Goal: Task Accomplishment & Management: Use online tool/utility

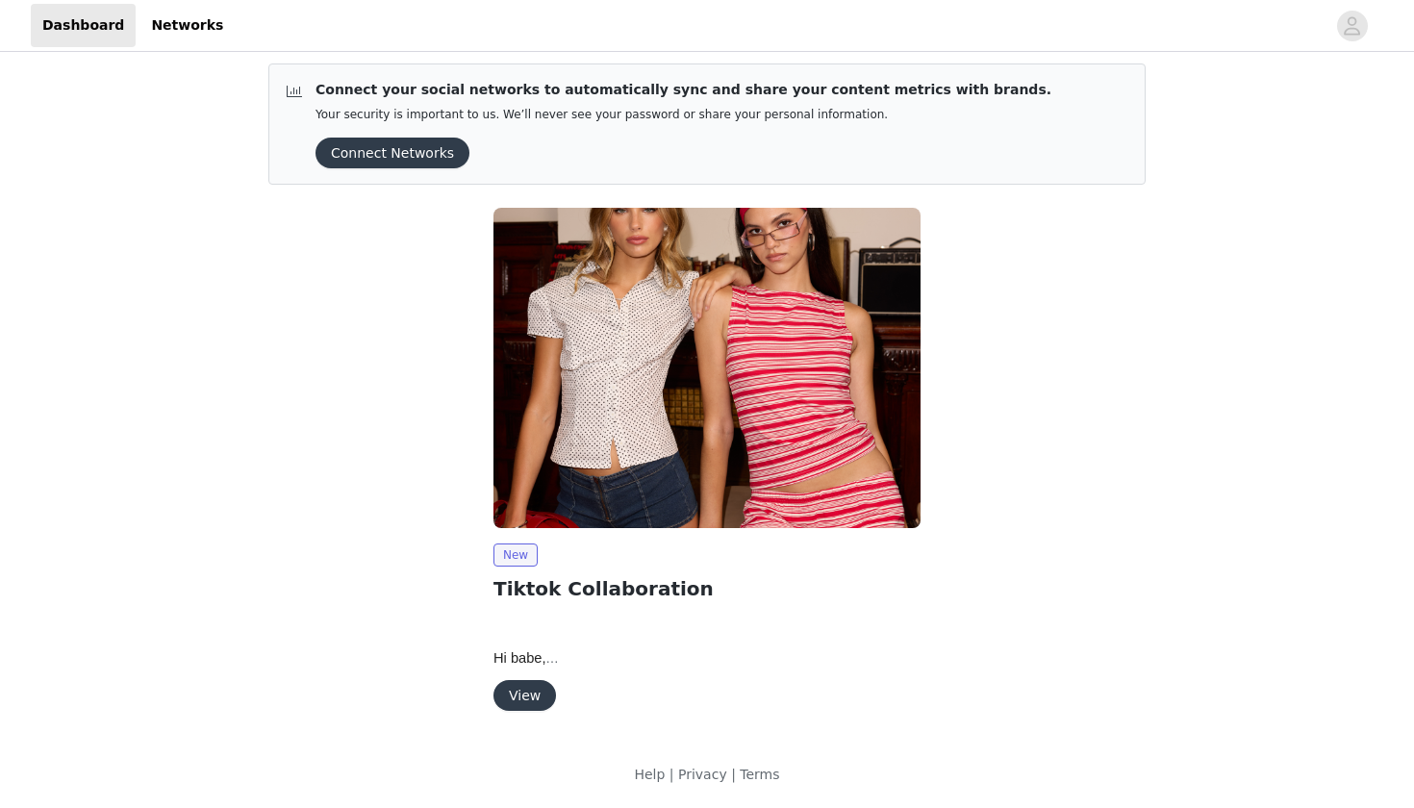
scroll to position [8, 0]
click at [519, 687] on button "View" at bounding box center [524, 695] width 63 height 31
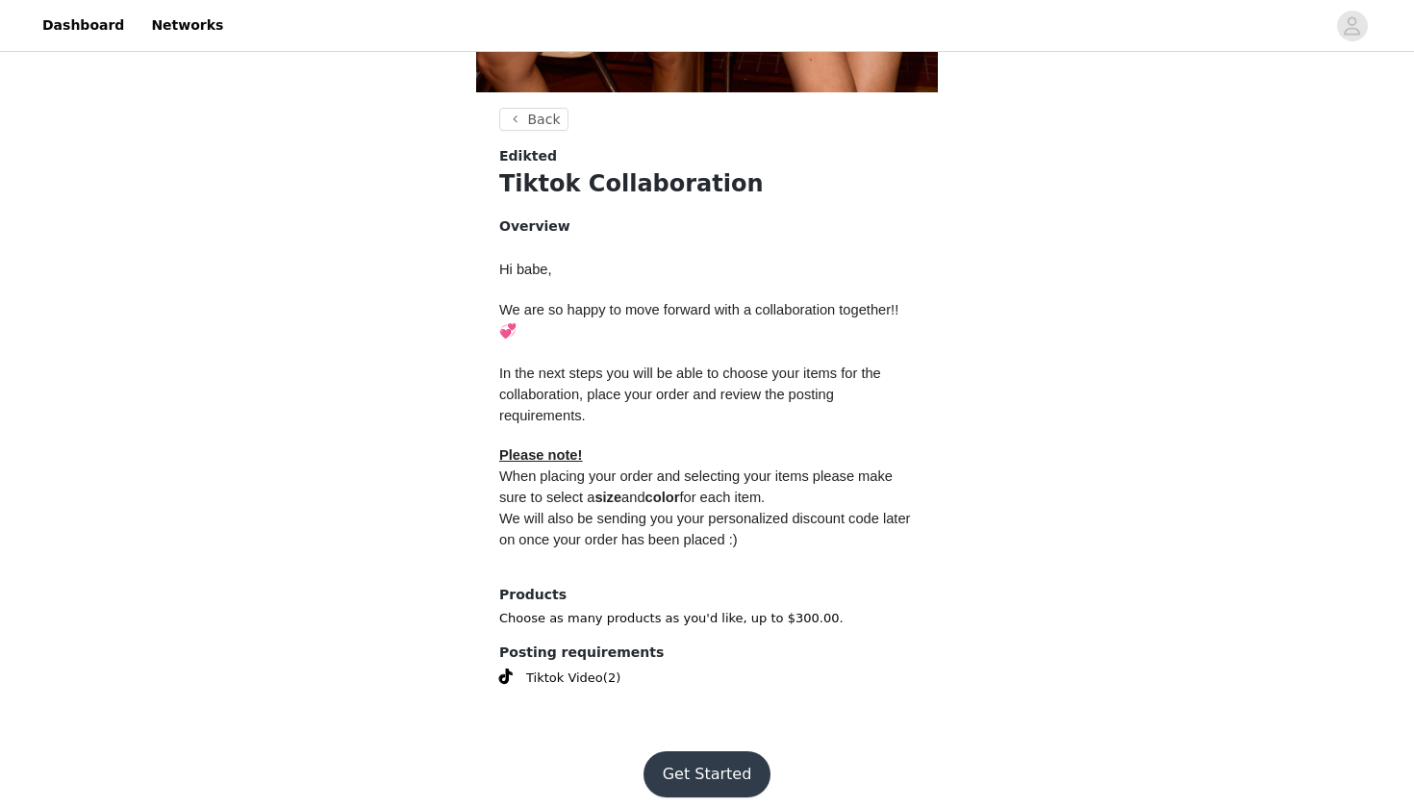
scroll to position [655, 0]
click at [676, 752] on button "Get Started" at bounding box center [708, 775] width 128 height 46
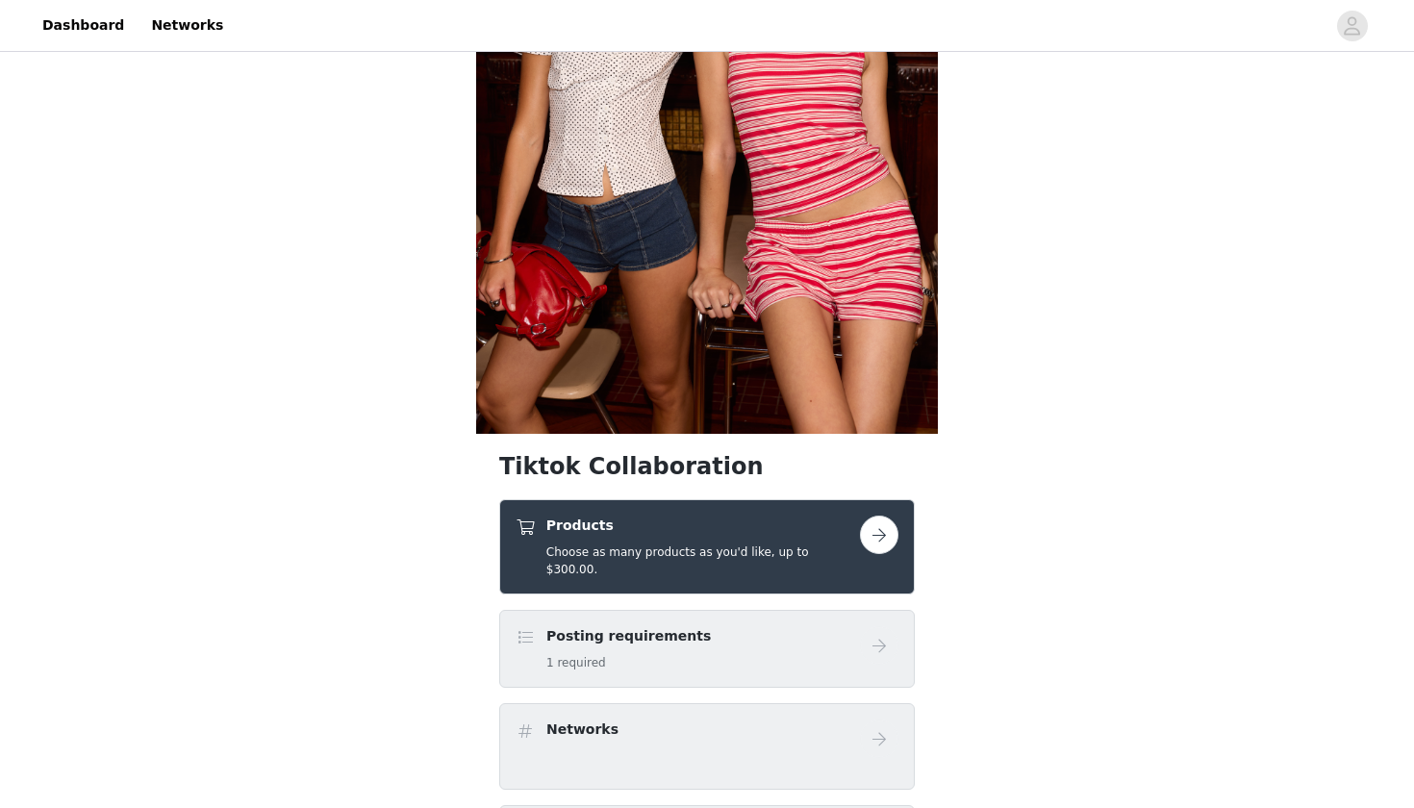
scroll to position [651, 0]
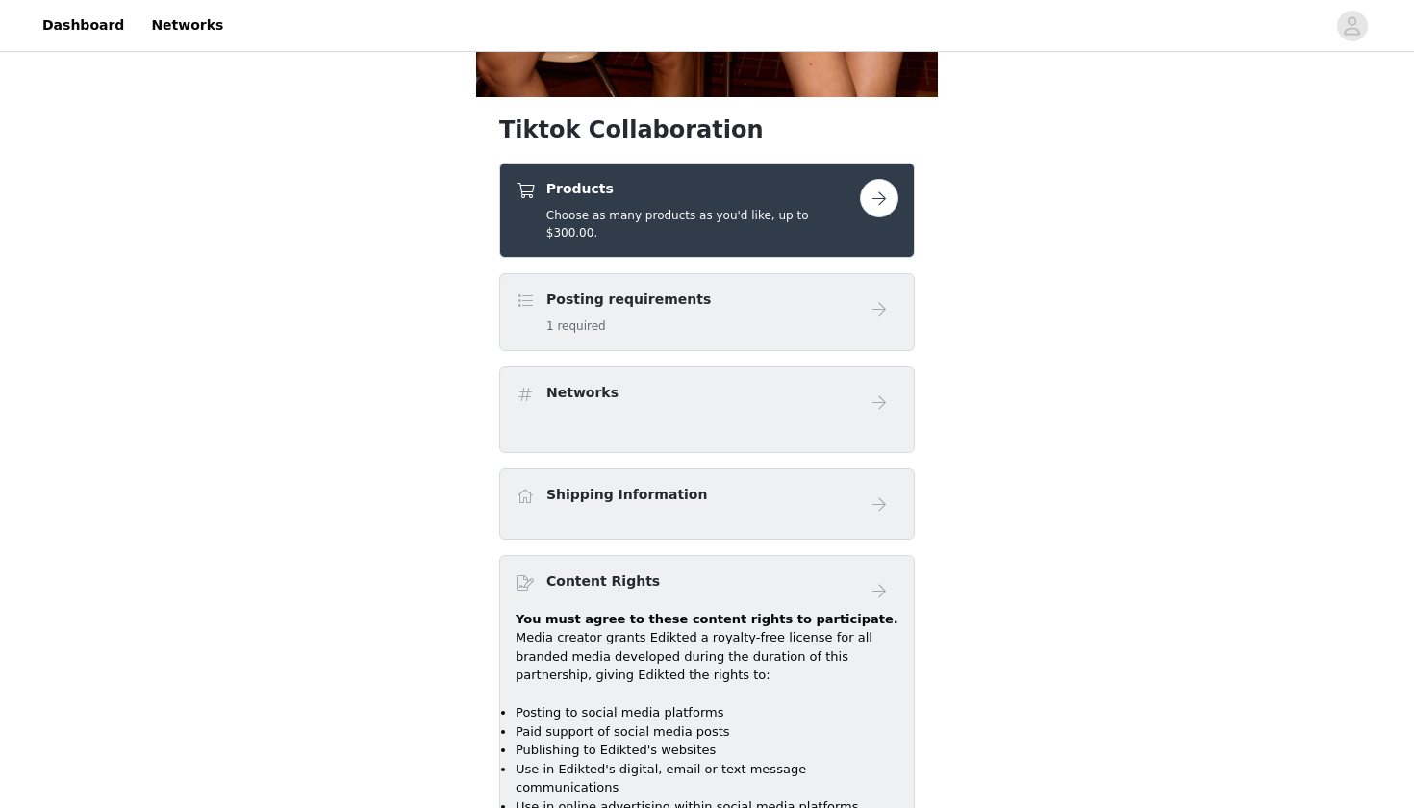
click at [875, 201] on button "button" at bounding box center [879, 198] width 38 height 38
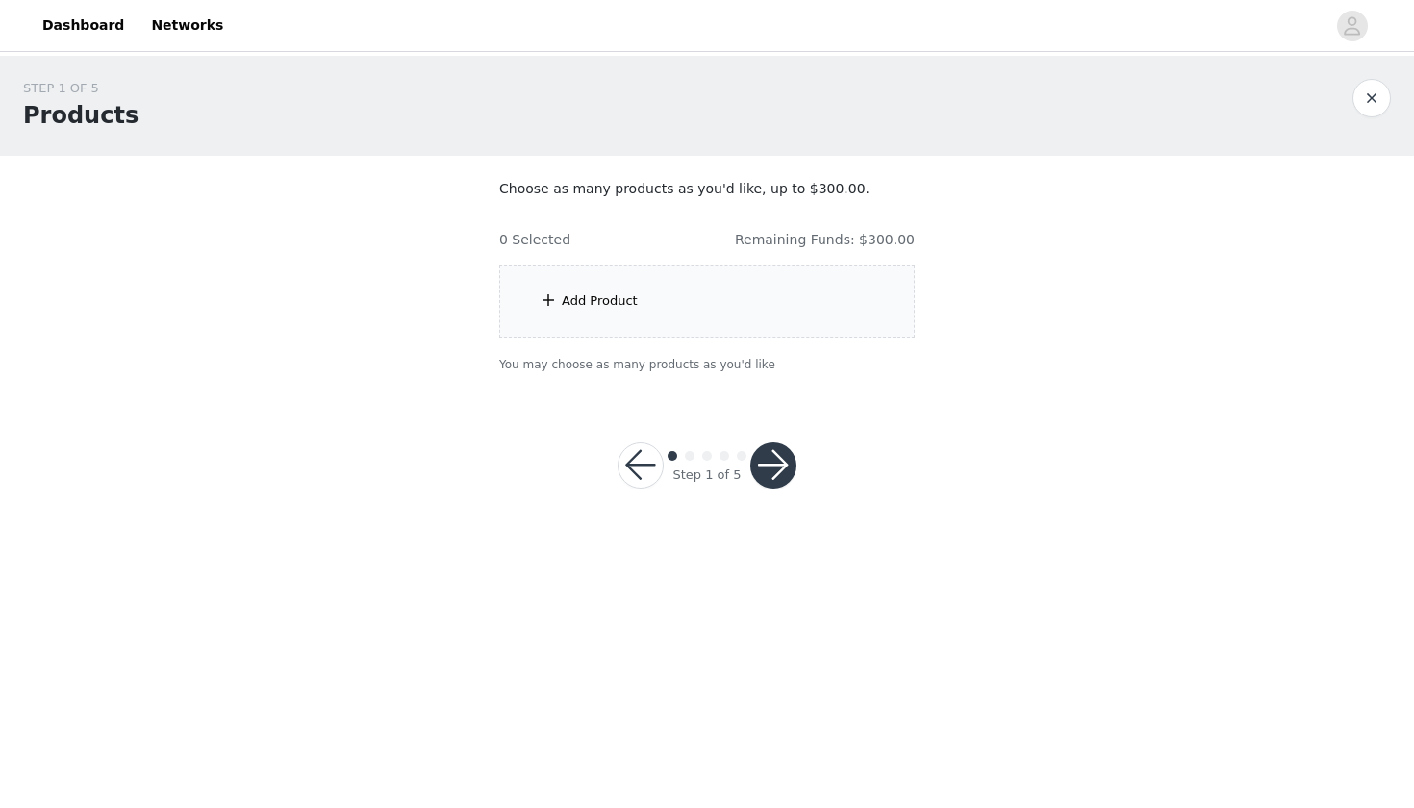
click at [669, 298] on div "Add Product" at bounding box center [707, 301] width 416 height 72
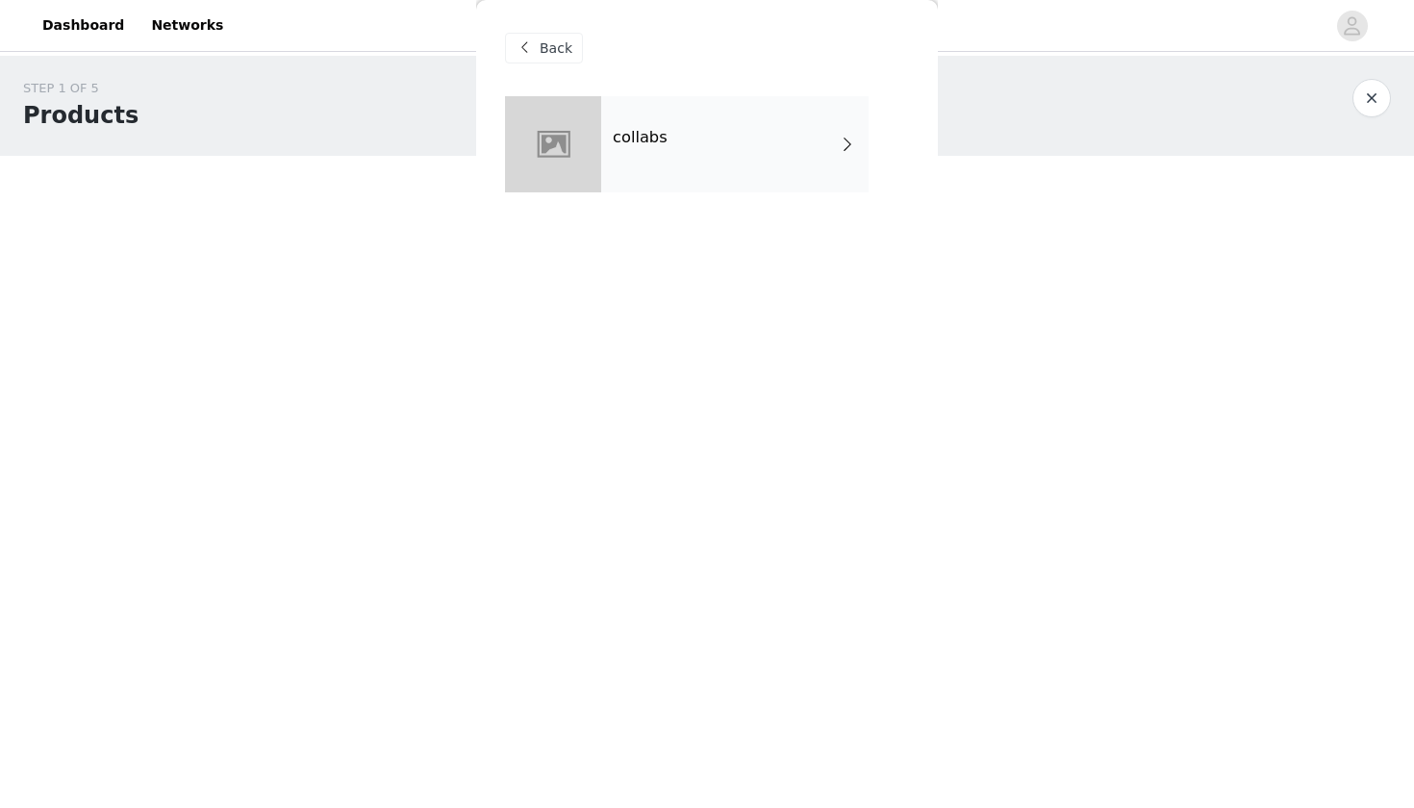
click at [567, 51] on span "Back" at bounding box center [556, 48] width 33 height 20
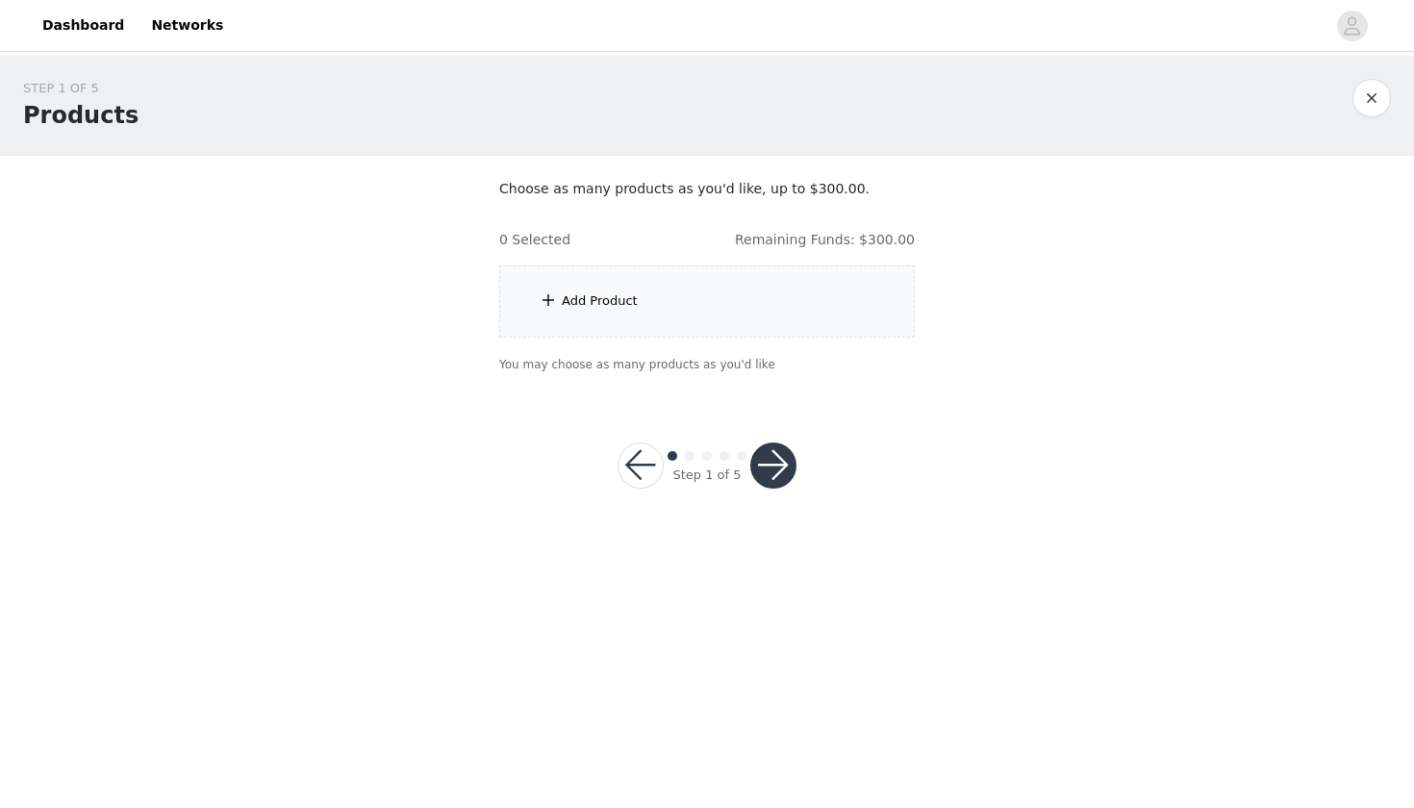
click at [682, 300] on div "Add Product" at bounding box center [707, 301] width 416 height 72
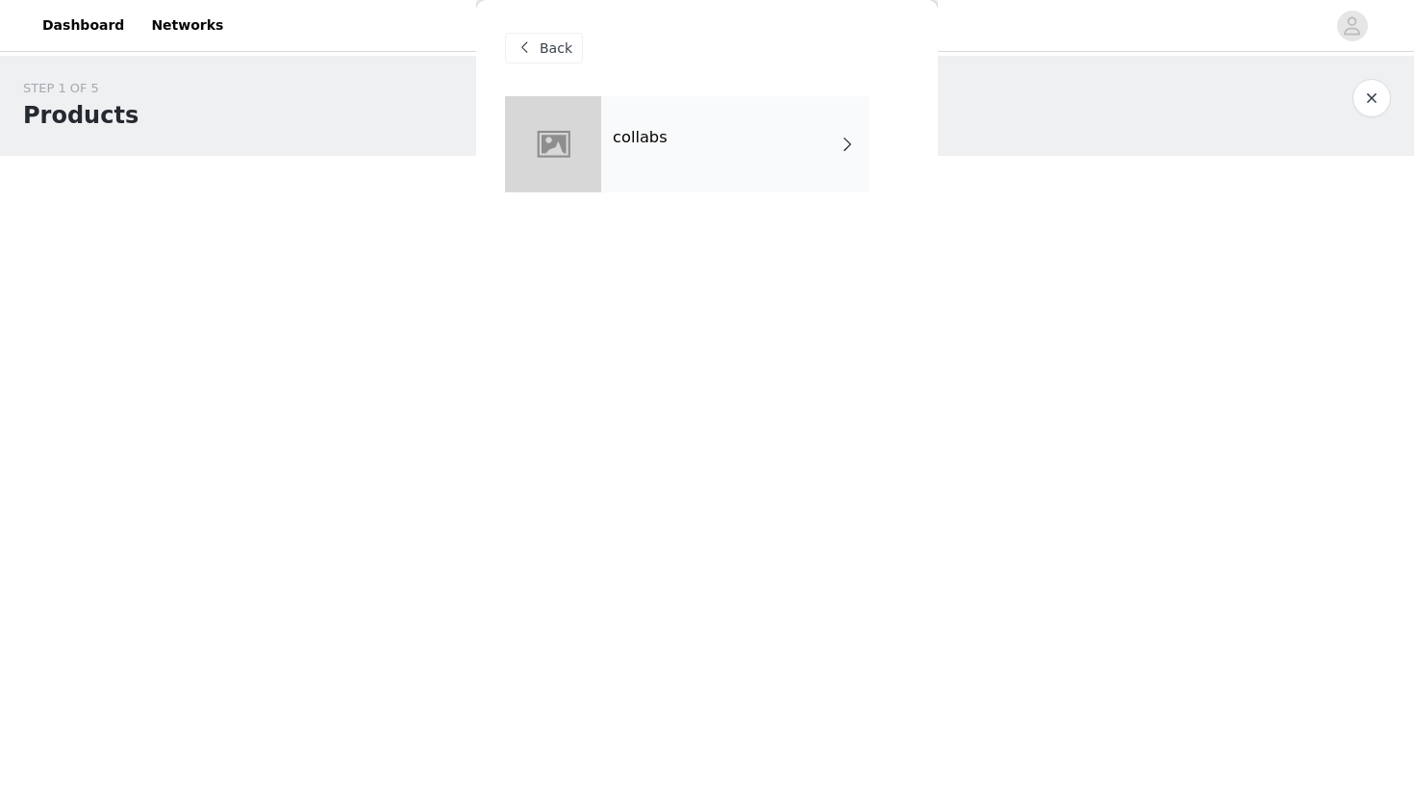
click at [589, 130] on div at bounding box center [553, 144] width 96 height 96
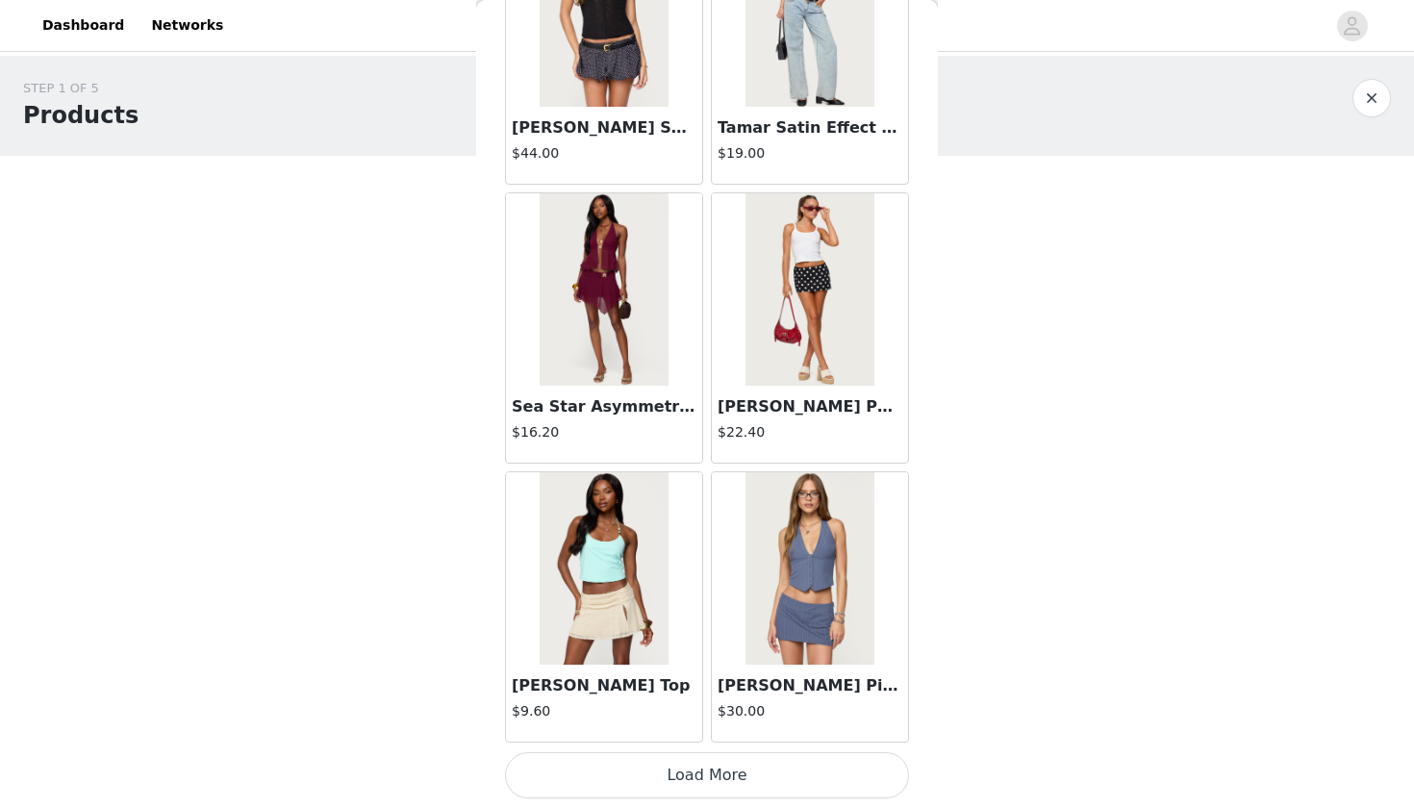
click at [711, 775] on button "Load More" at bounding box center [707, 775] width 404 height 46
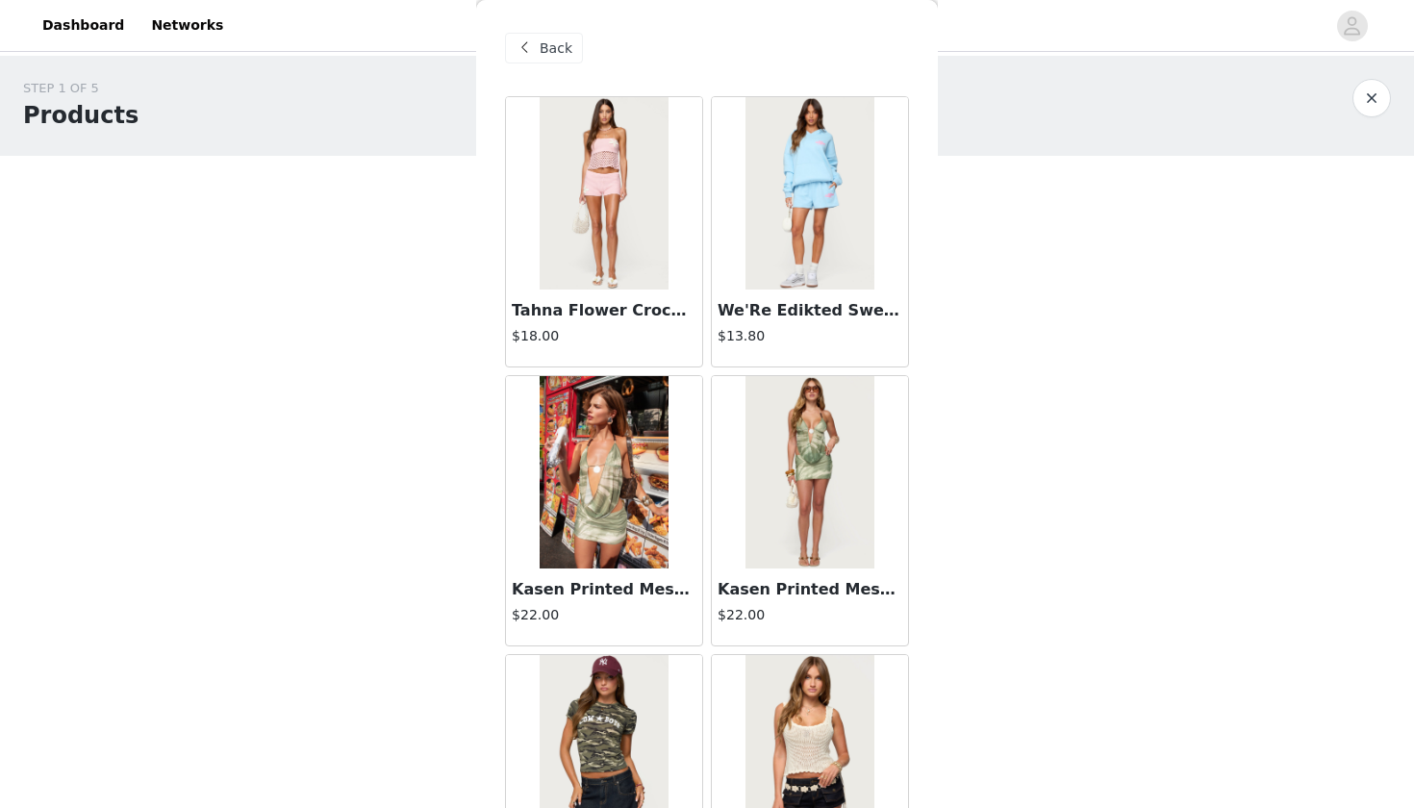
click at [1377, 93] on button "button" at bounding box center [1371, 98] width 38 height 38
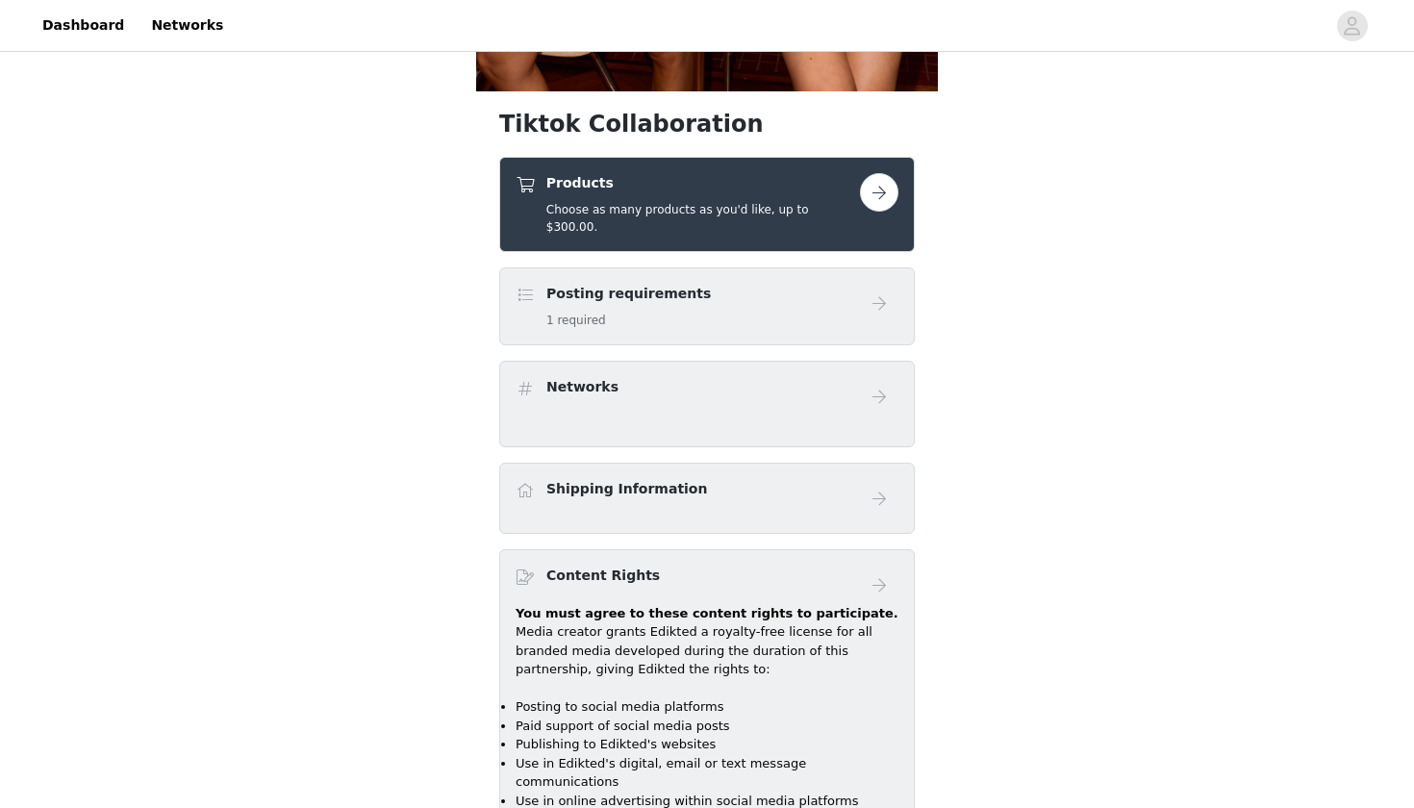
scroll to position [692, 0]
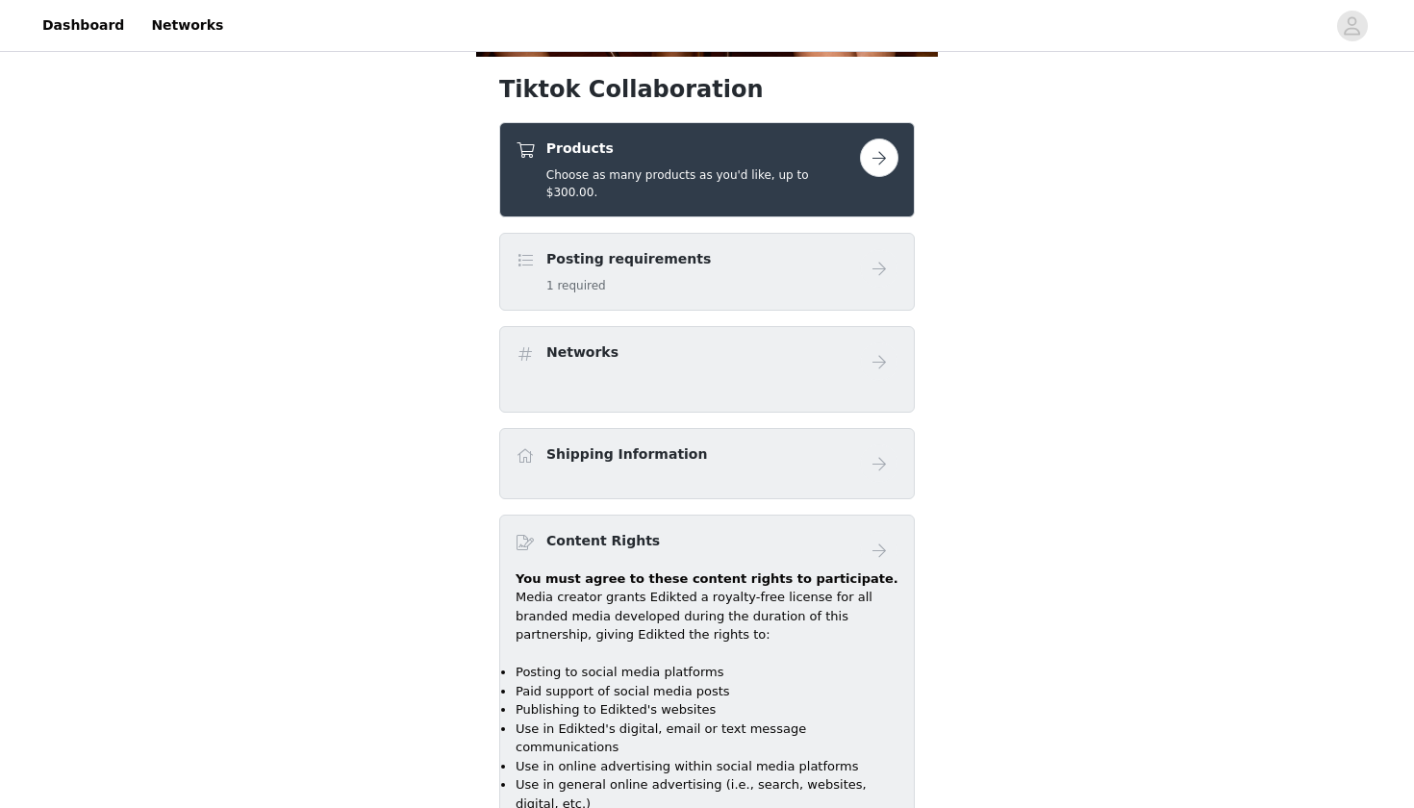
click at [879, 163] on button "button" at bounding box center [879, 158] width 38 height 38
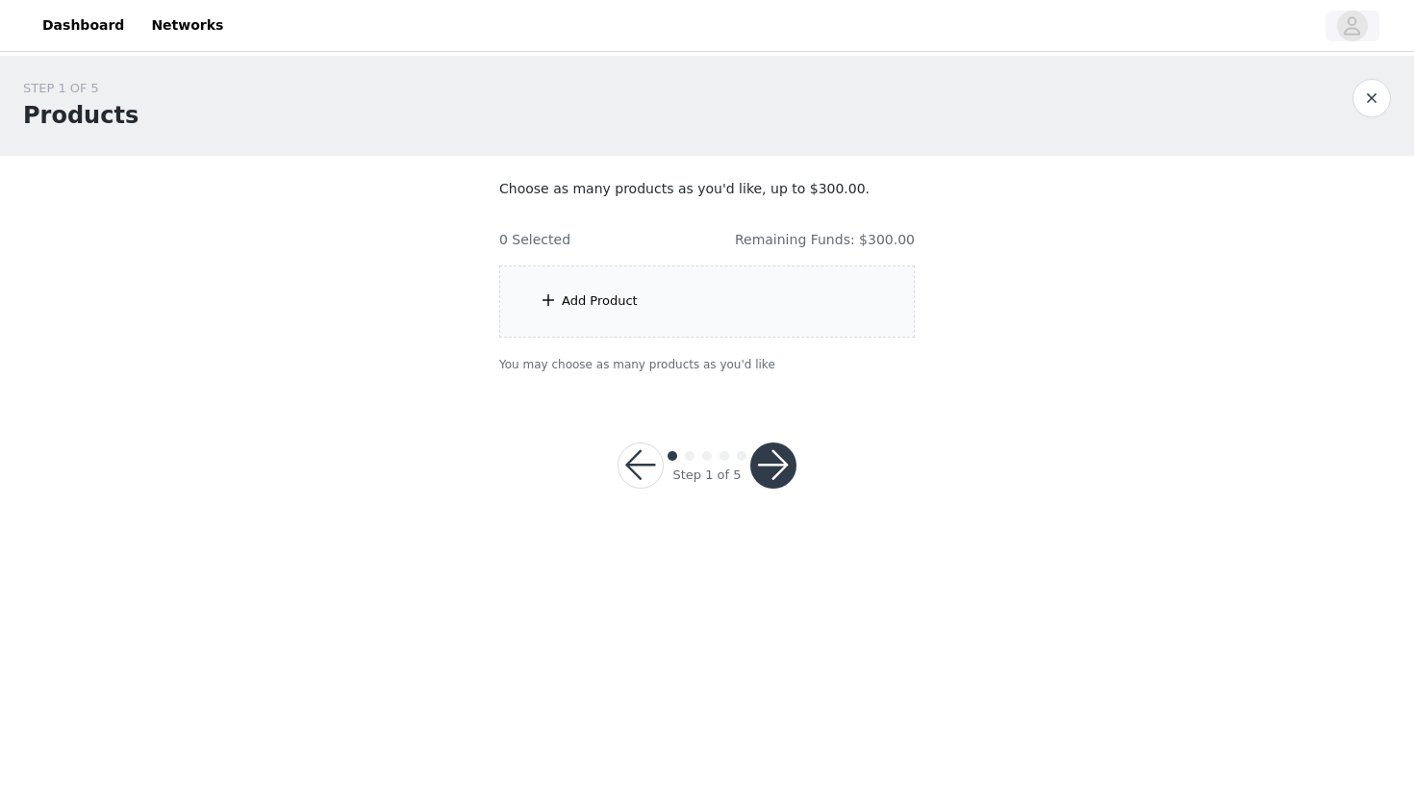
click at [1351, 16] on icon "avatar" at bounding box center [1353, 25] width 16 height 18
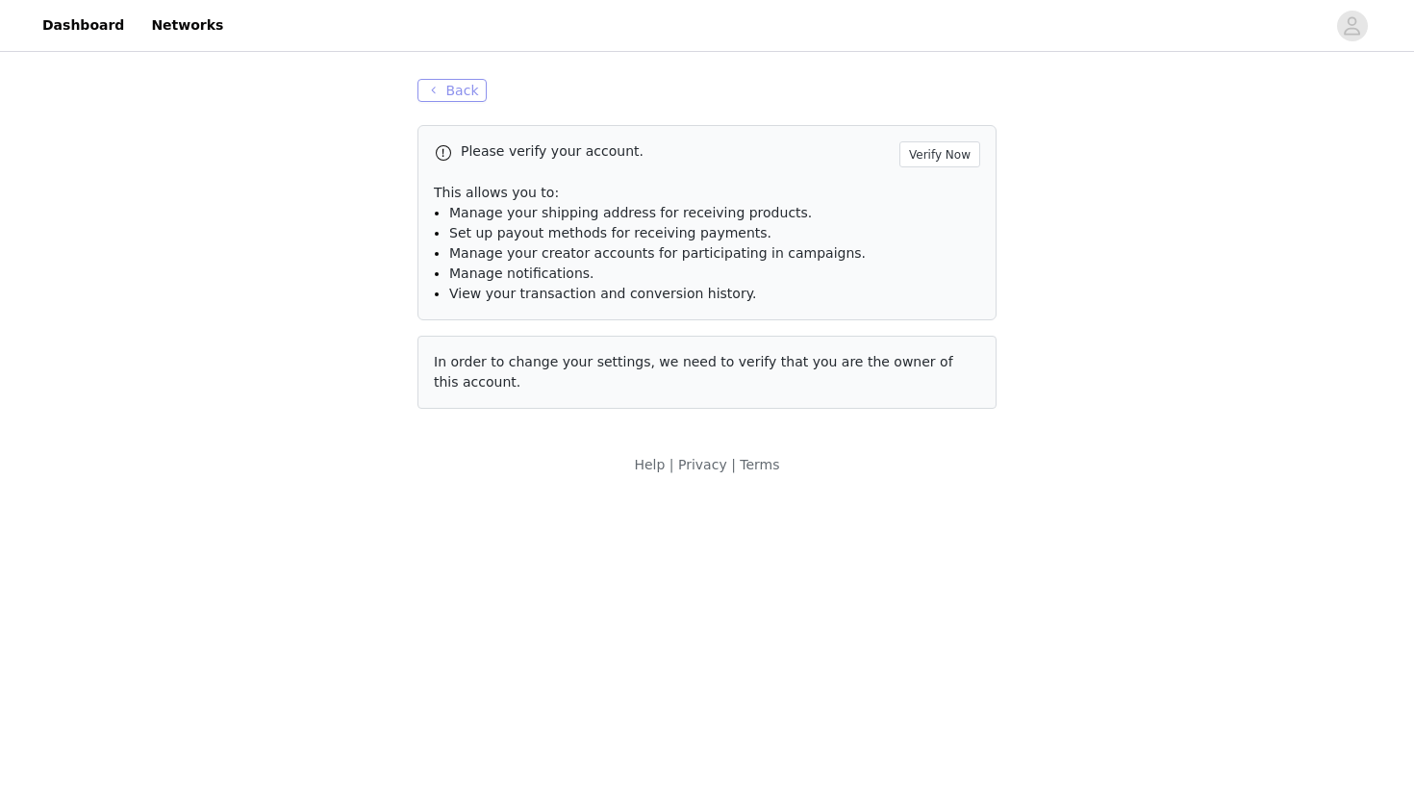
click at [452, 87] on button "Back" at bounding box center [451, 90] width 69 height 23
click at [440, 92] on button "Back" at bounding box center [451, 90] width 69 height 23
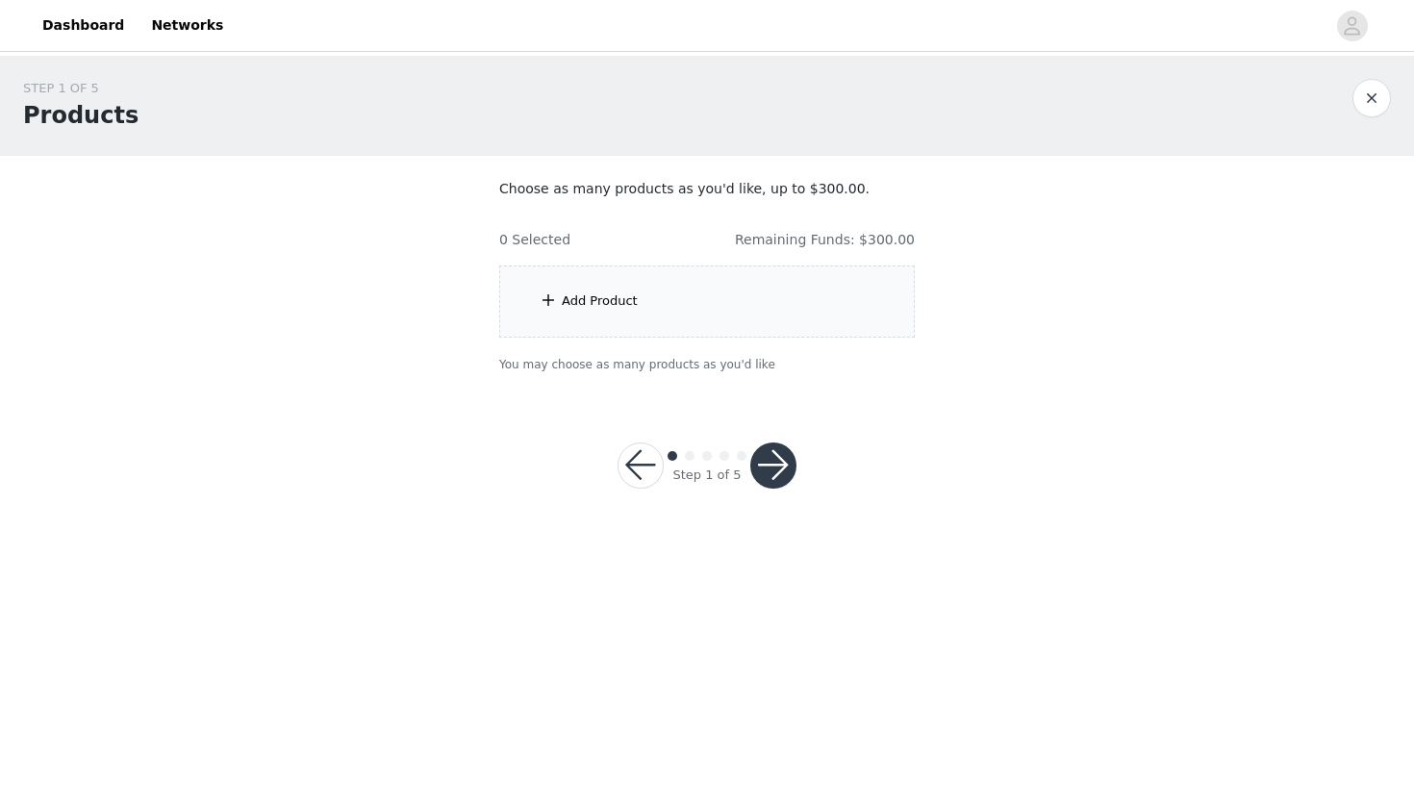
click at [709, 289] on div "Add Product" at bounding box center [707, 301] width 416 height 72
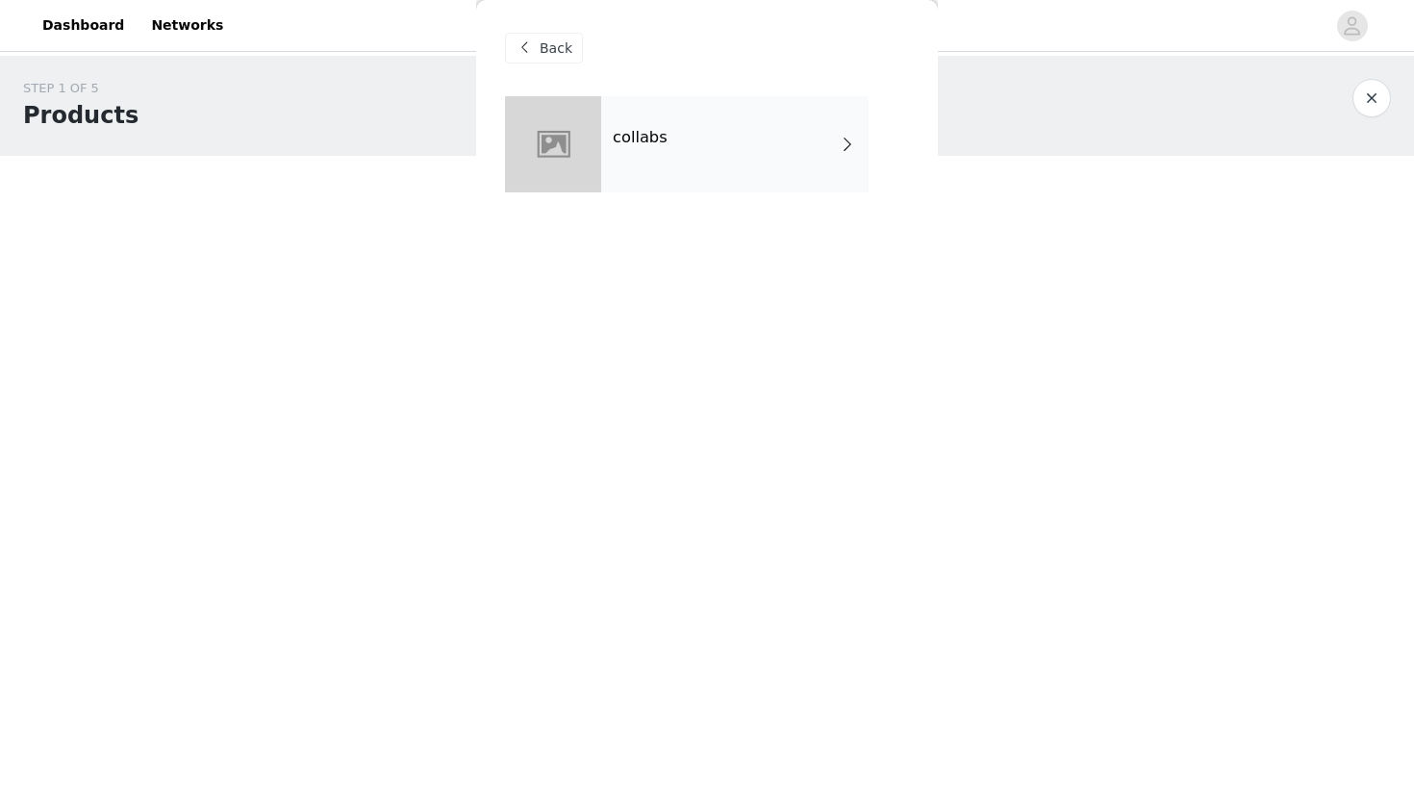
click at [701, 120] on div "collabs" at bounding box center [734, 144] width 267 height 96
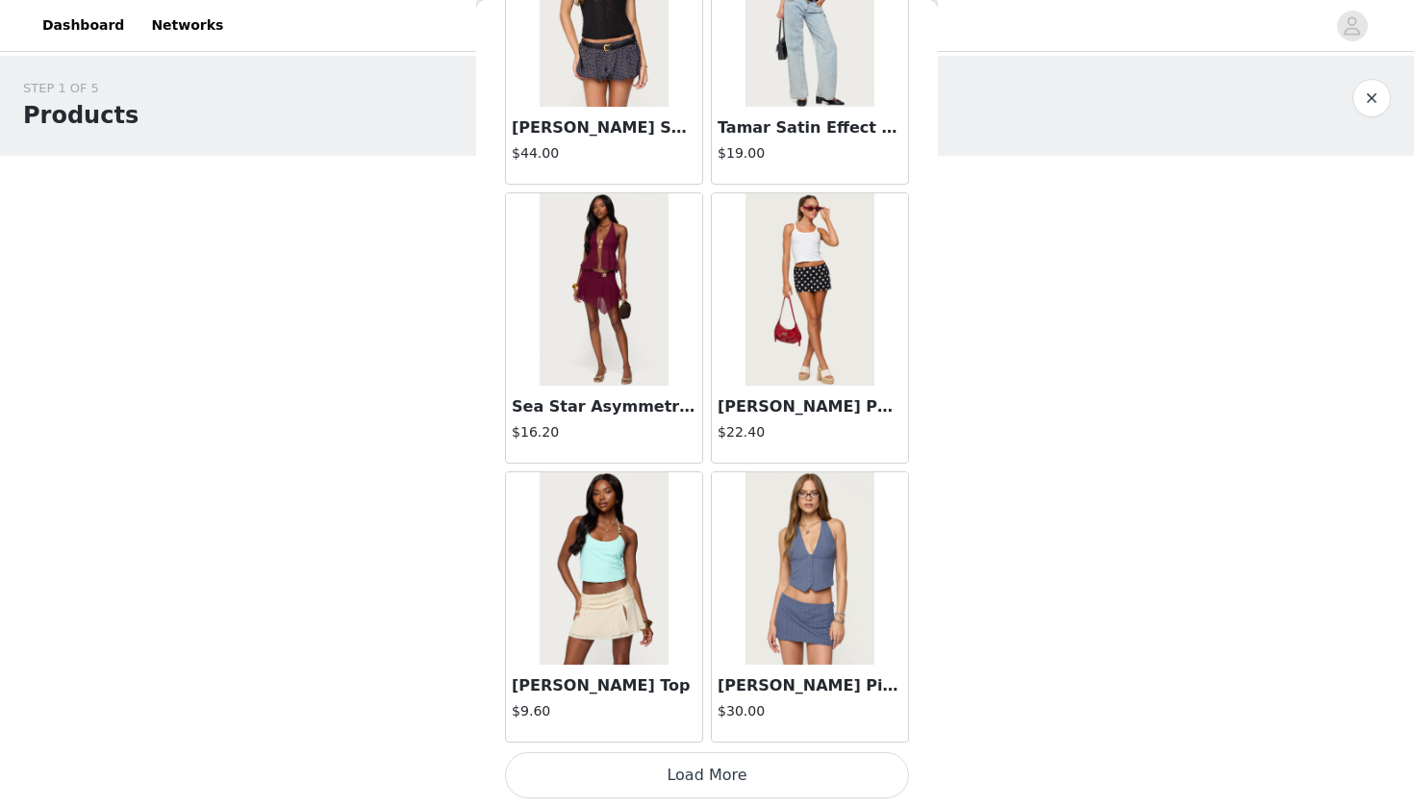
scroll to position [2135, 0]
click at [734, 782] on button "Load More" at bounding box center [707, 775] width 404 height 46
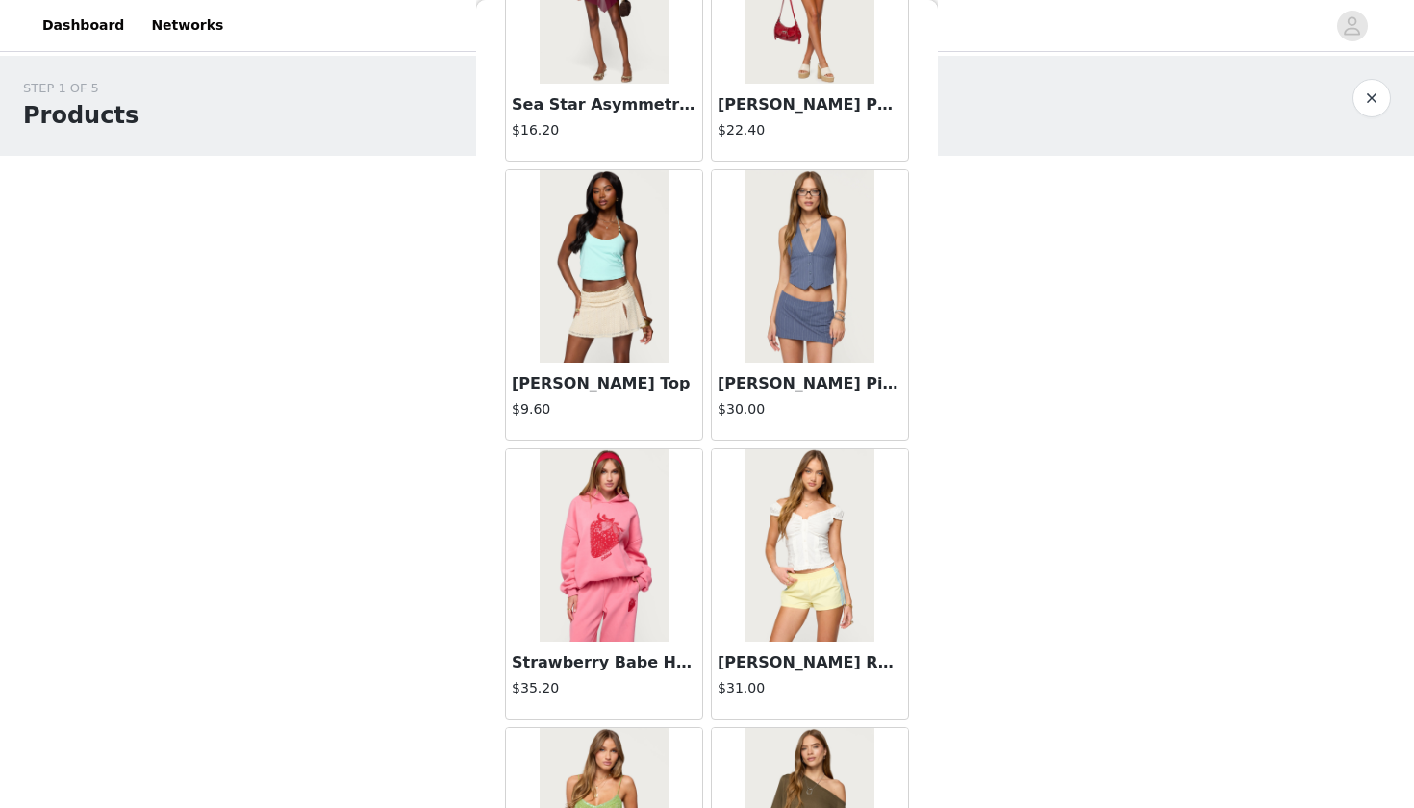
scroll to position [0, 0]
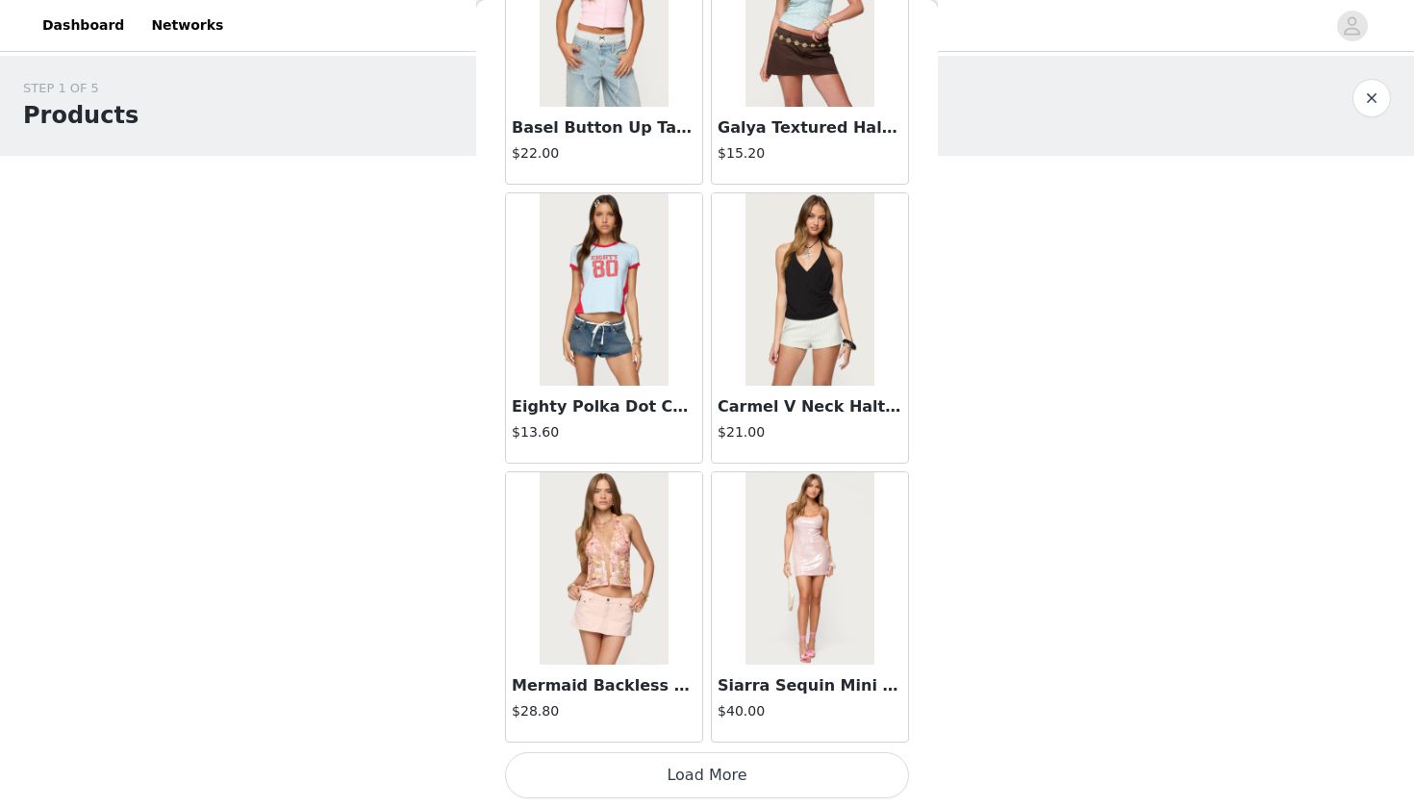
click at [717, 785] on button "Load More" at bounding box center [707, 775] width 404 height 46
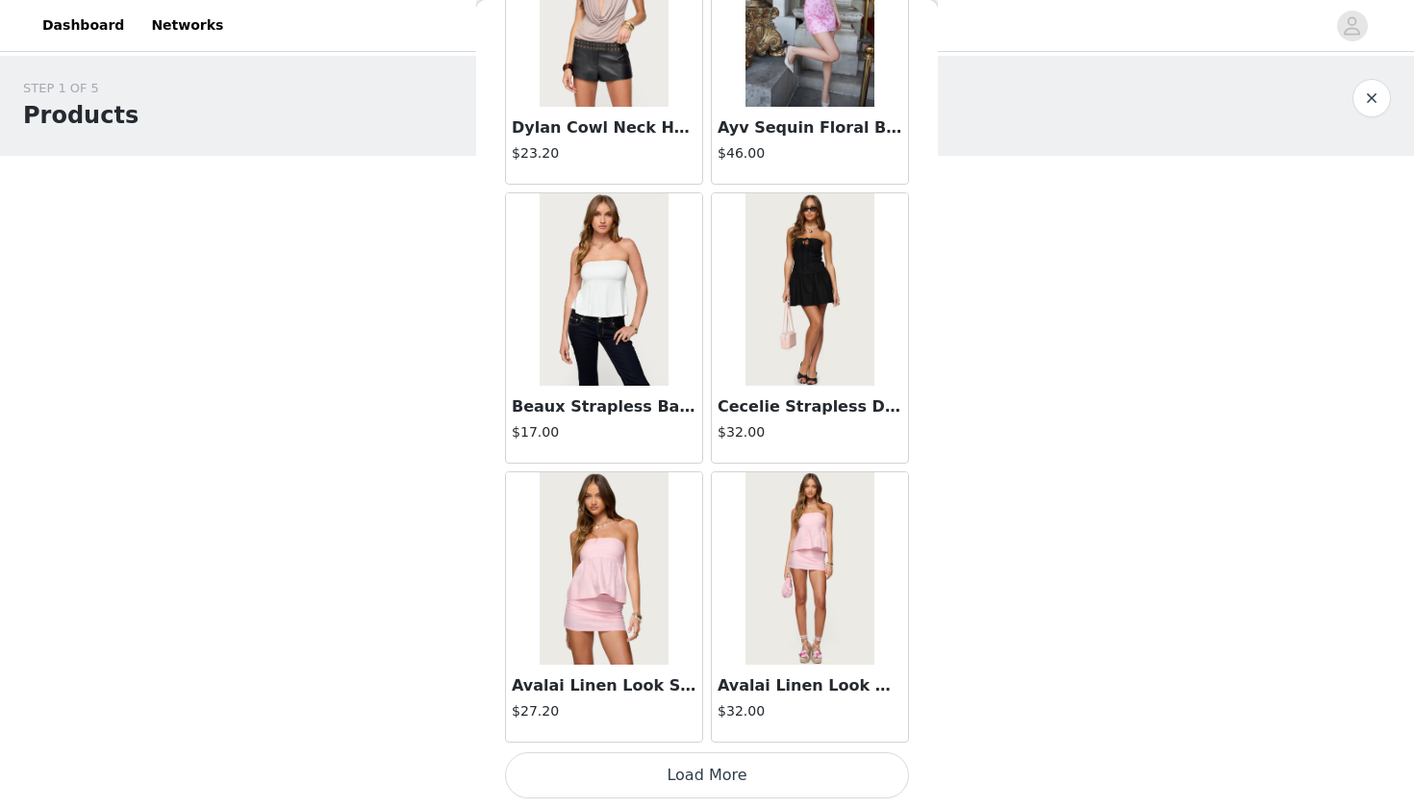
click at [716, 774] on button "Load More" at bounding box center [707, 775] width 404 height 46
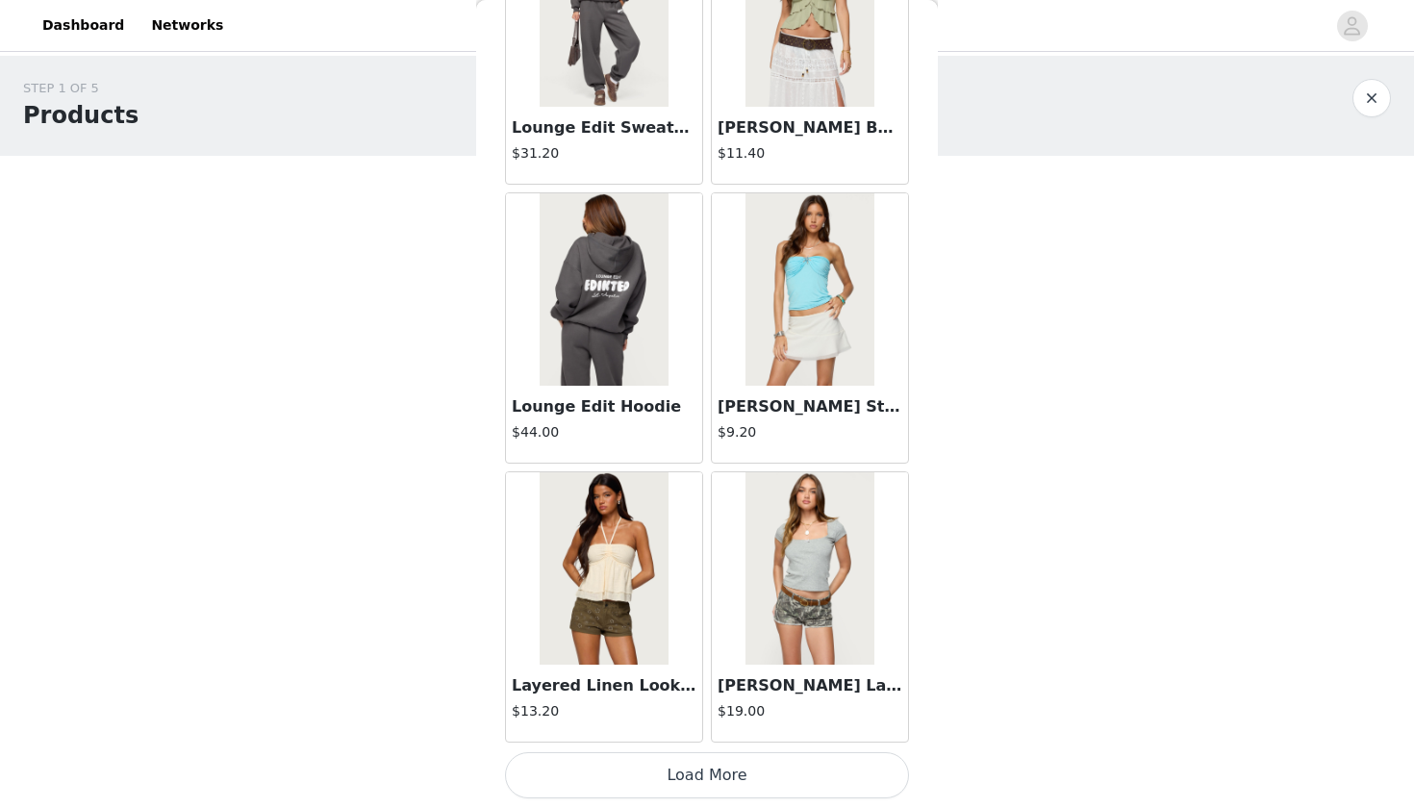
click at [724, 777] on button "Load More" at bounding box center [707, 775] width 404 height 46
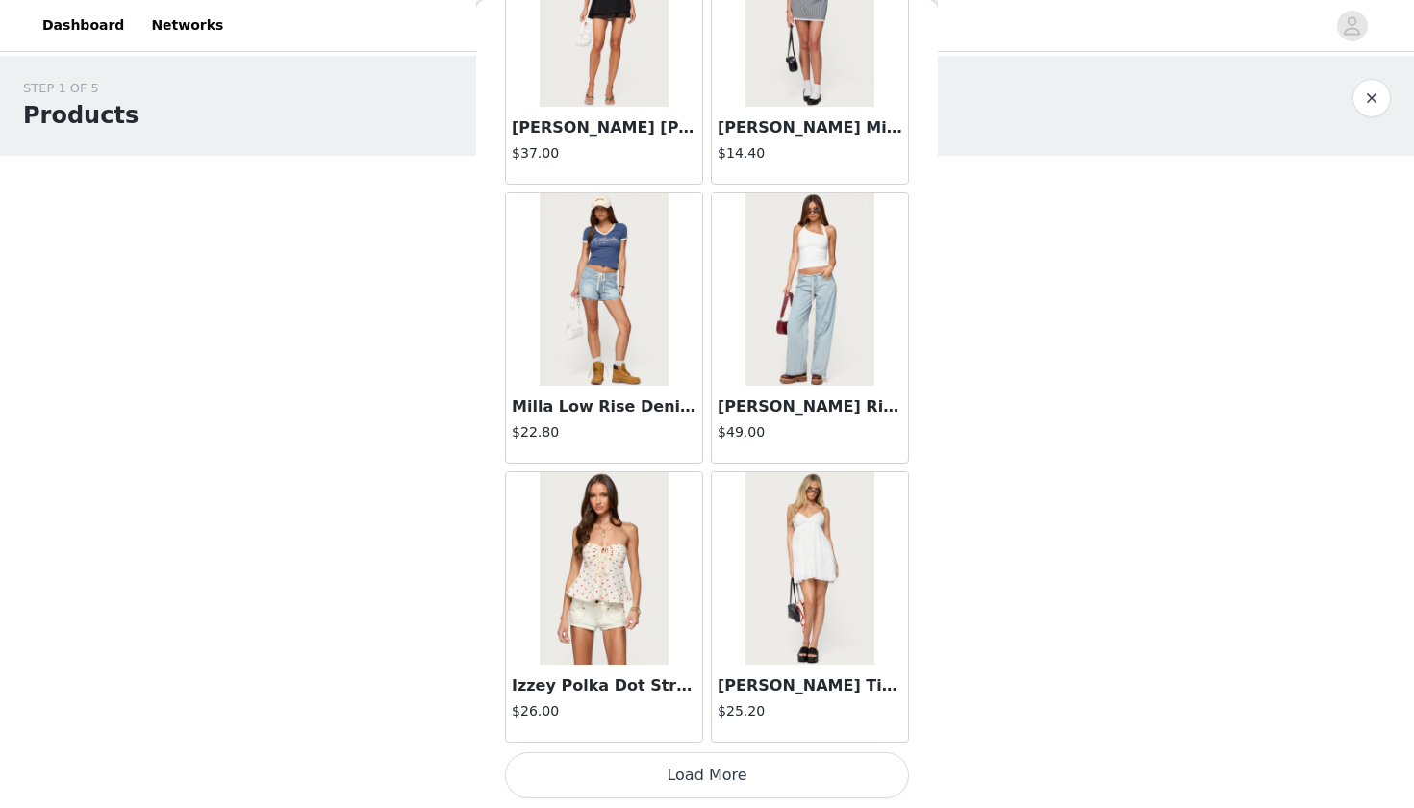
click at [706, 783] on button "Load More" at bounding box center [707, 775] width 404 height 46
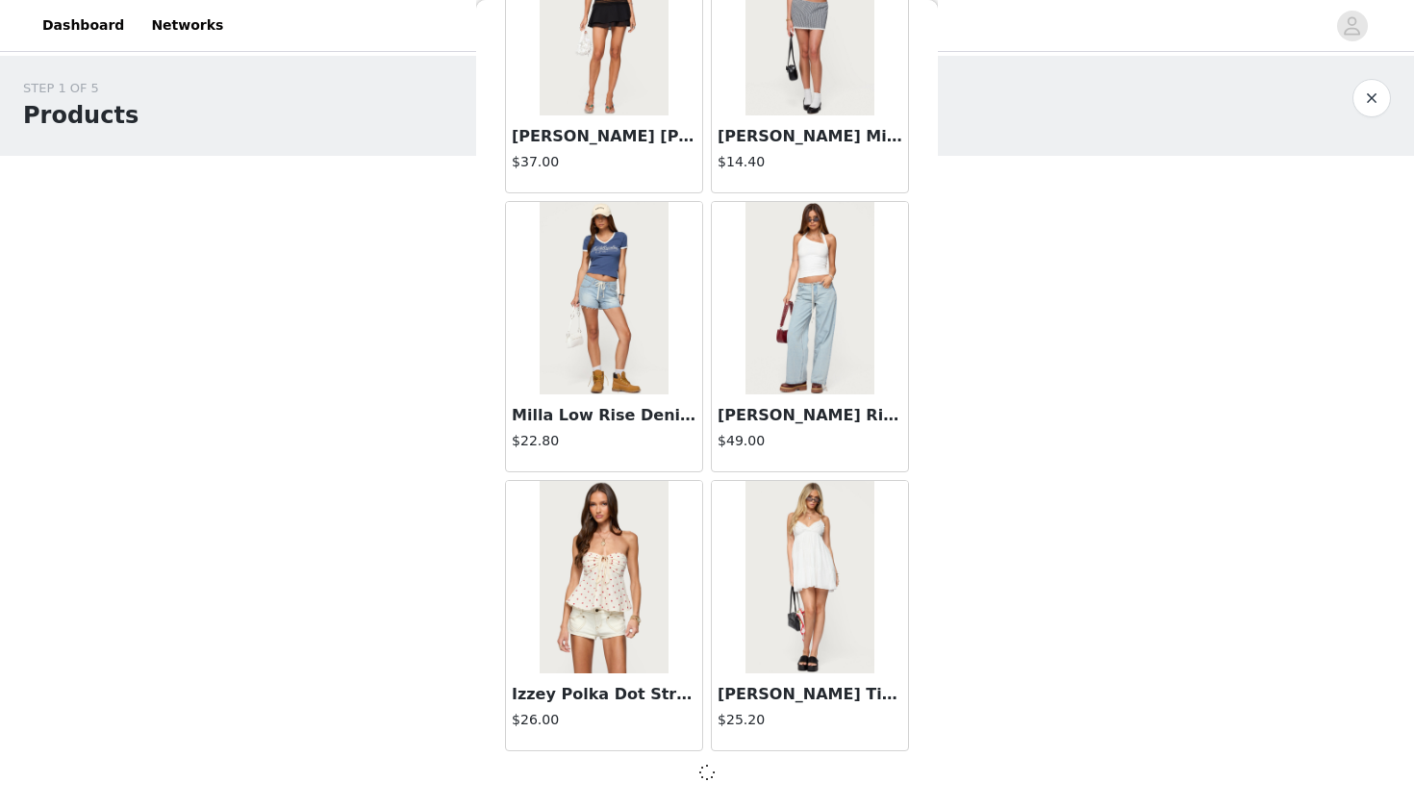
scroll to position [13285, 0]
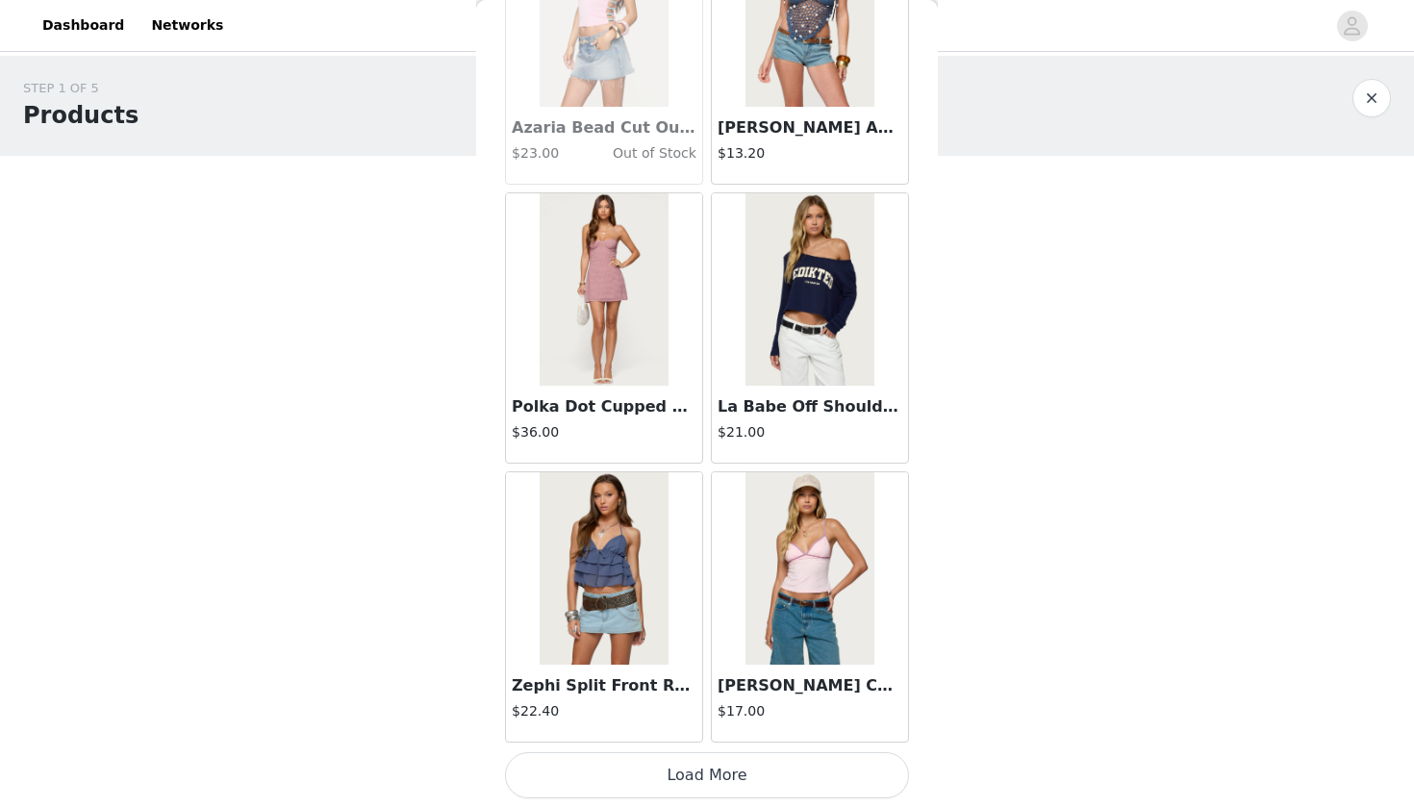
click at [715, 759] on button "Load More" at bounding box center [707, 775] width 404 height 46
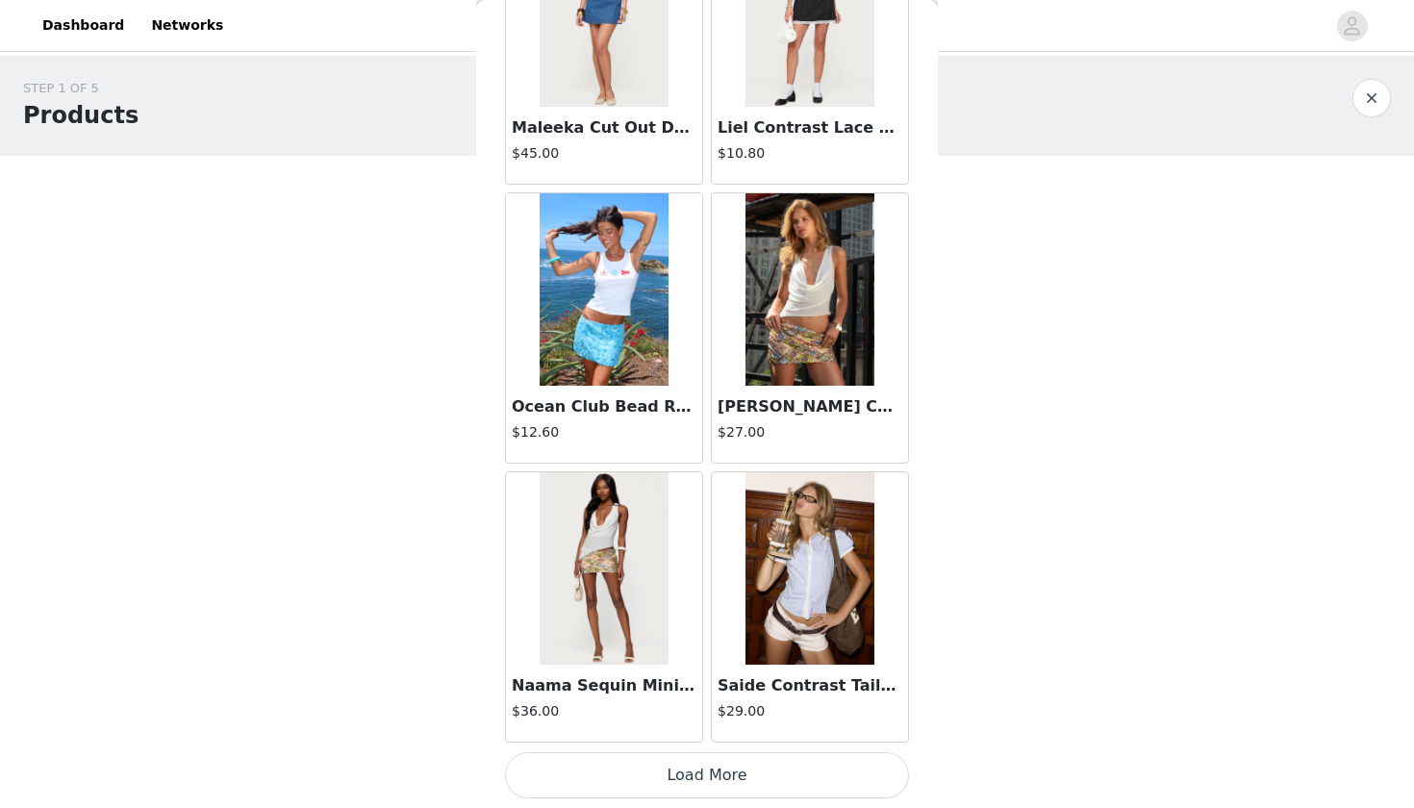
click at [735, 776] on button "Load More" at bounding box center [707, 775] width 404 height 46
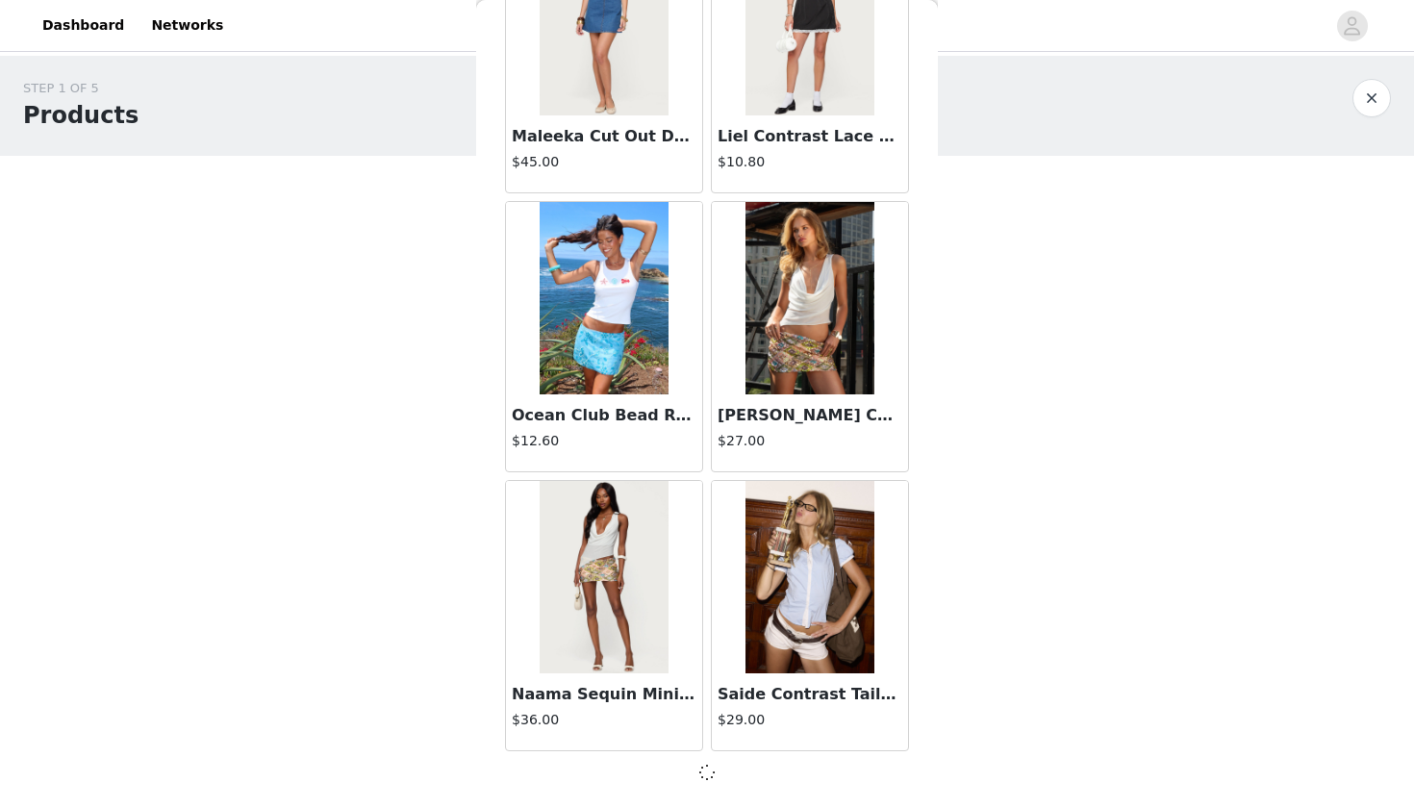
scroll to position [18864, 0]
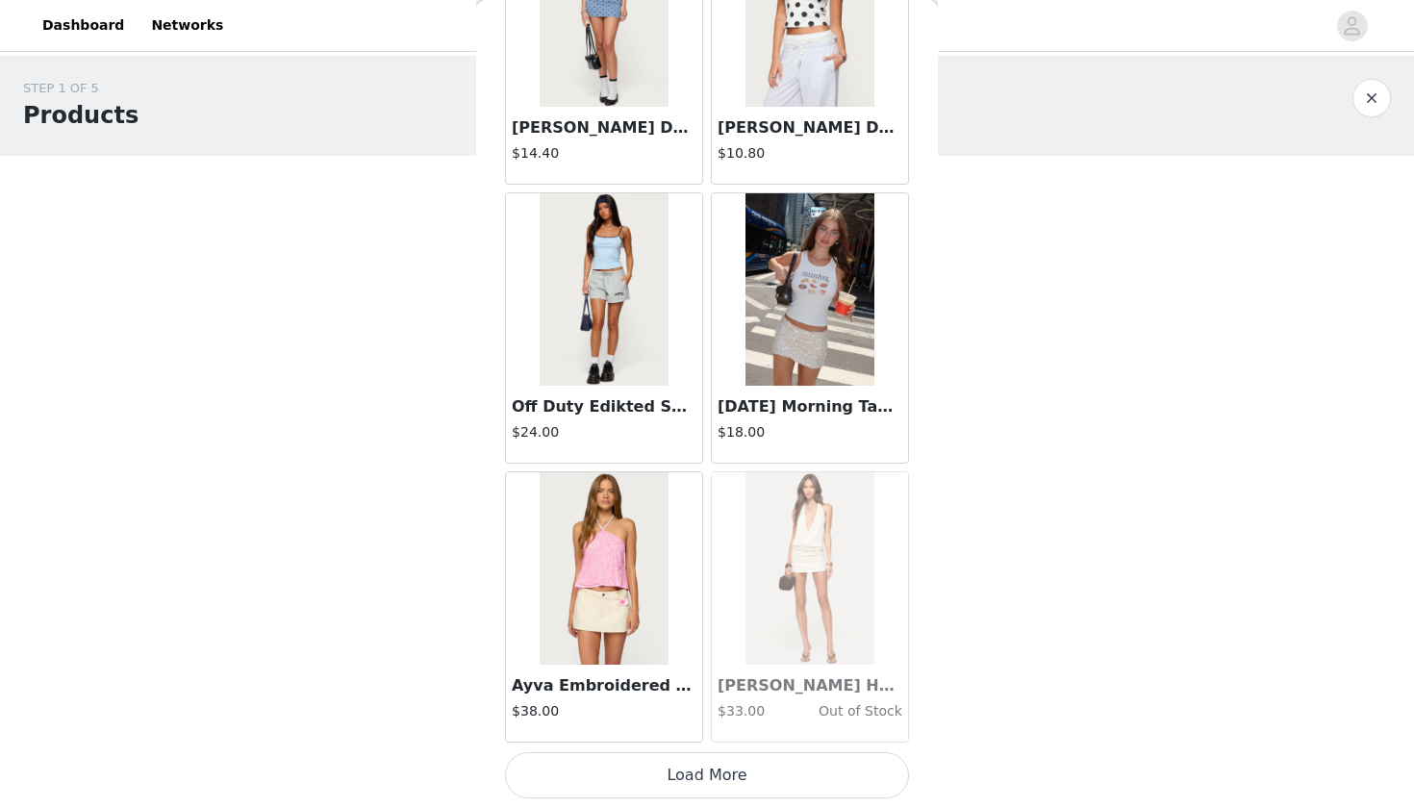
click at [690, 794] on button "Load More" at bounding box center [707, 775] width 404 height 46
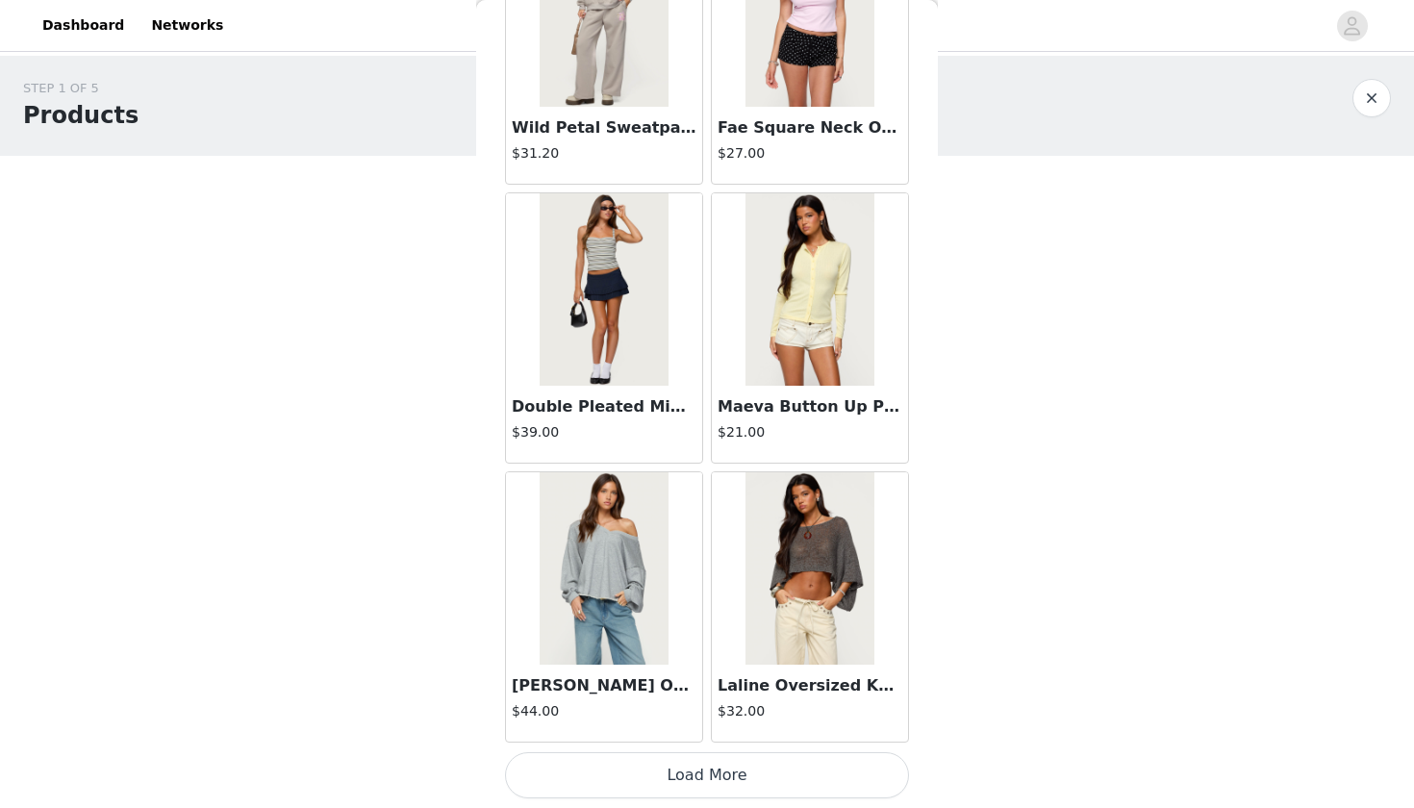
click at [718, 774] on button "Load More" at bounding box center [707, 775] width 404 height 46
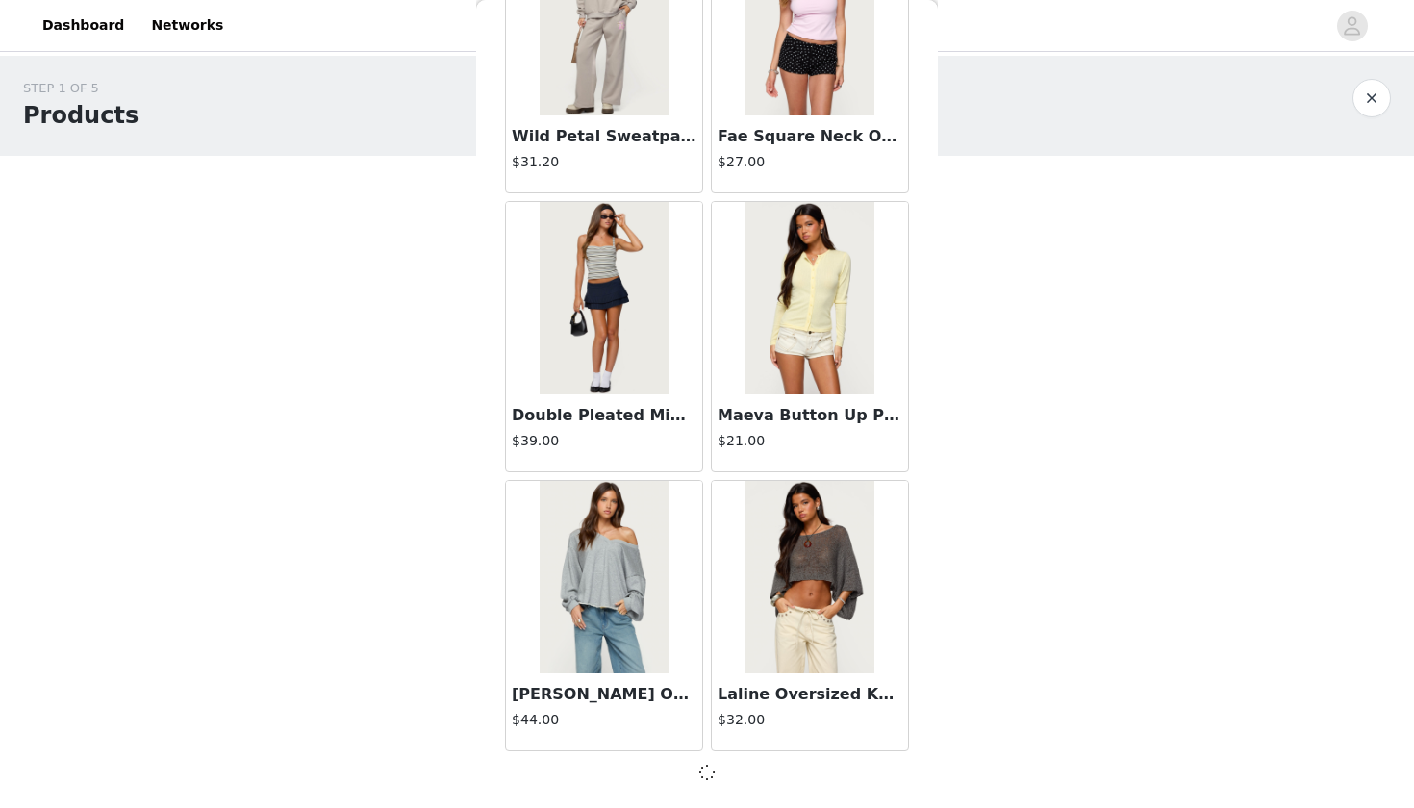
scroll to position [24443, 0]
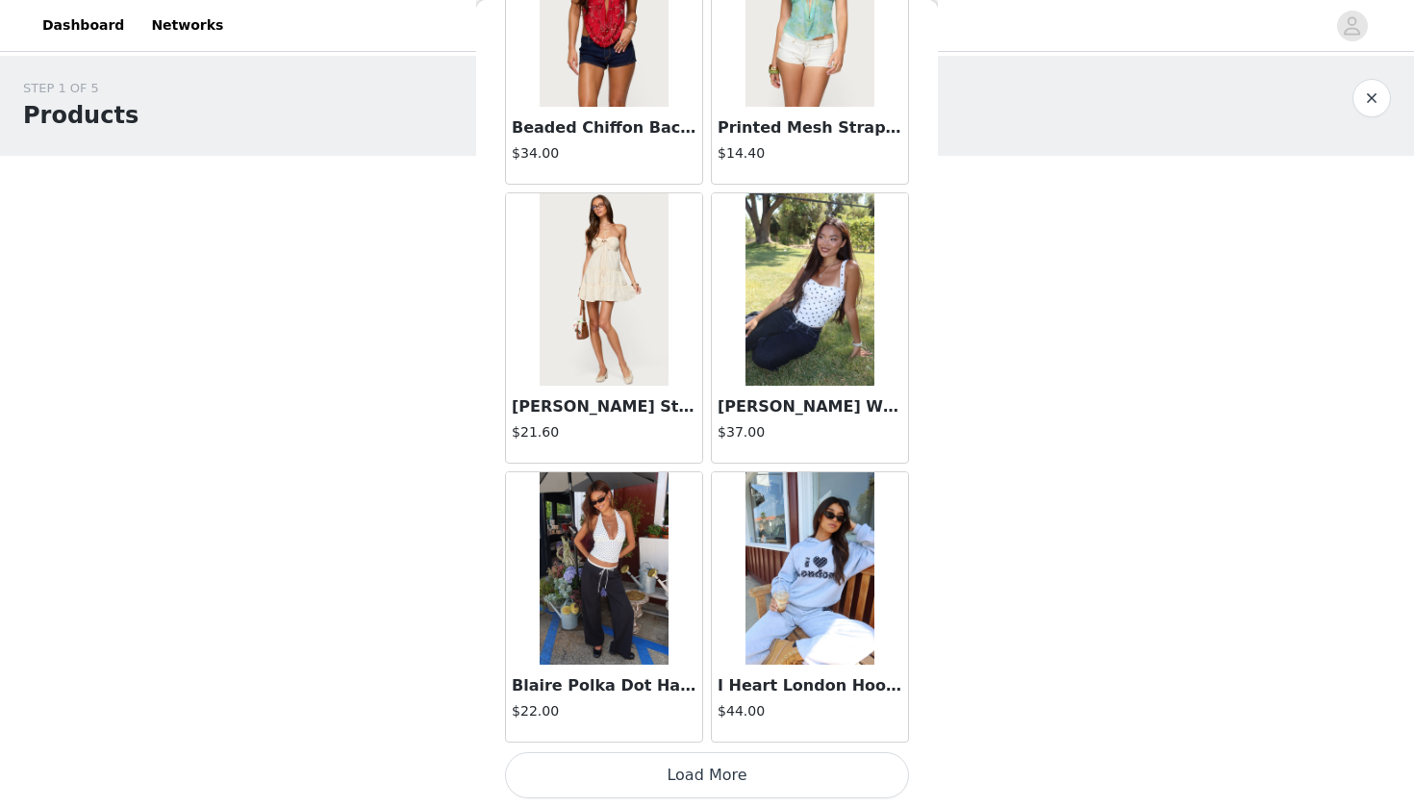
click at [716, 784] on button "Load More" at bounding box center [707, 775] width 404 height 46
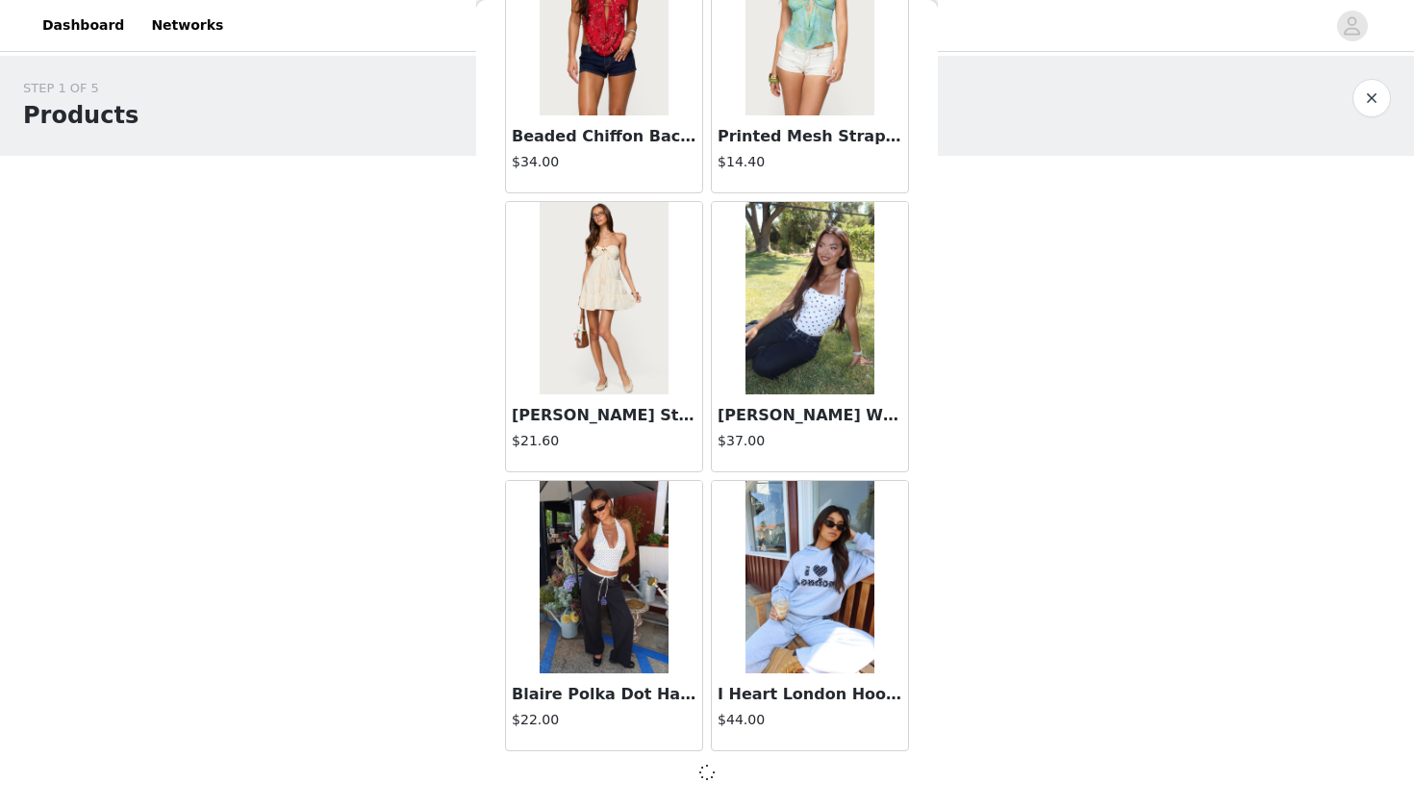
scroll to position [27233, 0]
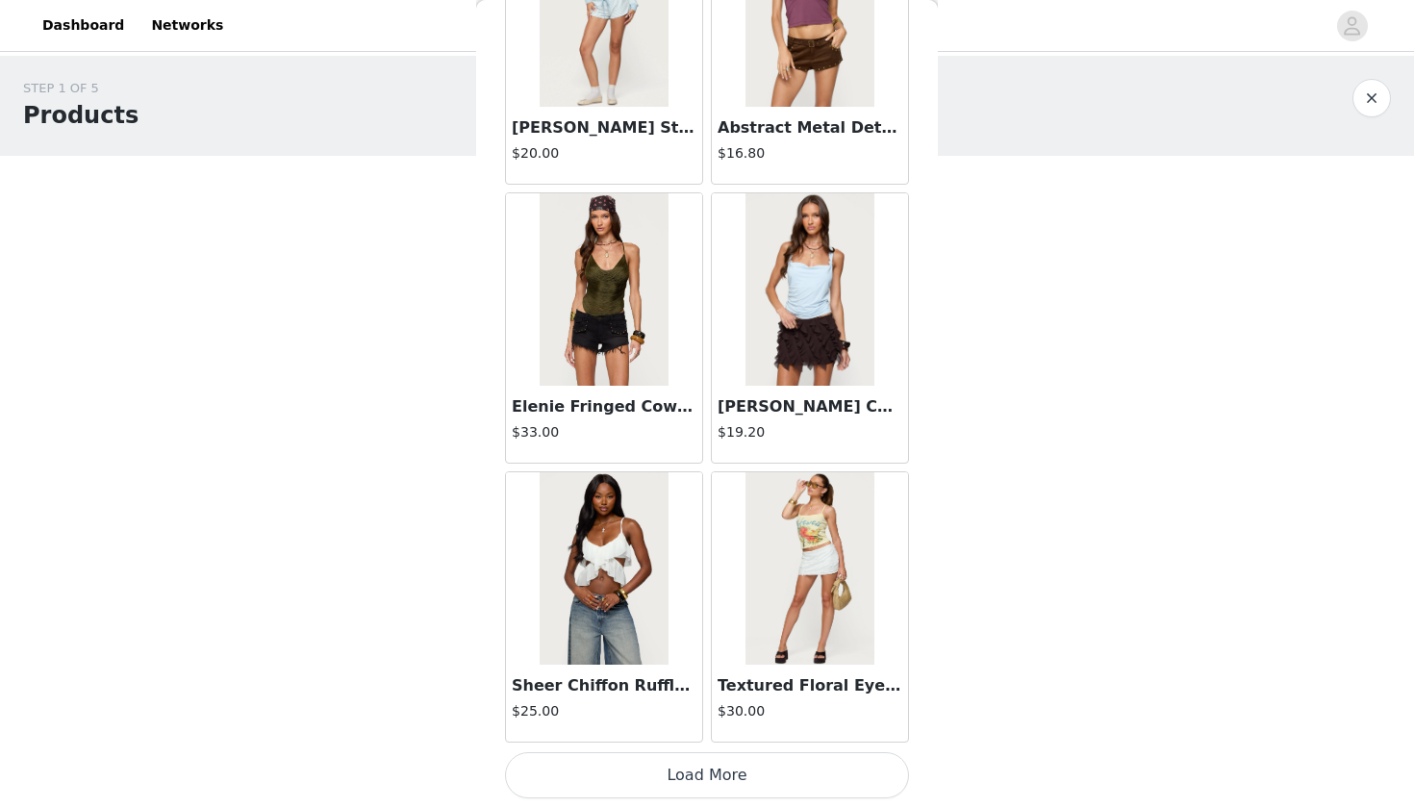
click at [735, 779] on button "Load More" at bounding box center [707, 775] width 404 height 46
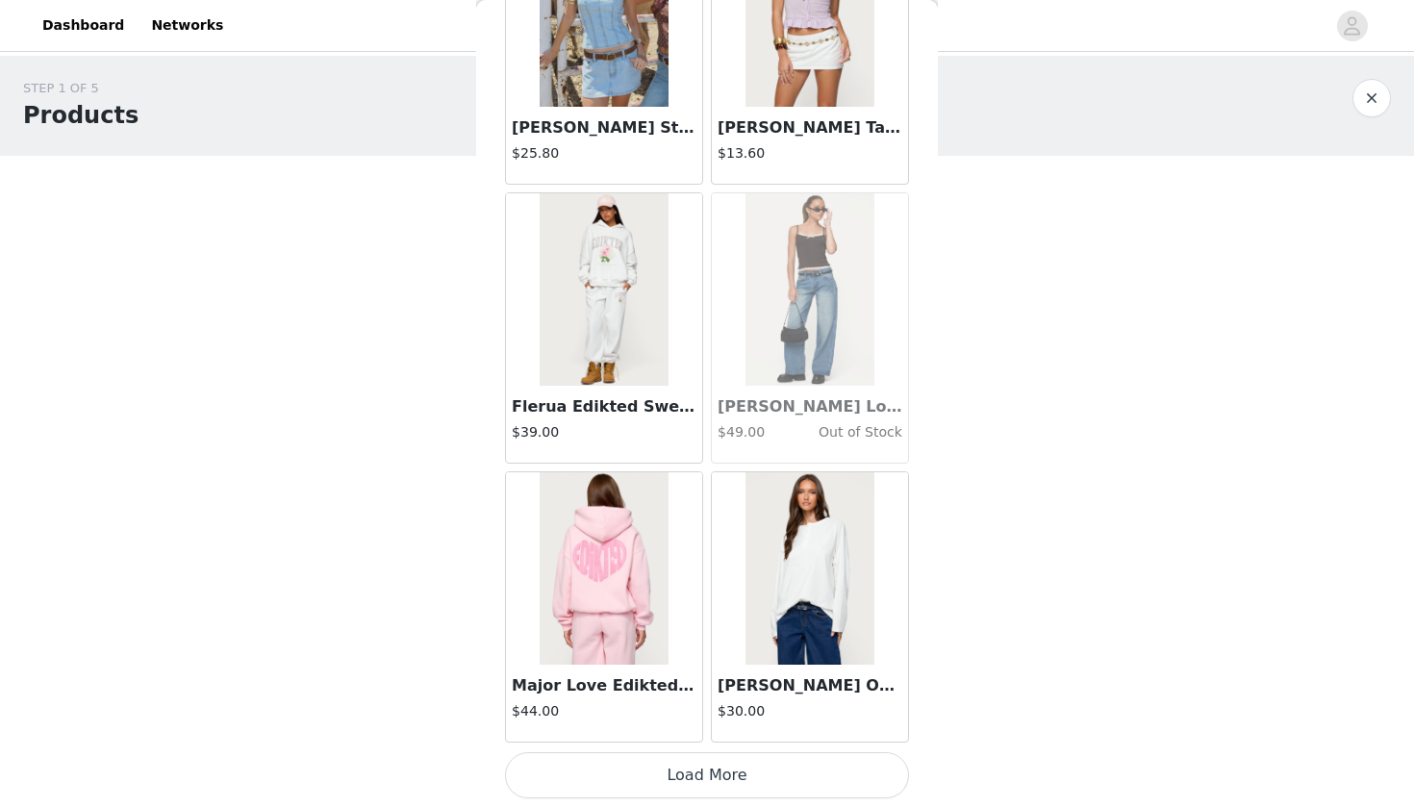
scroll to position [32820, 0]
click at [715, 775] on button "Load More" at bounding box center [707, 775] width 404 height 46
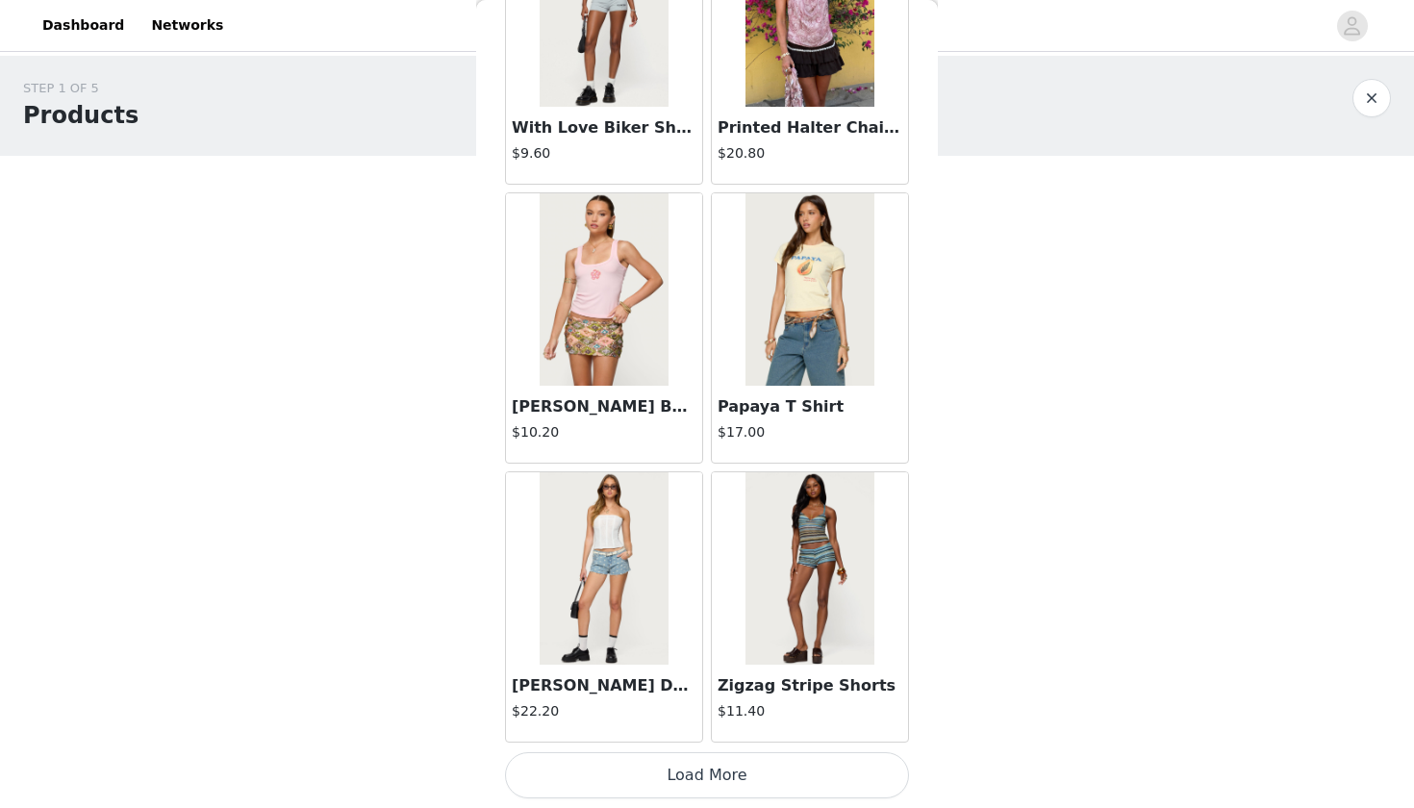
click at [710, 784] on button "Load More" at bounding box center [707, 775] width 404 height 46
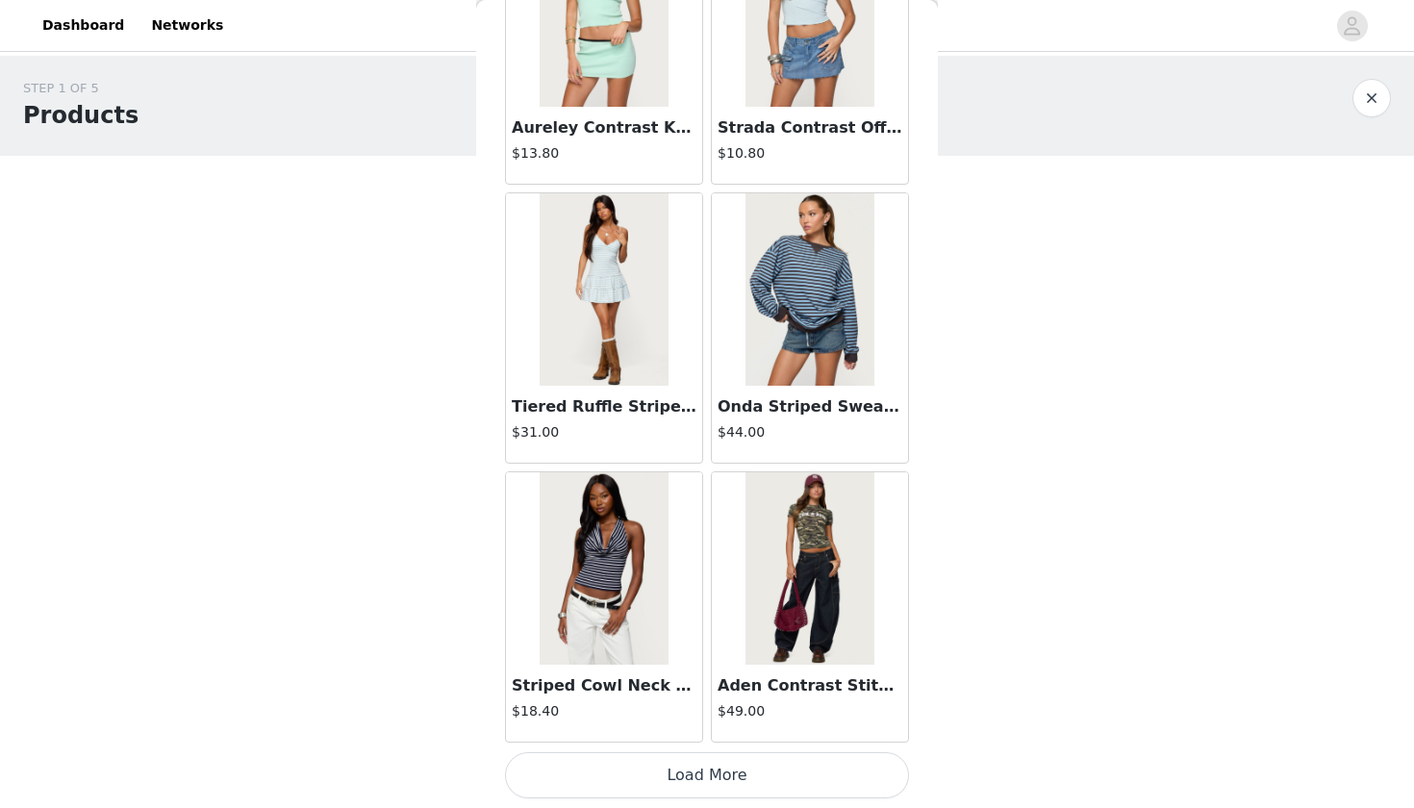
click at [702, 794] on button "Load More" at bounding box center [707, 775] width 404 height 46
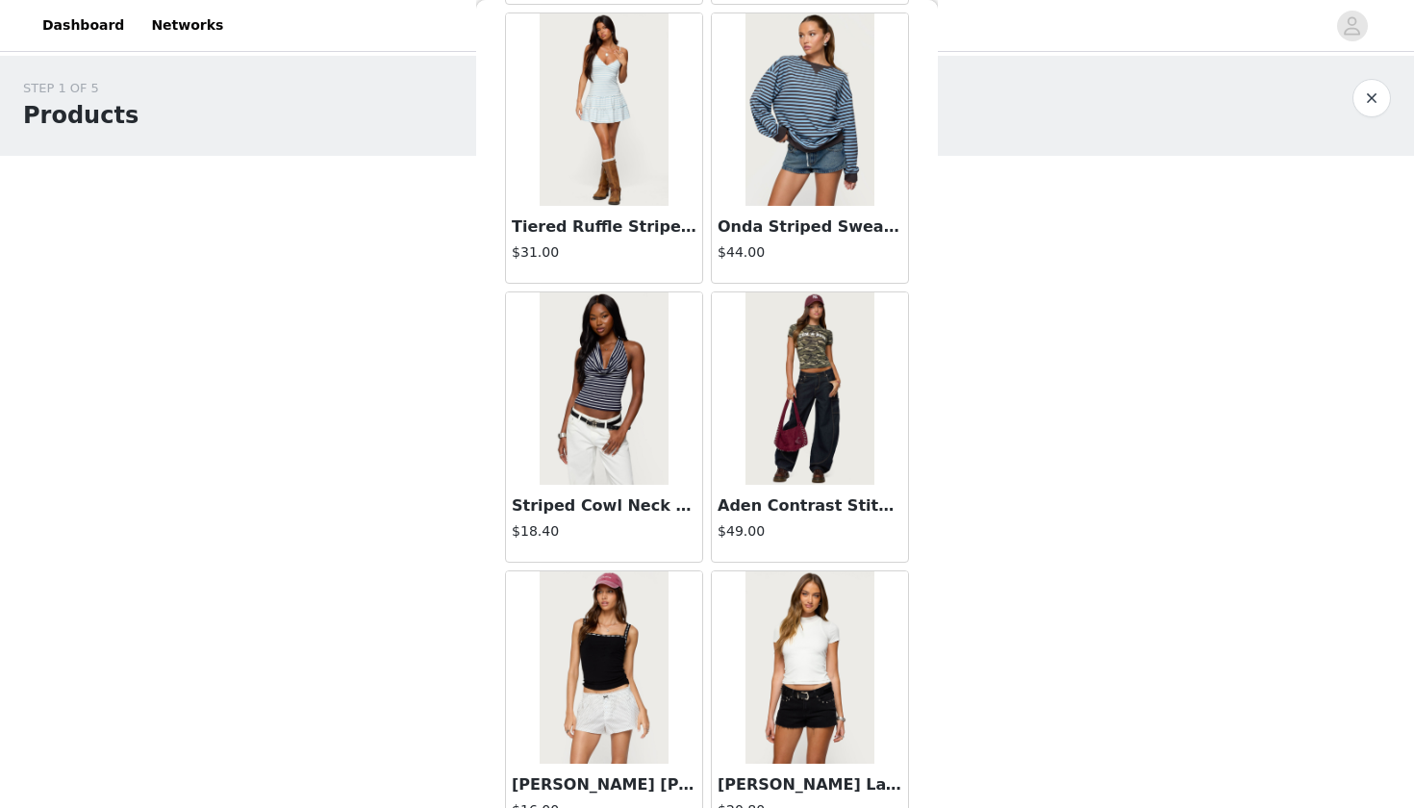
scroll to position [0, 0]
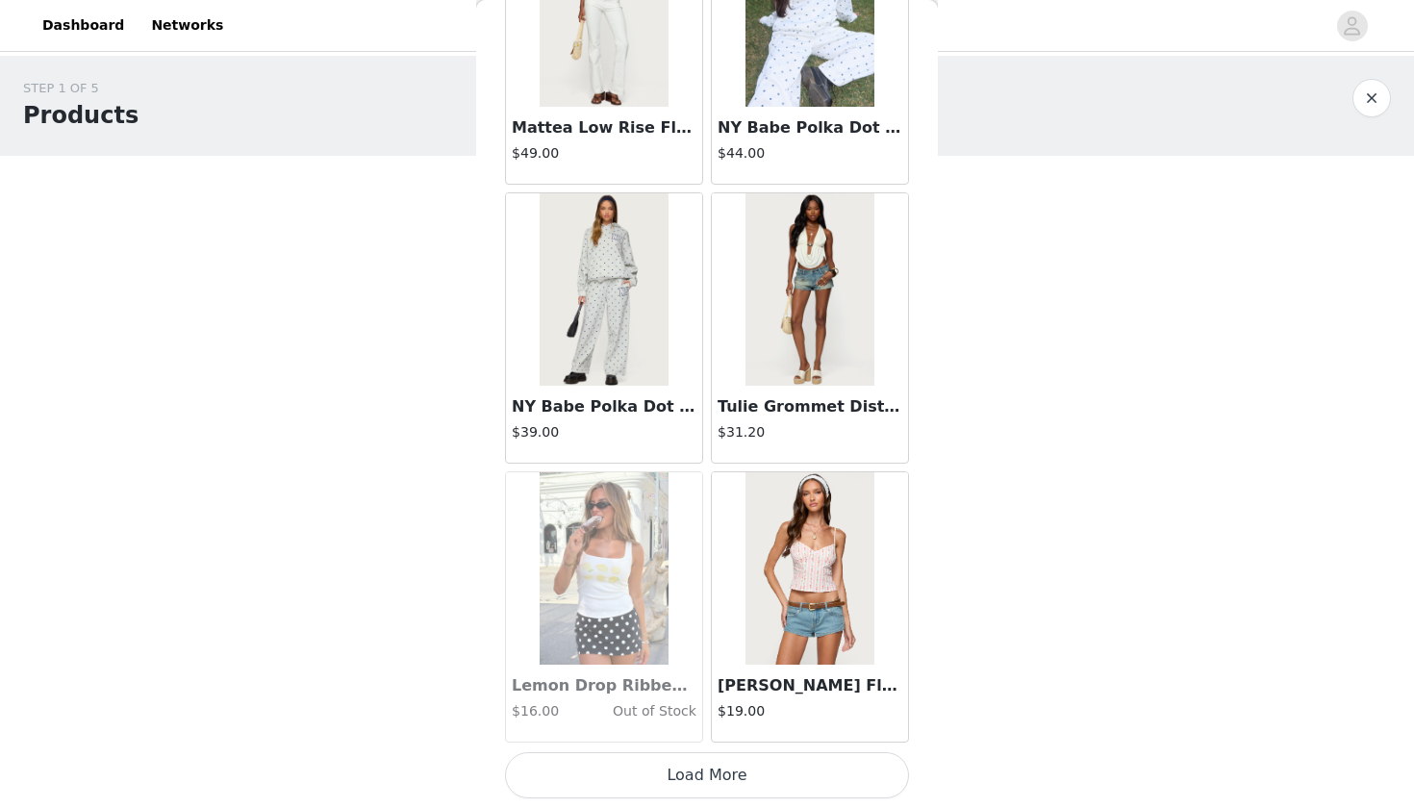
click at [705, 774] on button "Load More" at bounding box center [707, 775] width 404 height 46
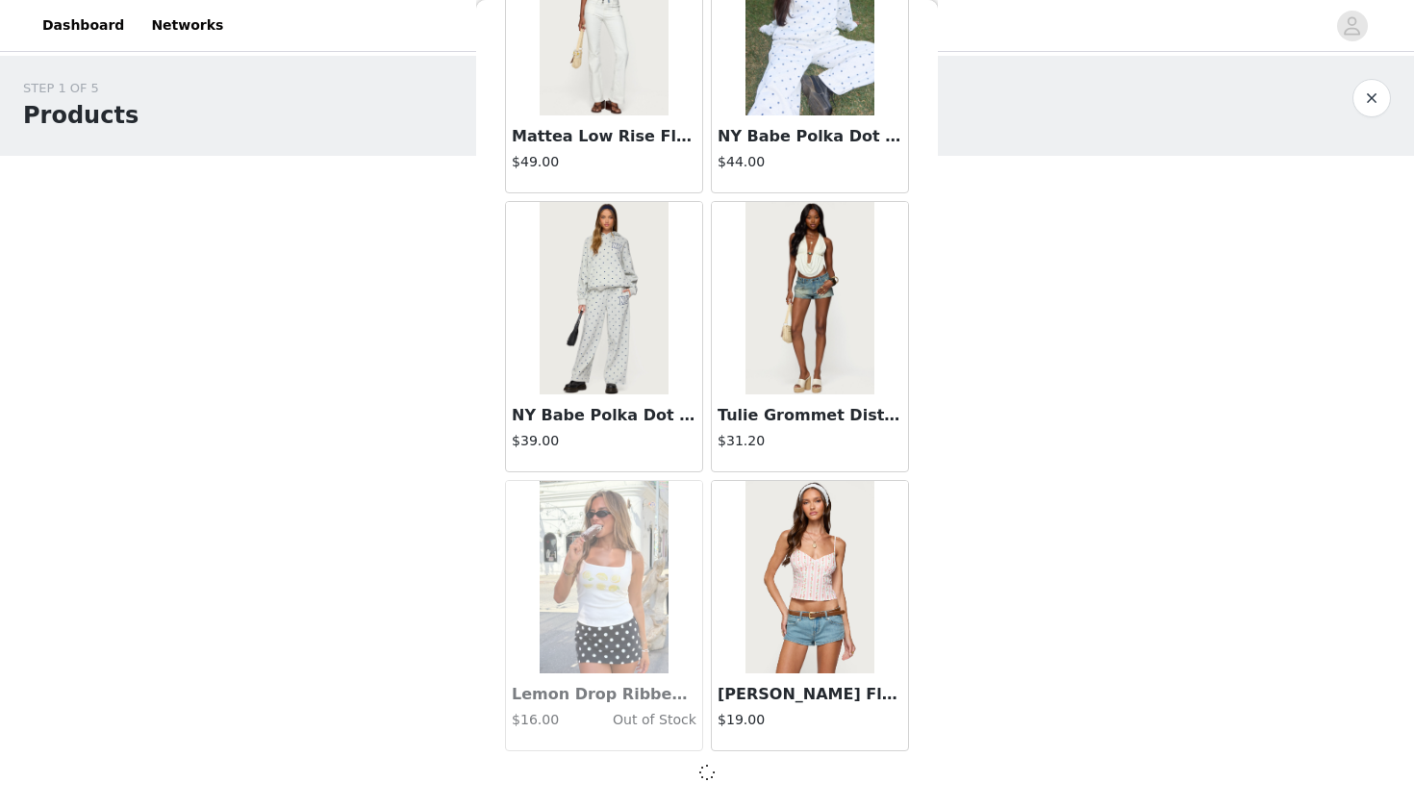
scroll to position [41180, 0]
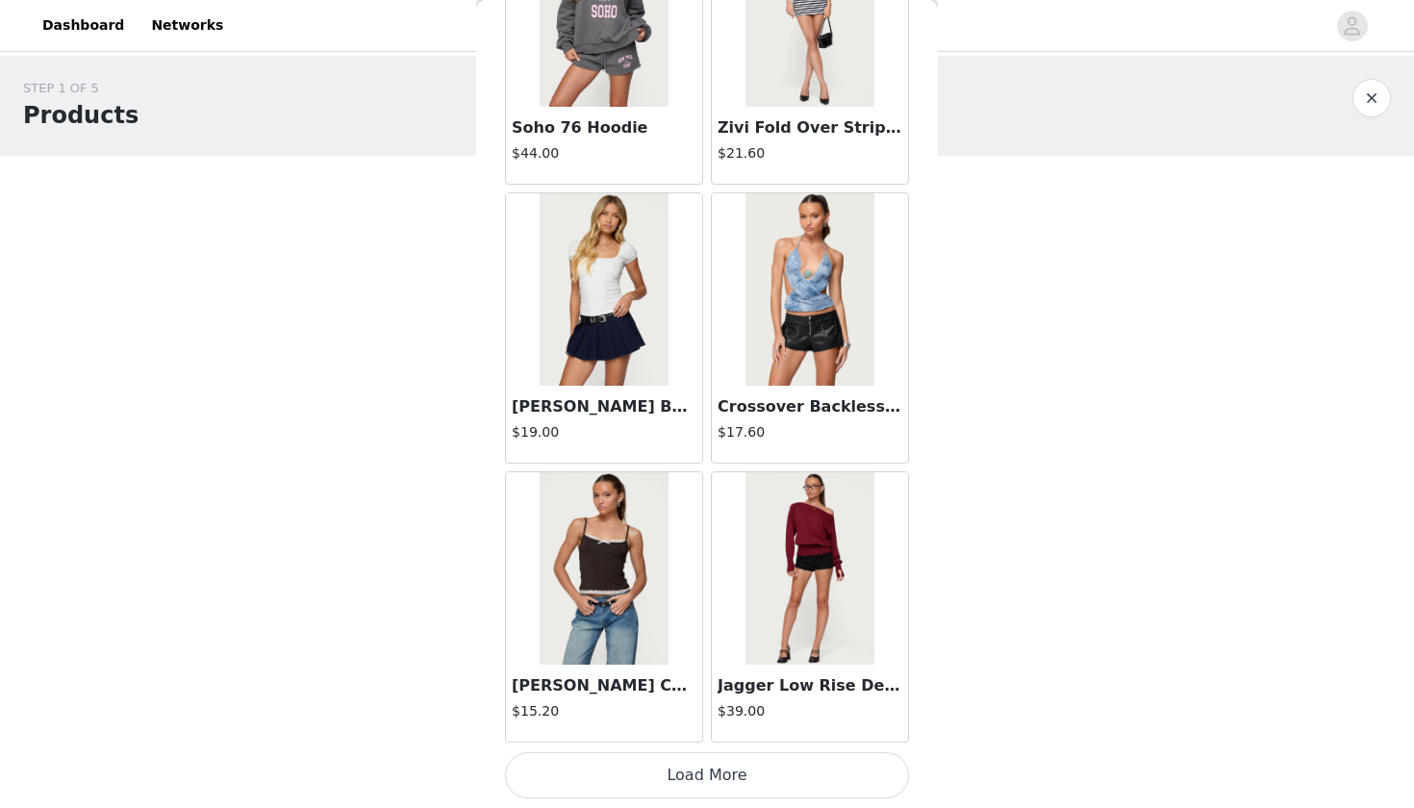
click at [723, 787] on button "Load More" at bounding box center [707, 775] width 404 height 46
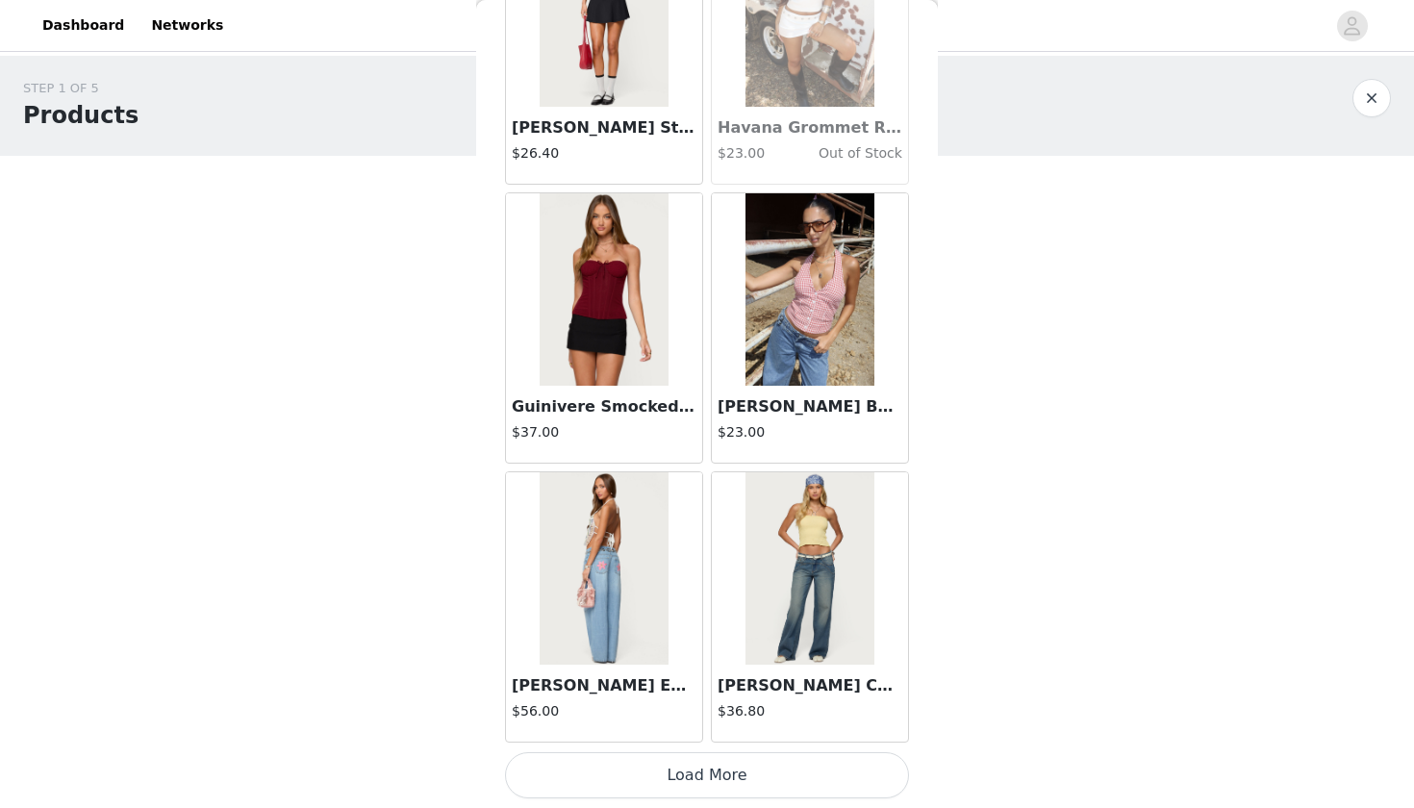
scroll to position [46768, 0]
click at [687, 783] on button "Load More" at bounding box center [707, 775] width 404 height 46
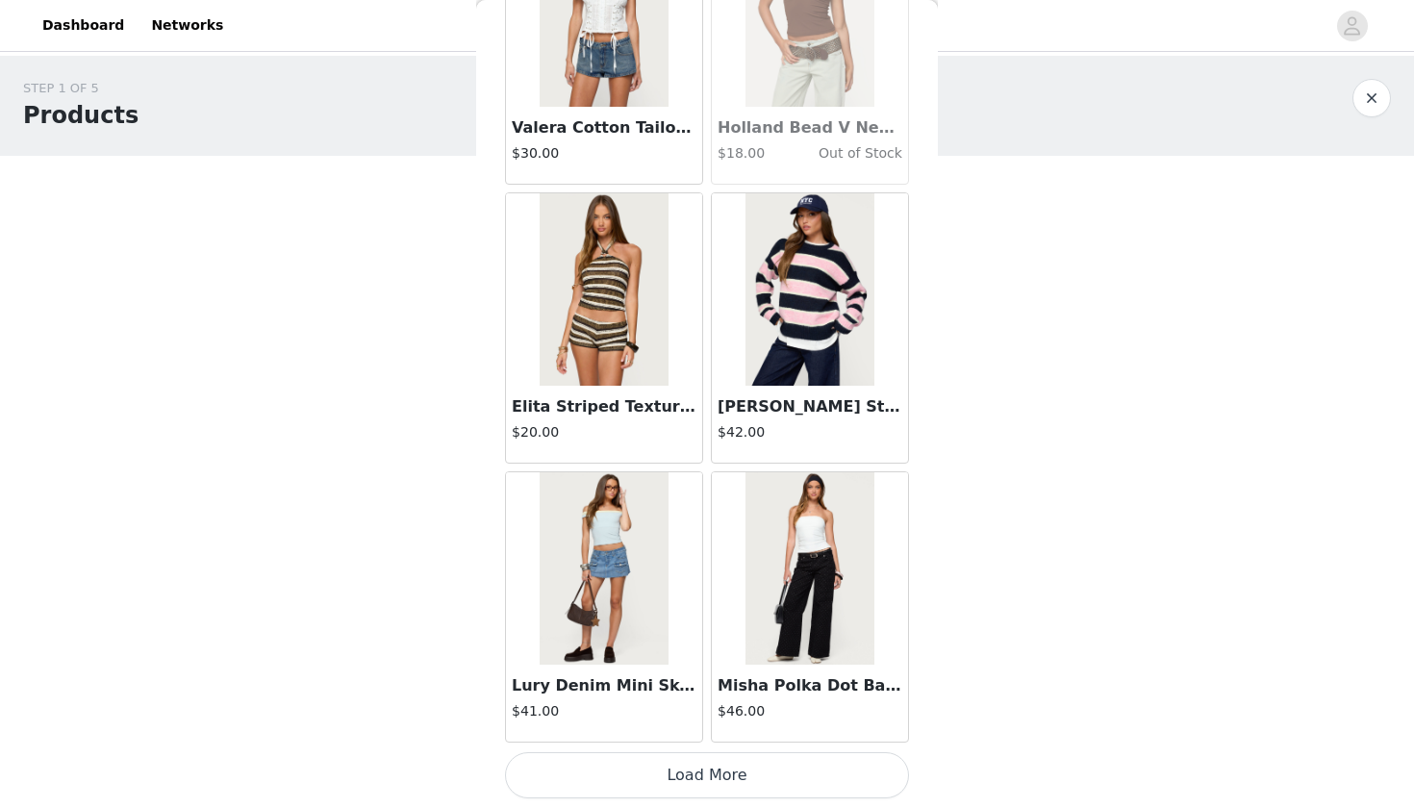
scroll to position [0, 0]
click at [744, 775] on button "Load More" at bounding box center [707, 775] width 404 height 46
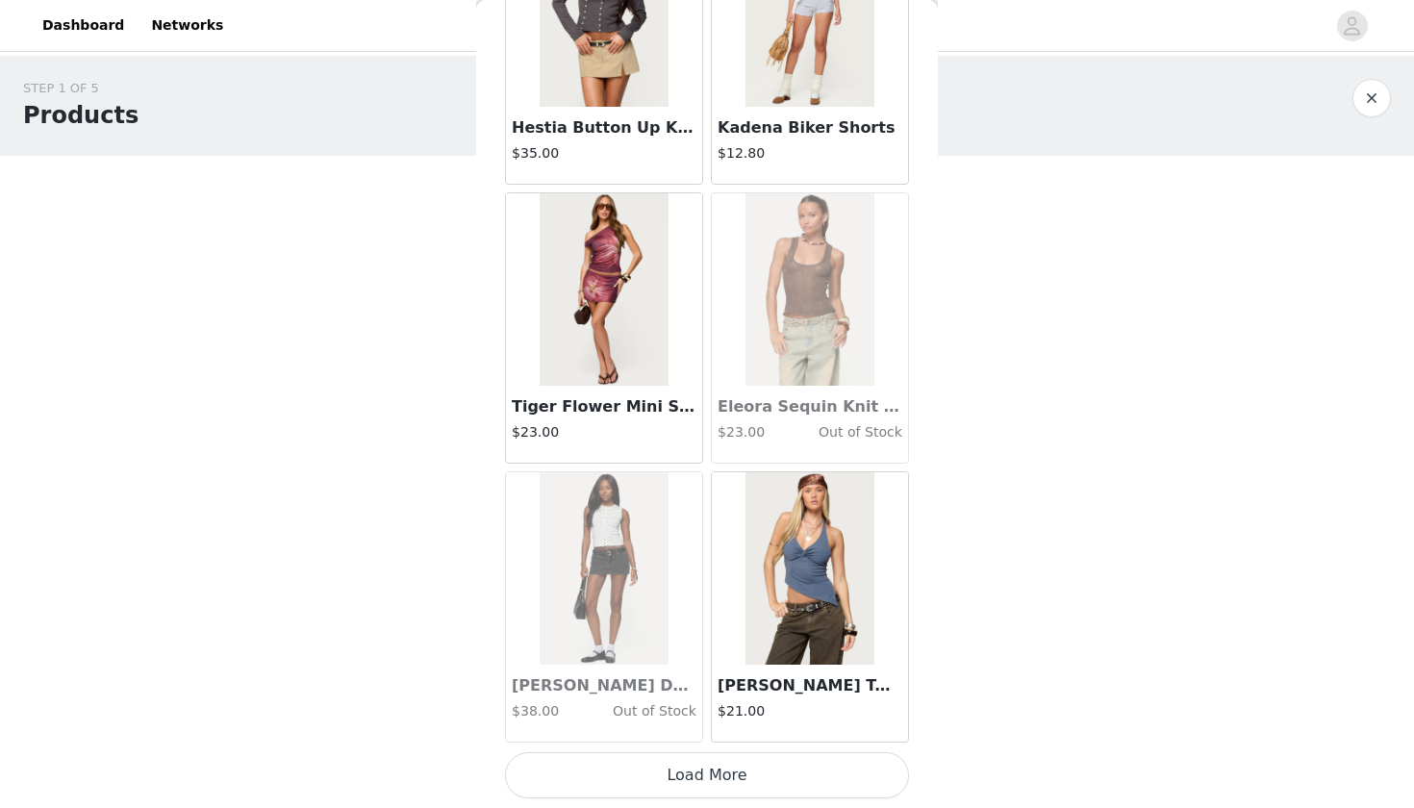
click at [727, 765] on button "Load More" at bounding box center [707, 775] width 404 height 46
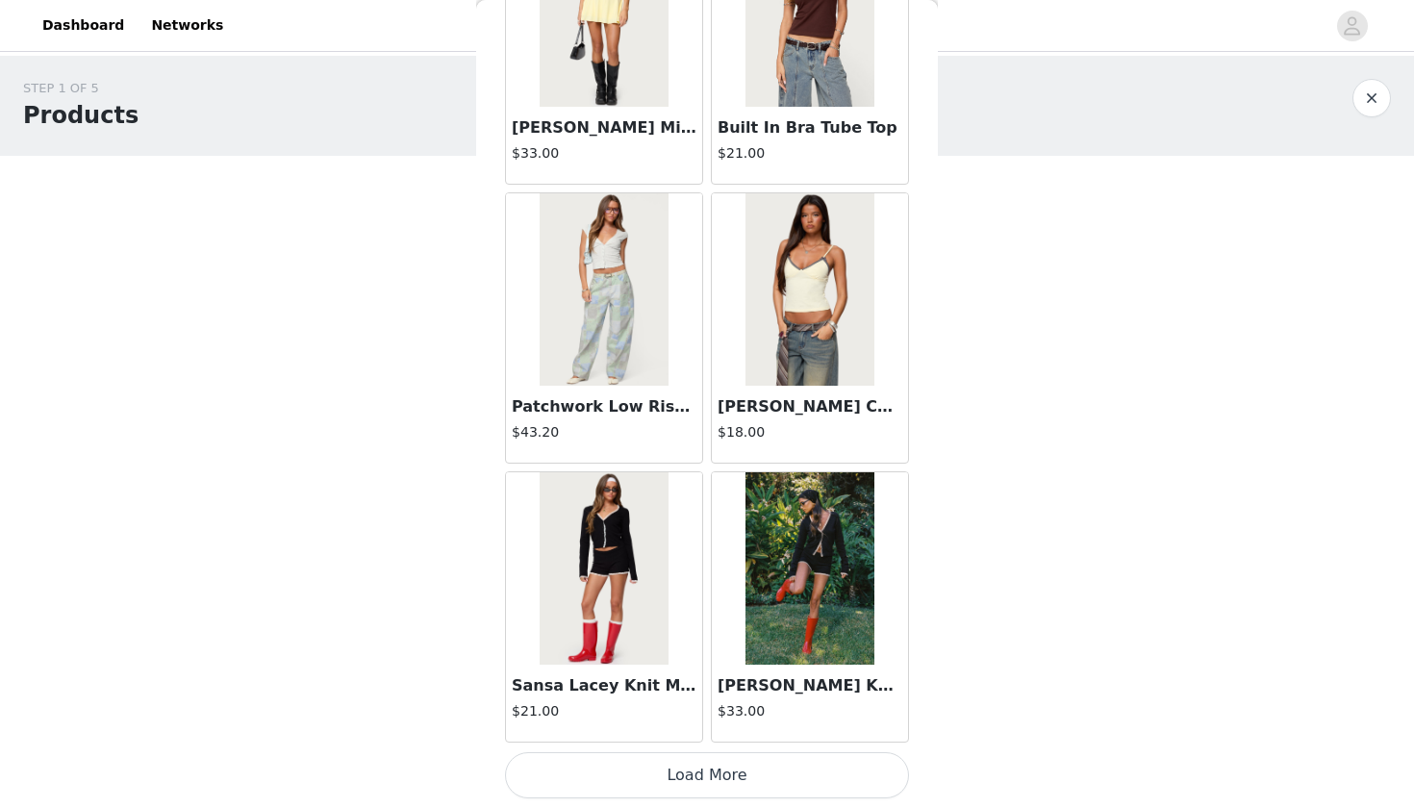
click at [730, 784] on button "Load More" at bounding box center [707, 775] width 404 height 46
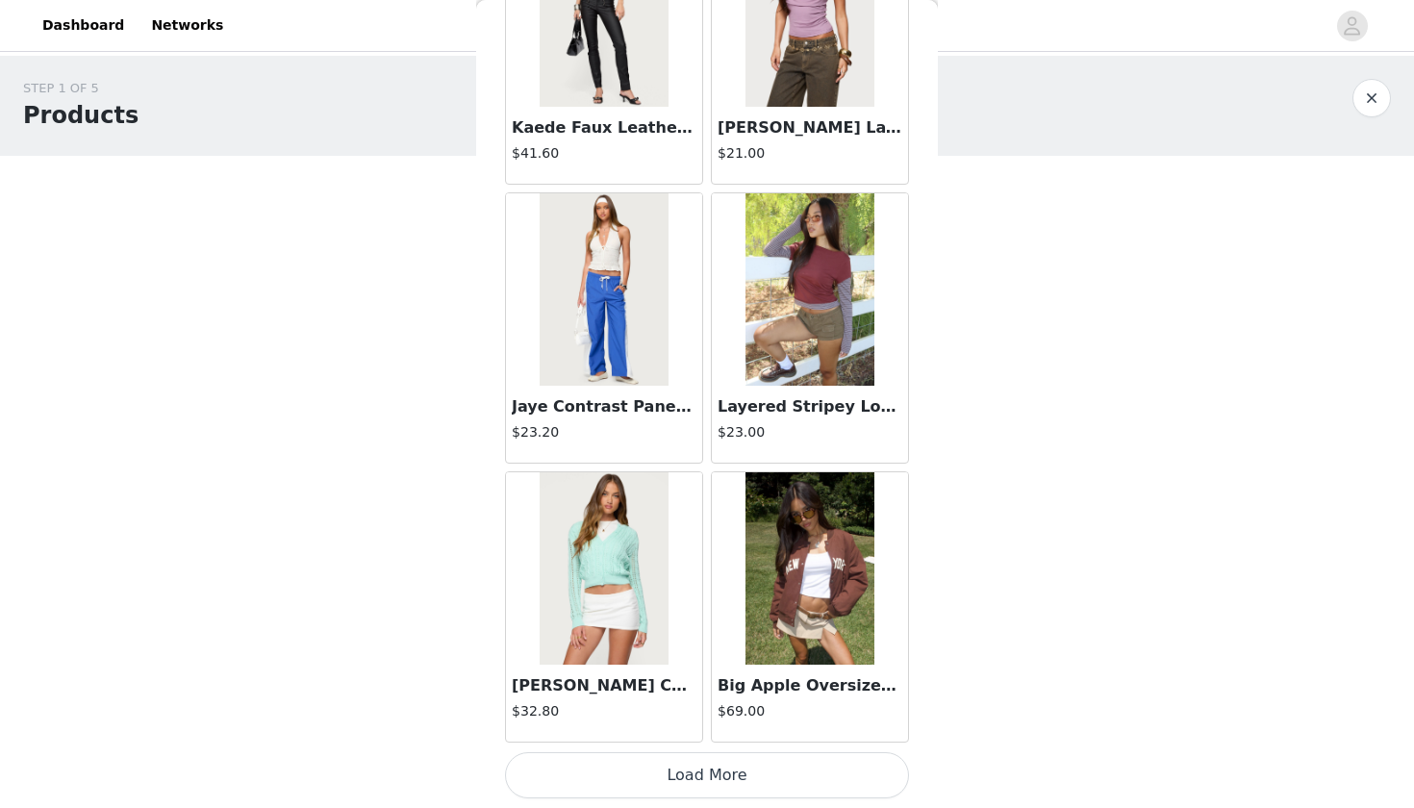
click at [735, 766] on button "Load More" at bounding box center [707, 775] width 404 height 46
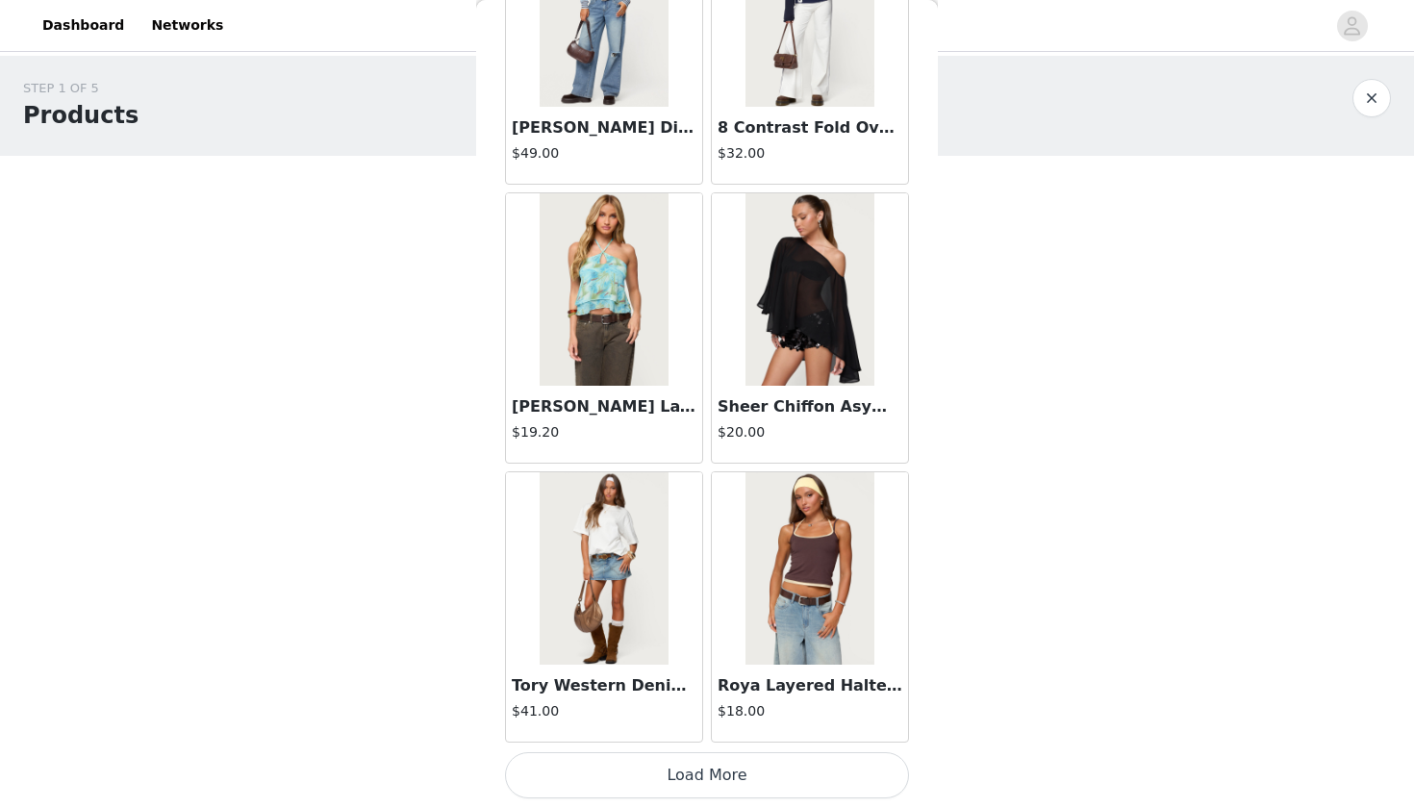
click at [755, 773] on button "Load More" at bounding box center [707, 775] width 404 height 46
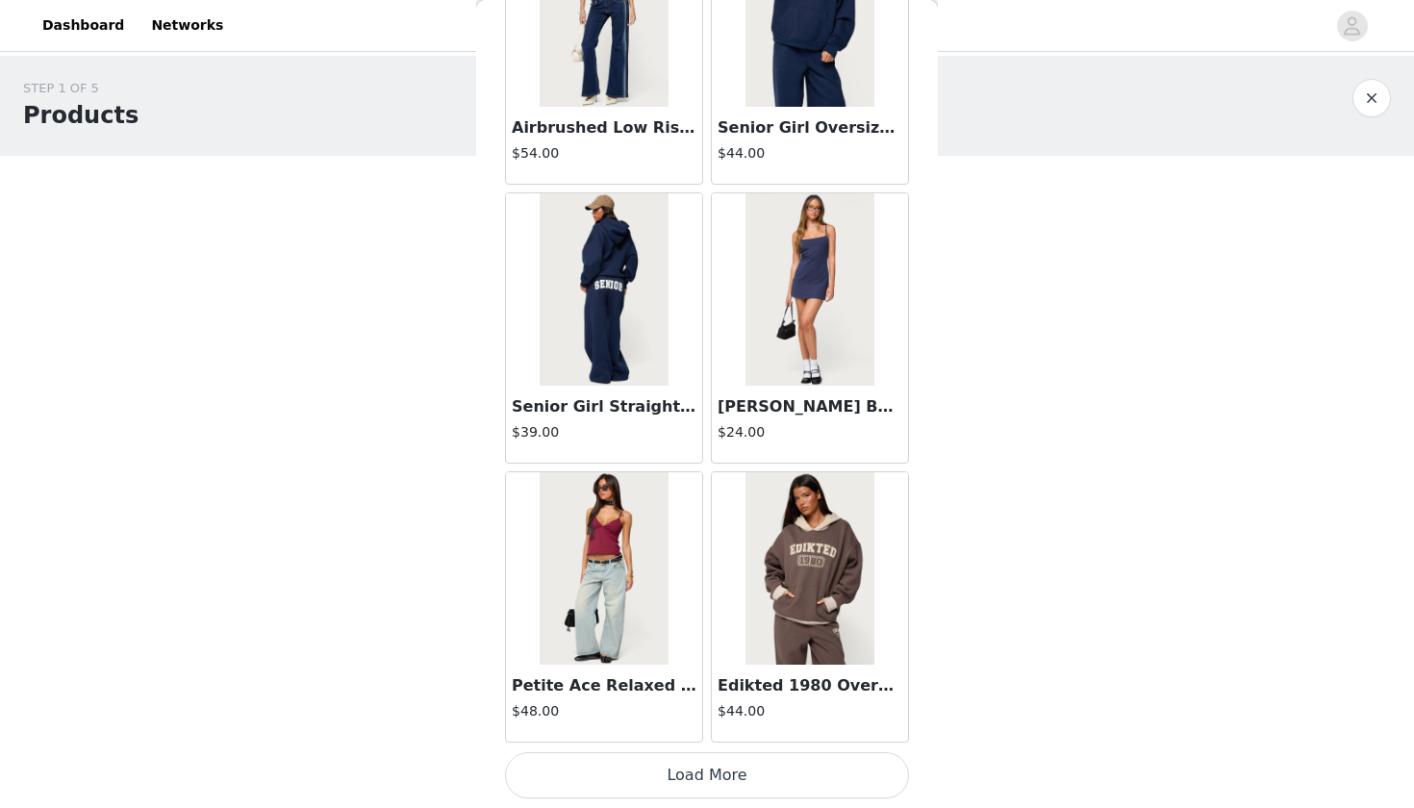
scroll to position [63505, 0]
click at [685, 785] on button "Load More" at bounding box center [707, 775] width 404 height 46
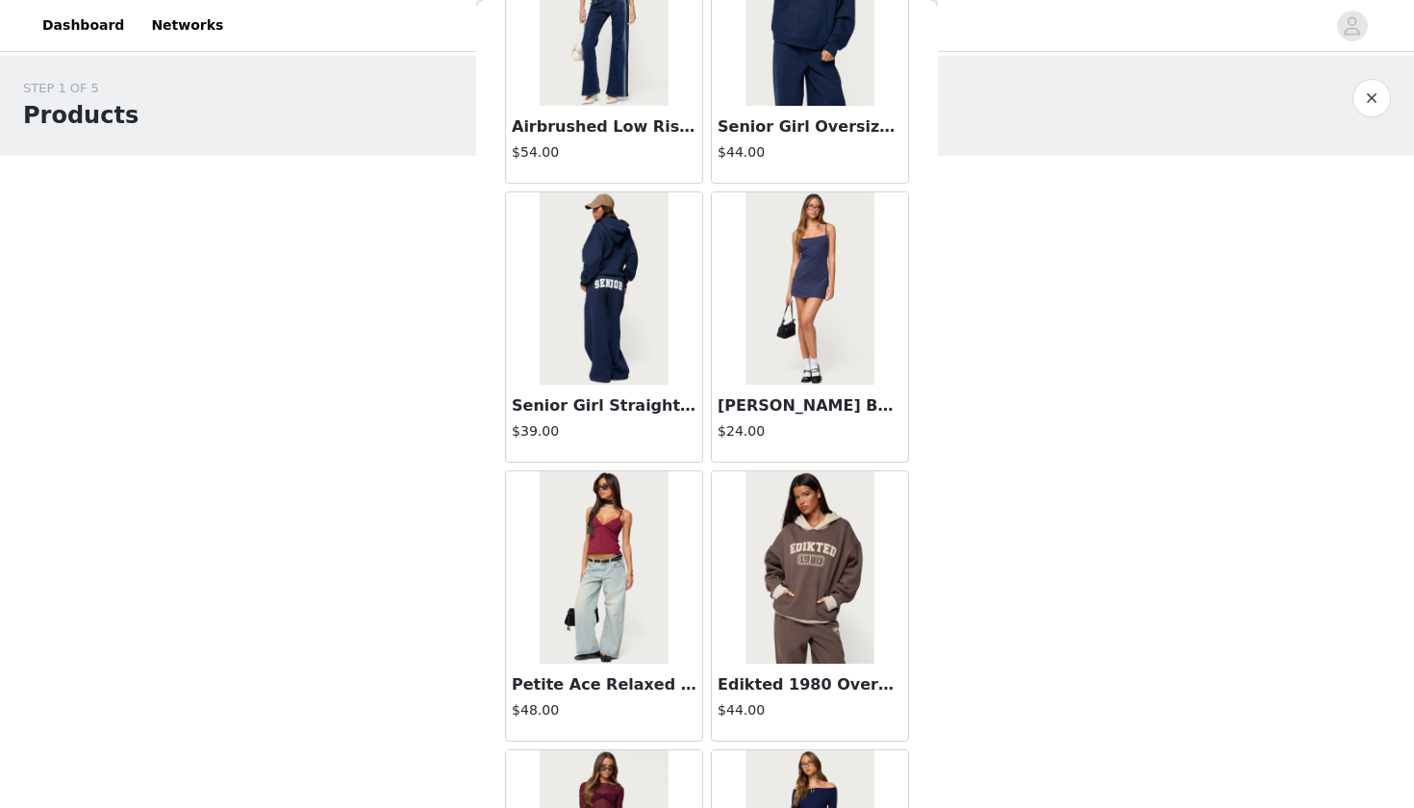
scroll to position [0, 0]
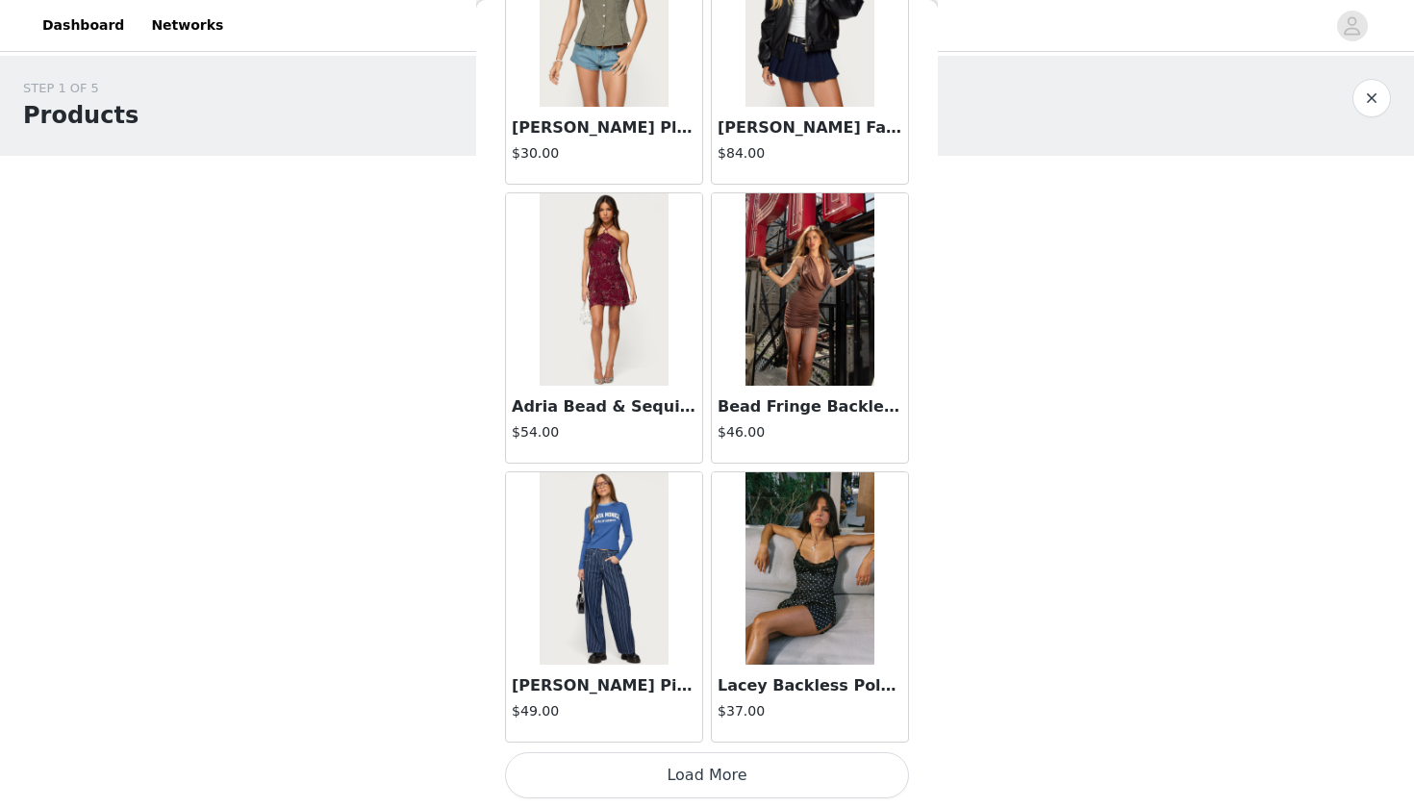
click at [735, 779] on button "Load More" at bounding box center [707, 775] width 404 height 46
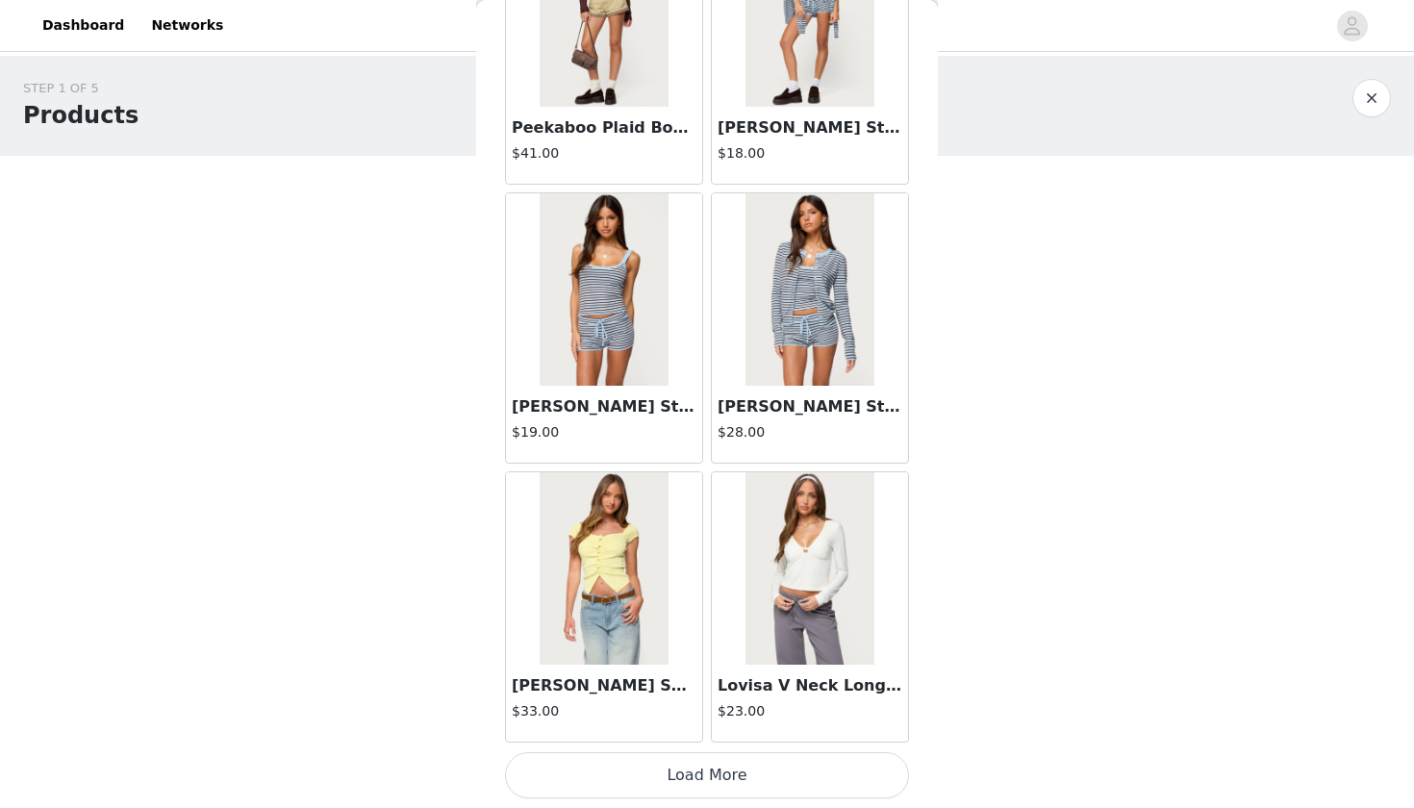
click at [736, 791] on button "Load More" at bounding box center [707, 775] width 404 height 46
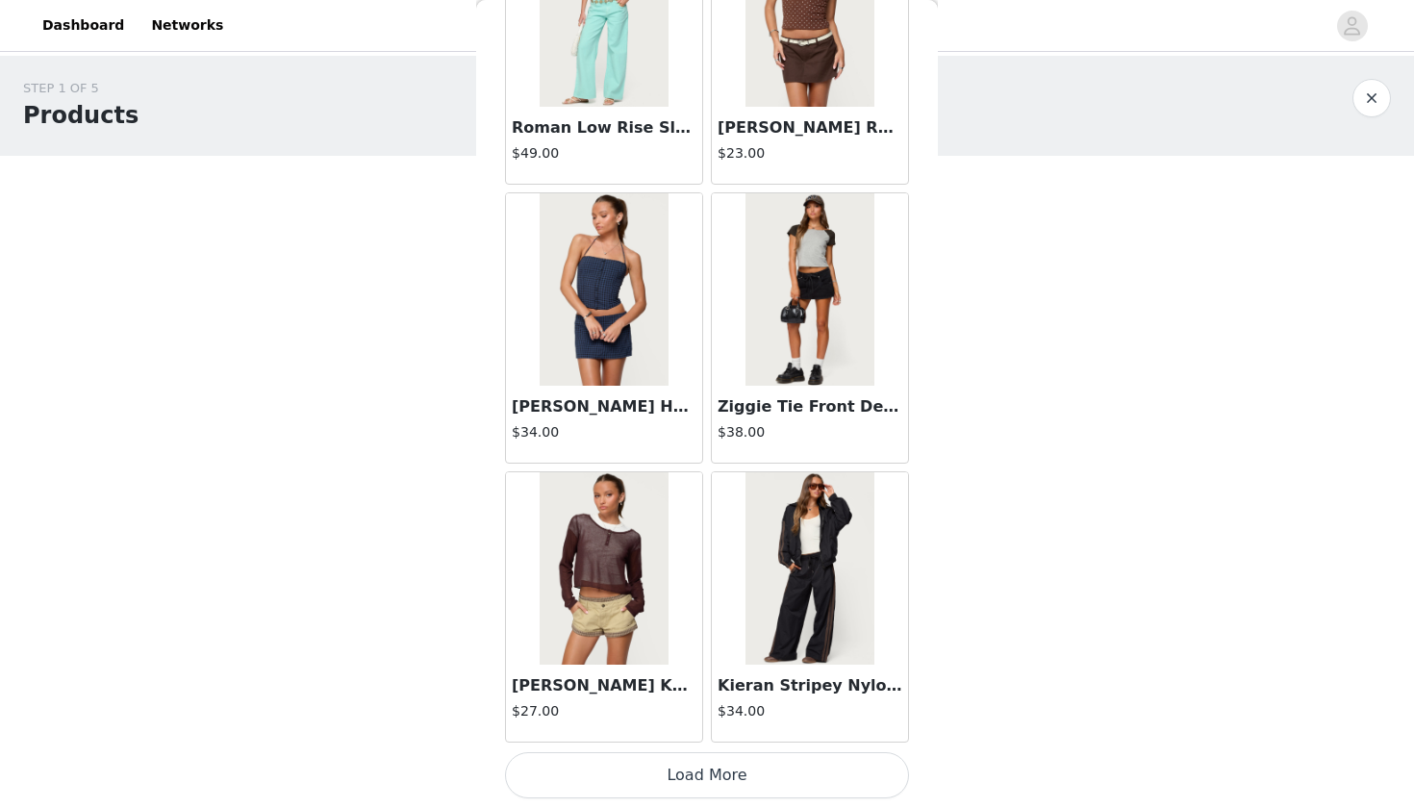
click at [738, 784] on button "Load More" at bounding box center [707, 775] width 404 height 46
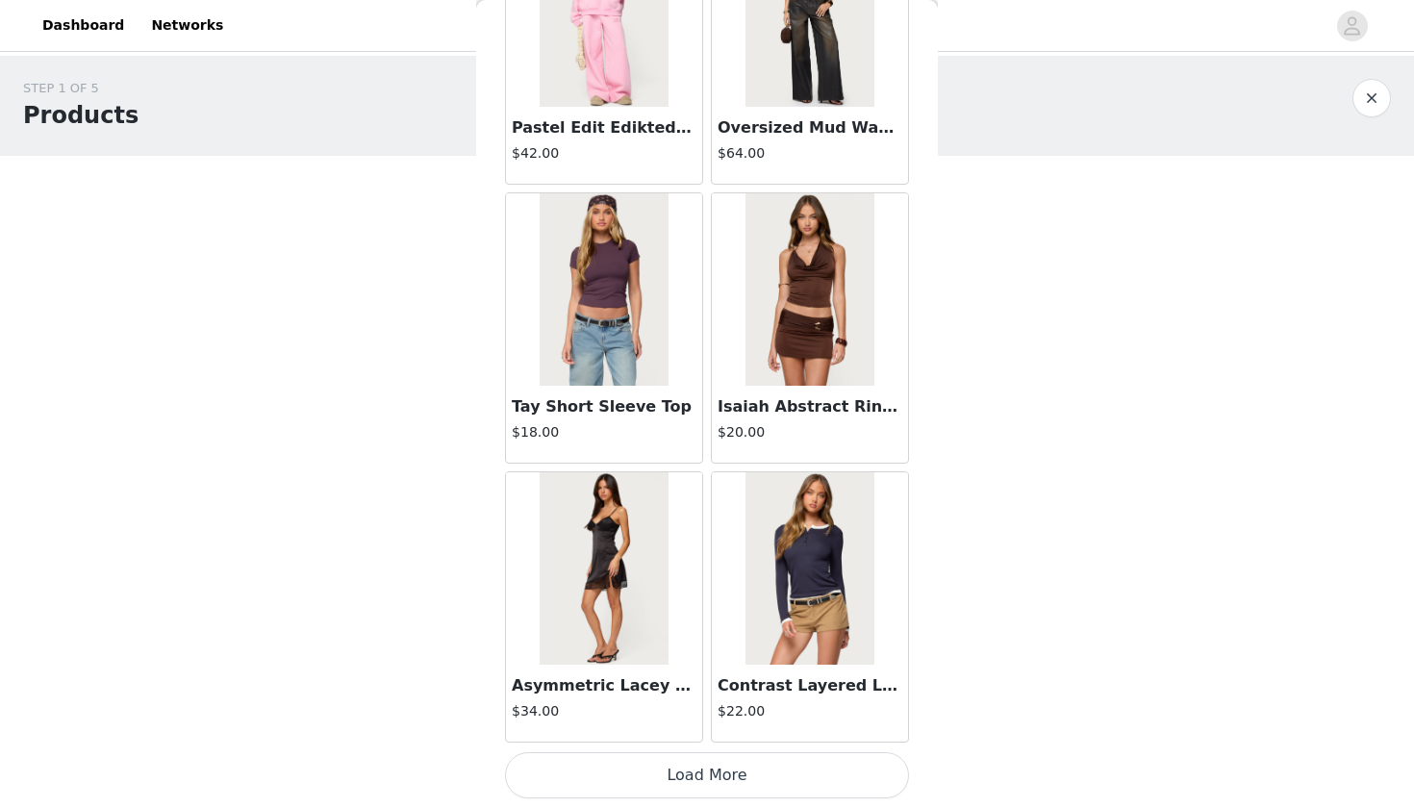
click at [709, 783] on button "Load More" at bounding box center [707, 775] width 404 height 46
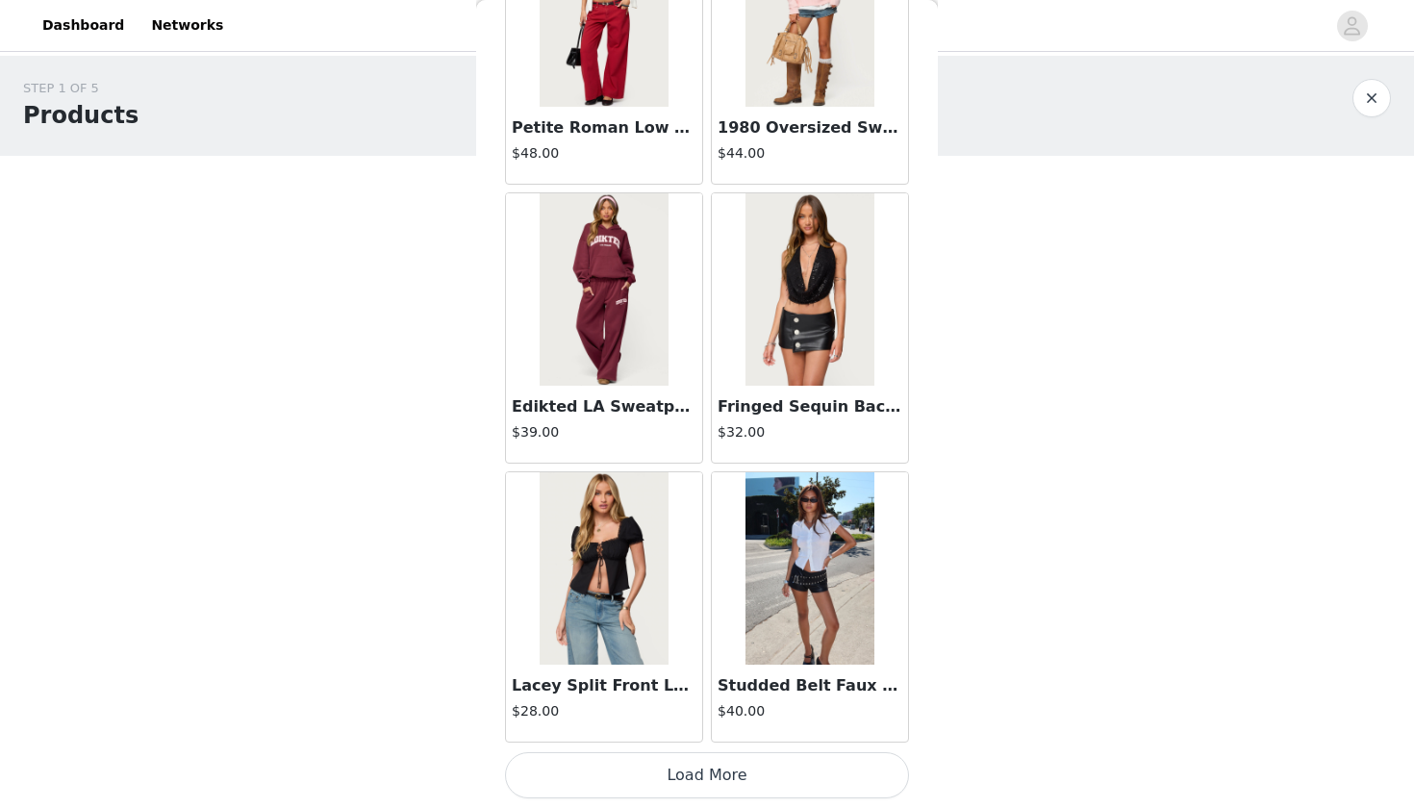
click at [703, 776] on button "Load More" at bounding box center [707, 775] width 404 height 46
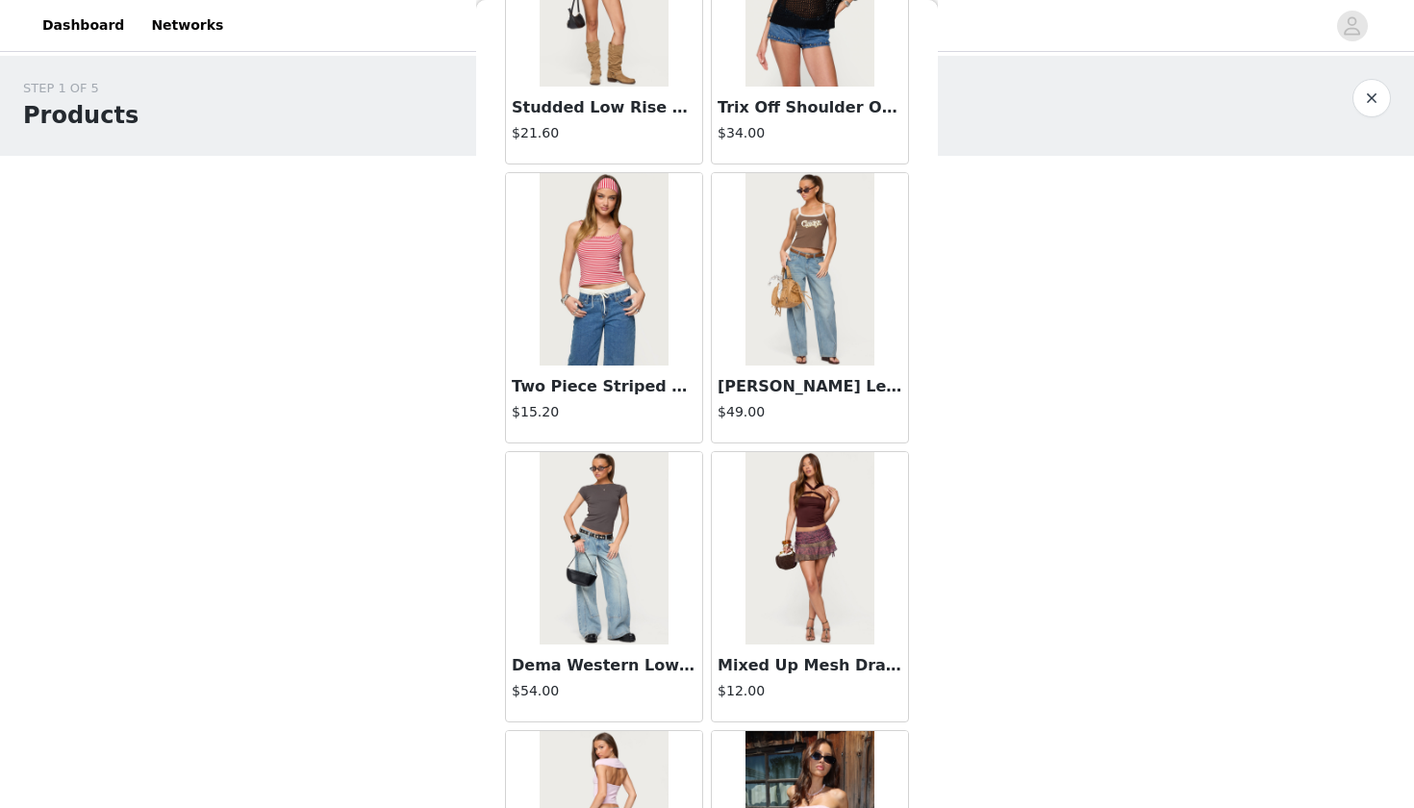
scroll to position [11345, 0]
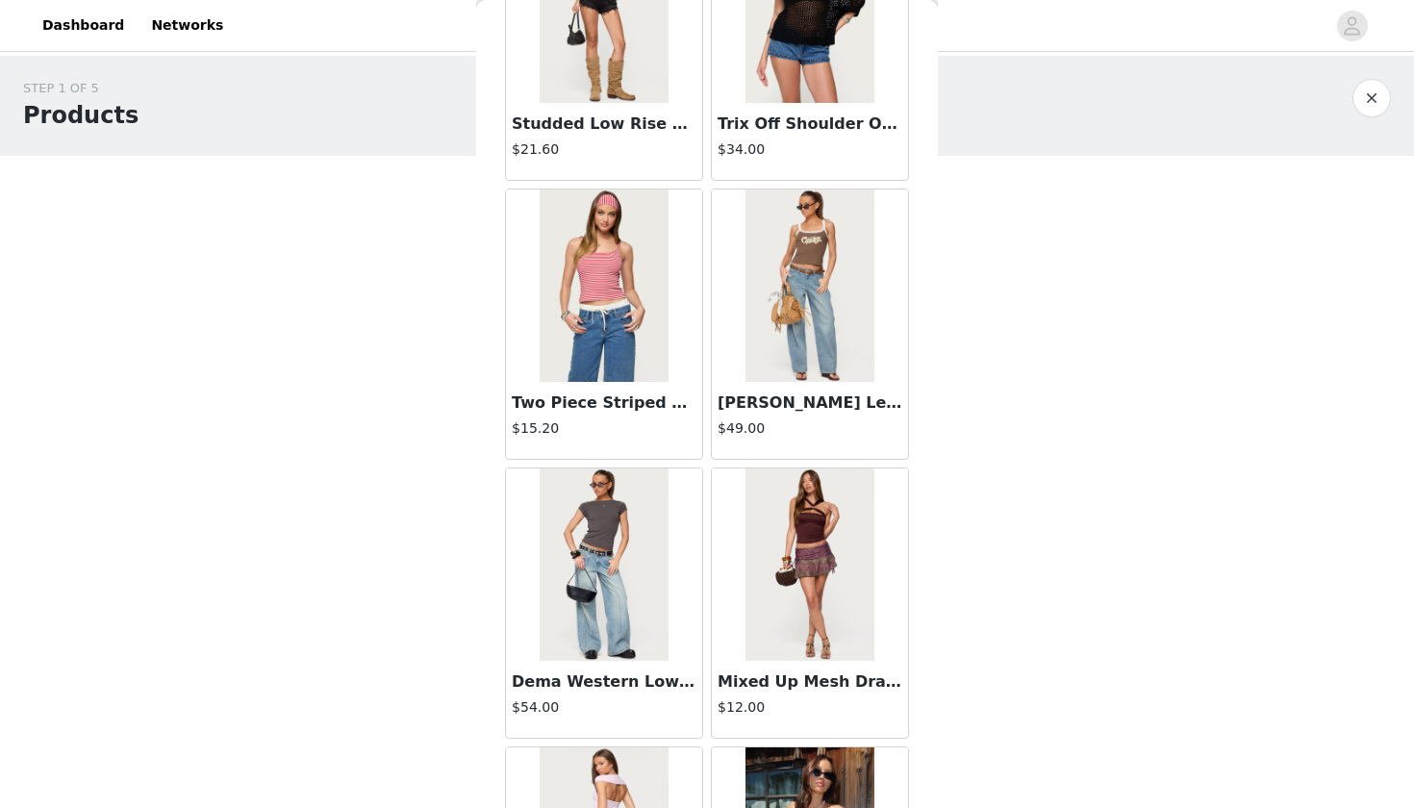
click at [606, 611] on img at bounding box center [604, 564] width 128 height 192
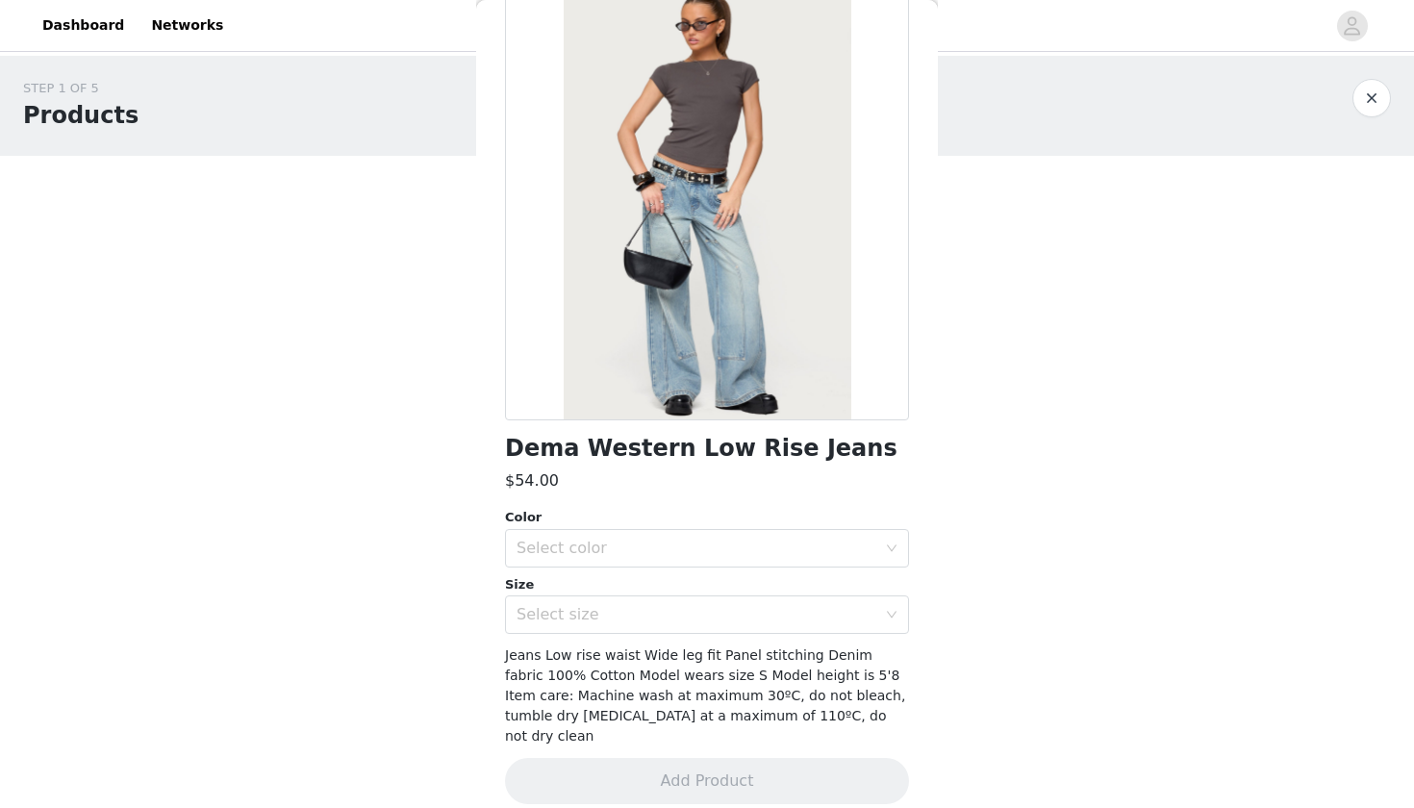
scroll to position [107, 0]
click at [666, 570] on div "Color Select color Size Select size" at bounding box center [707, 573] width 404 height 126
click at [666, 556] on div "Select color" at bounding box center [697, 550] width 360 height 19
click at [659, 592] on li "LIGHT BLUE" at bounding box center [707, 591] width 404 height 31
click at [652, 605] on div "Select size" at bounding box center [701, 616] width 368 height 37
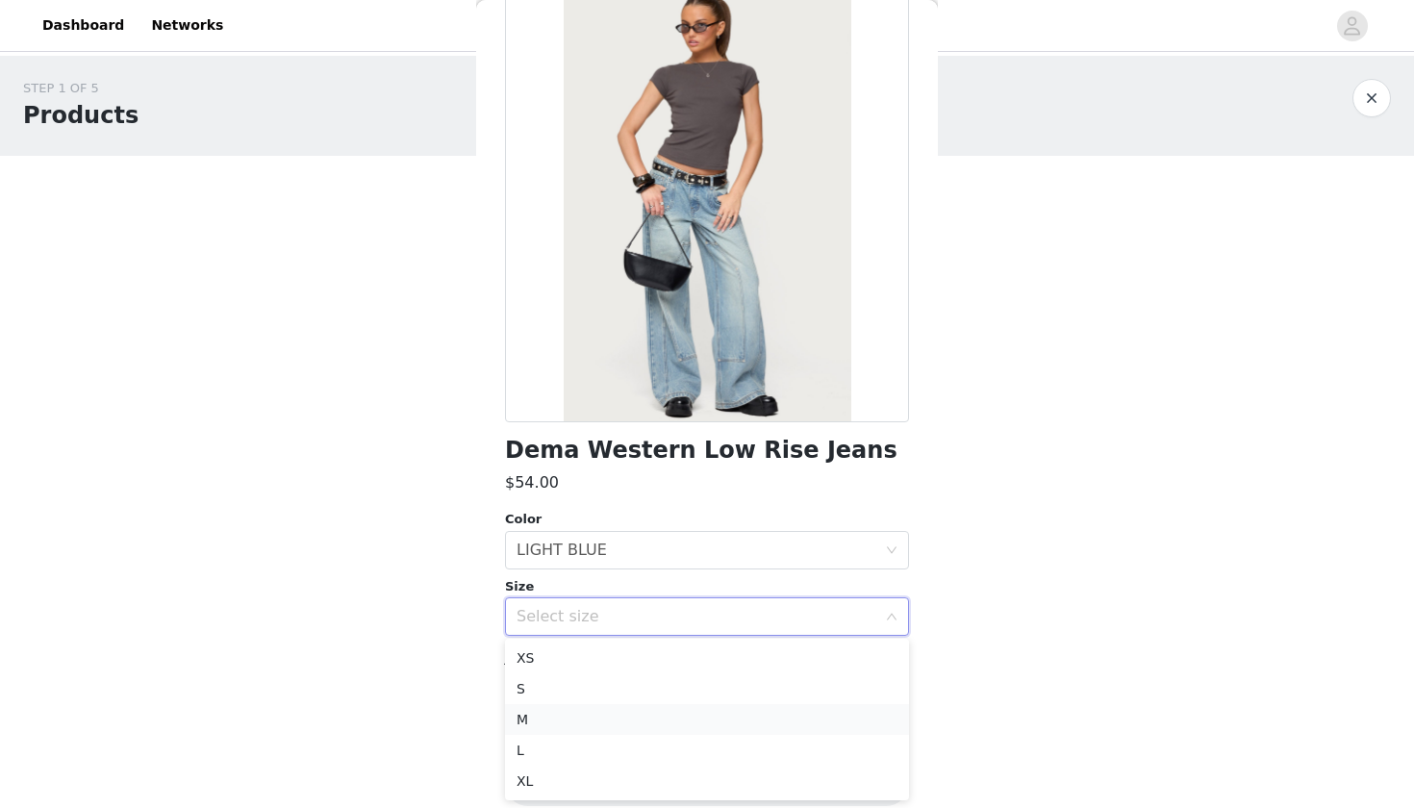
click at [637, 713] on li "M" at bounding box center [707, 719] width 404 height 31
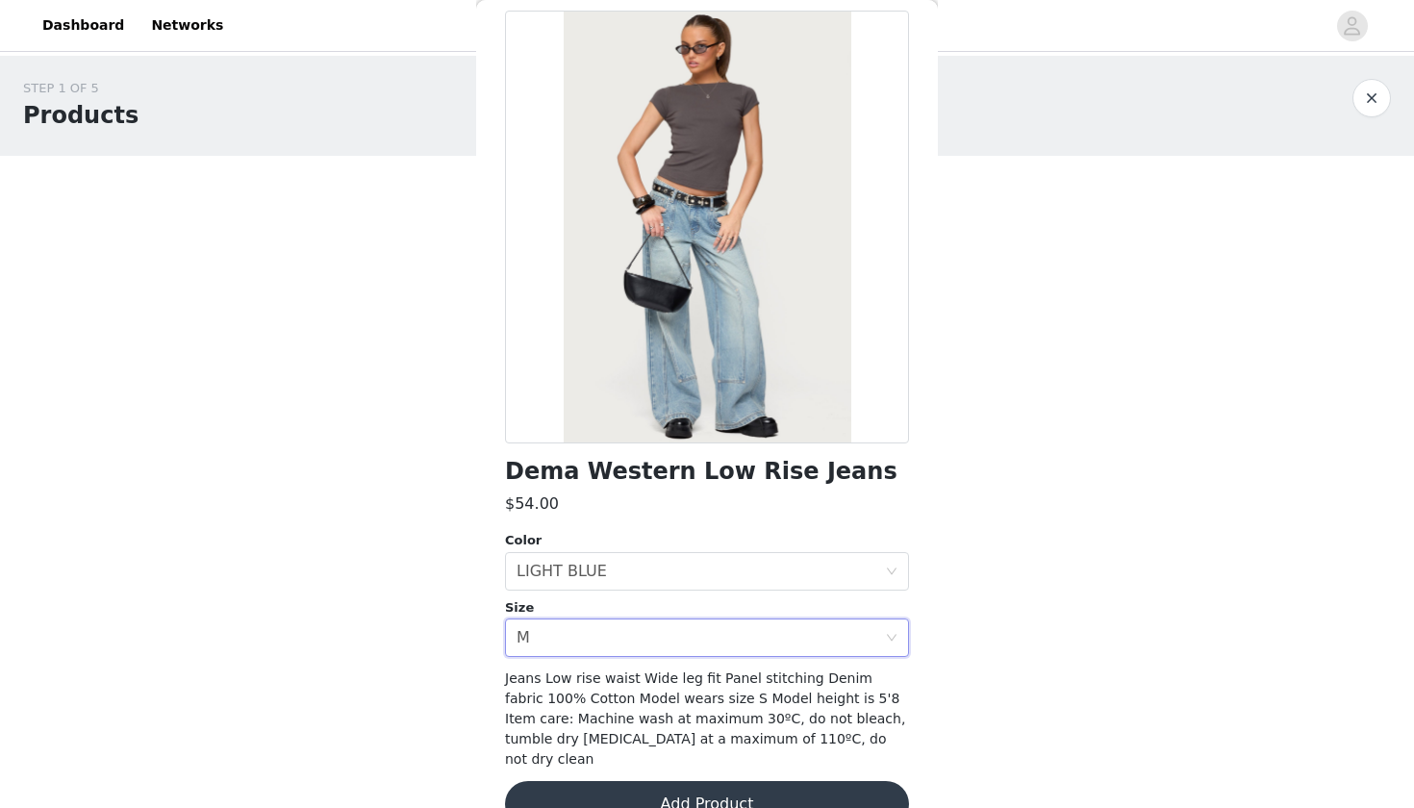
scroll to position [97, 0]
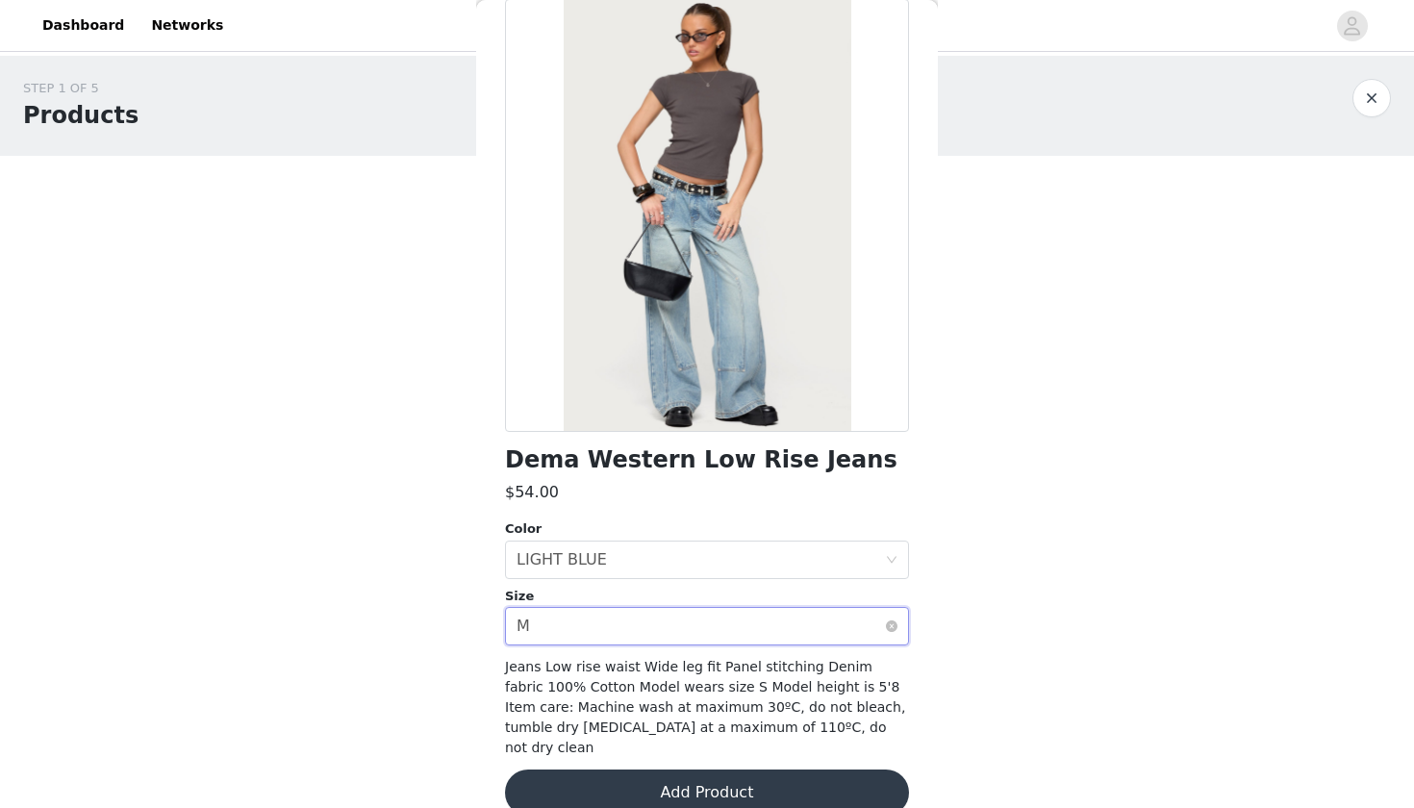
click at [679, 619] on div "Select size M" at bounding box center [701, 626] width 368 height 37
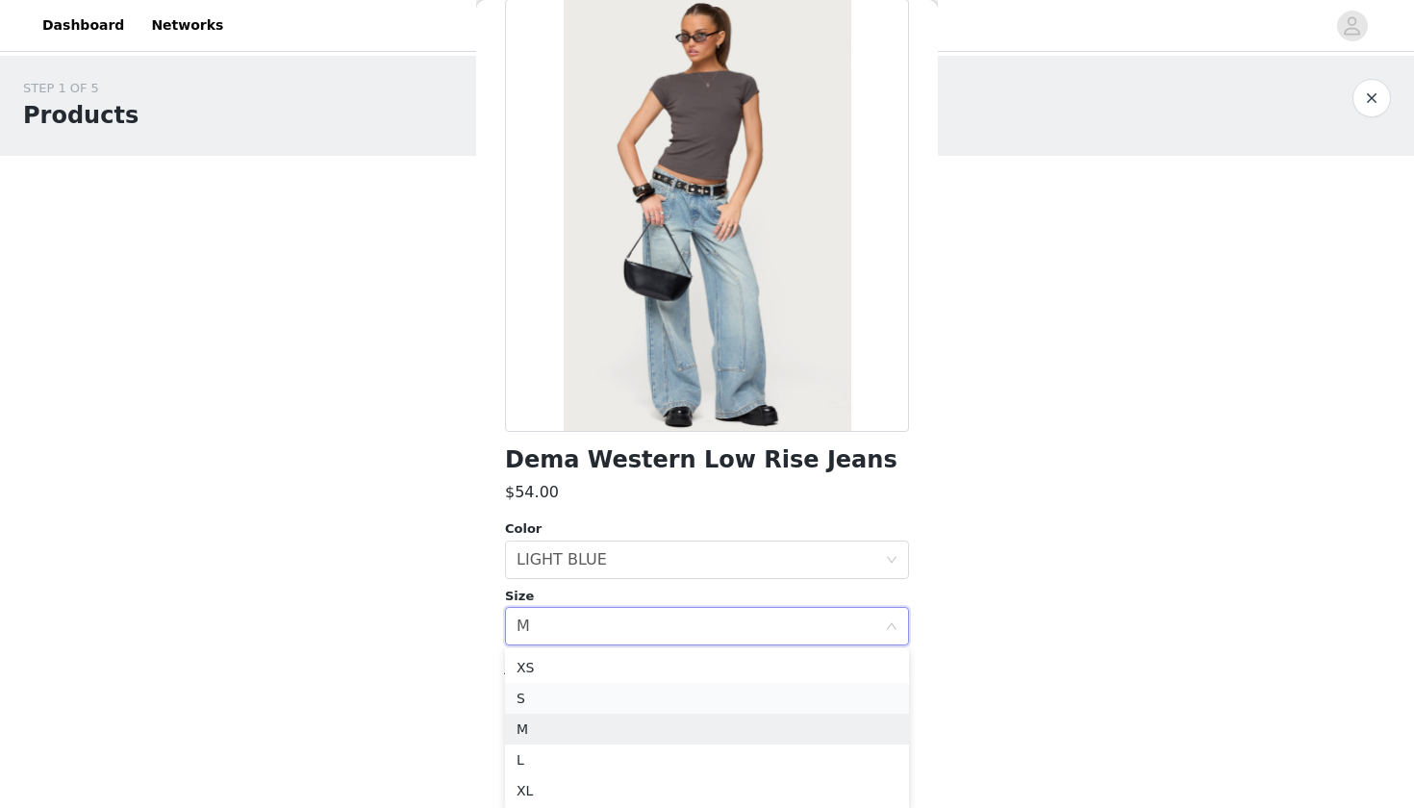
click at [599, 696] on li "S" at bounding box center [707, 698] width 404 height 31
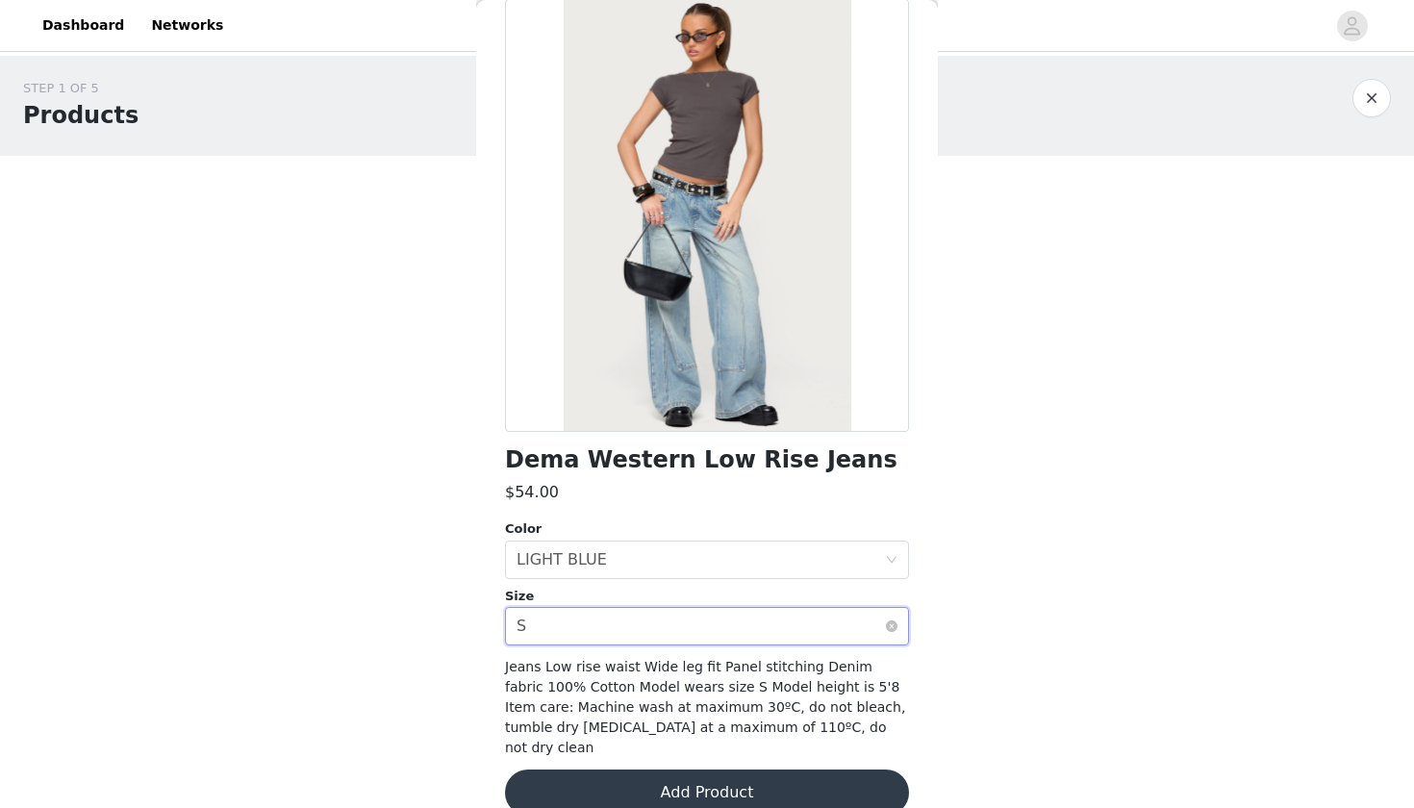
click at [624, 622] on div "Select size S" at bounding box center [701, 626] width 368 height 37
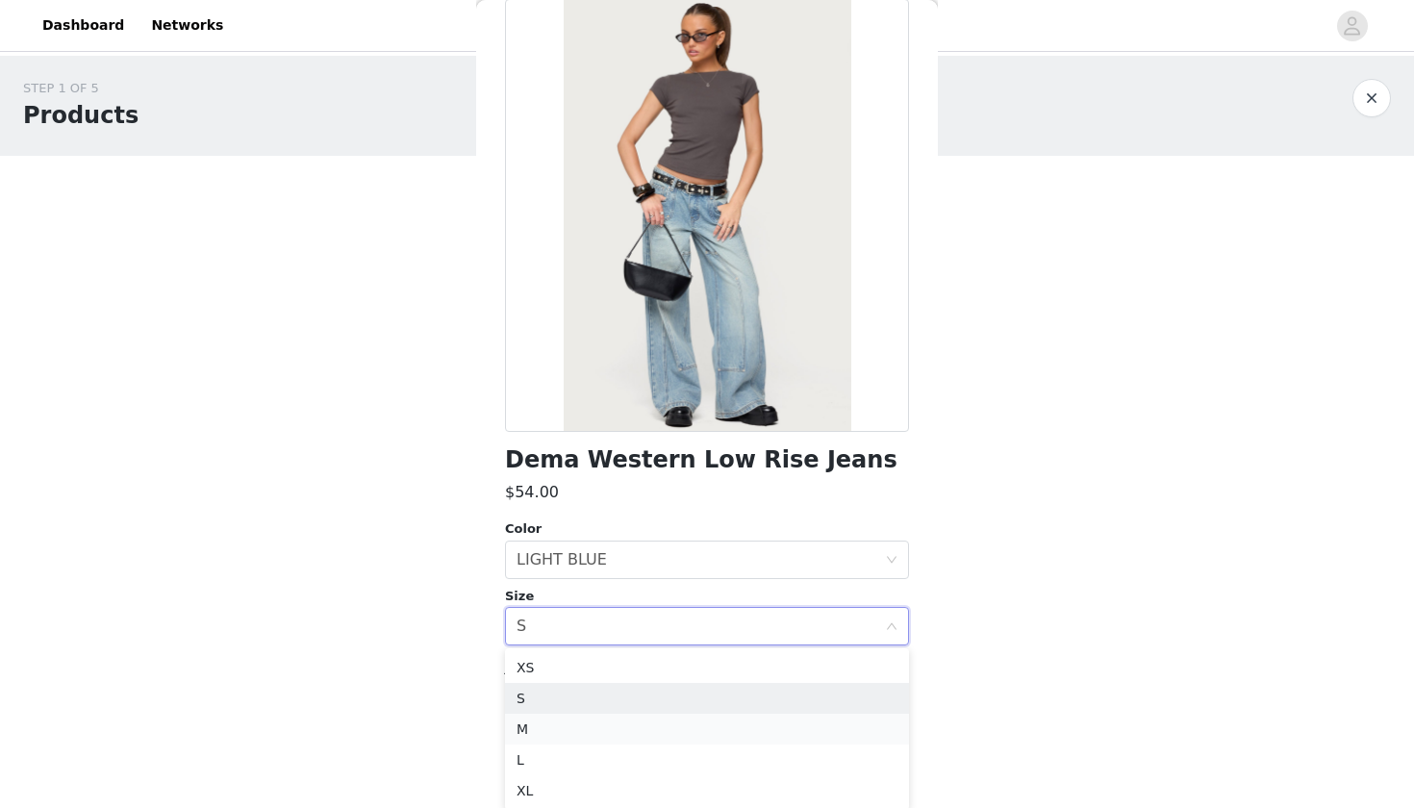
click at [599, 729] on li "M" at bounding box center [707, 729] width 404 height 31
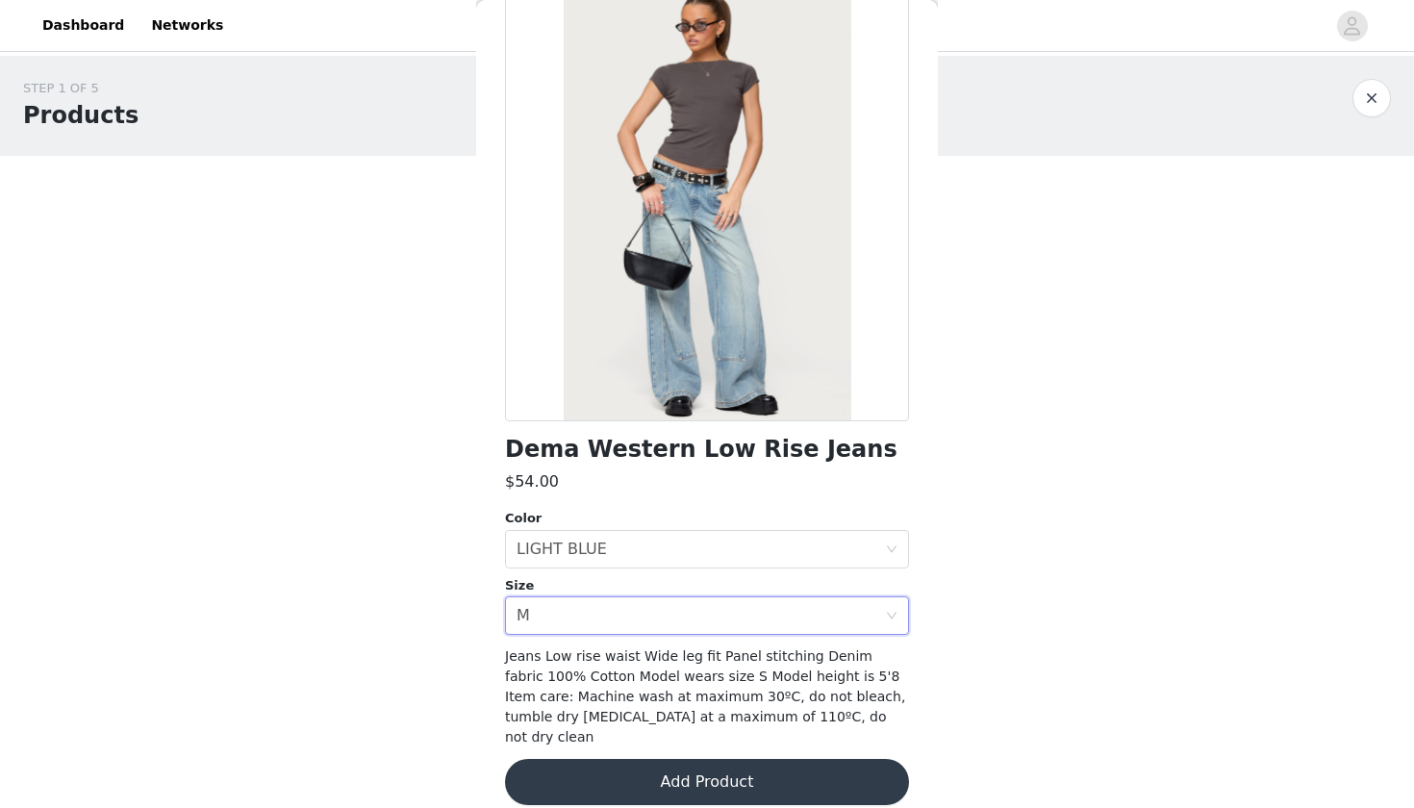
scroll to position [107, 0]
click at [696, 760] on button "Add Product" at bounding box center [707, 783] width 404 height 46
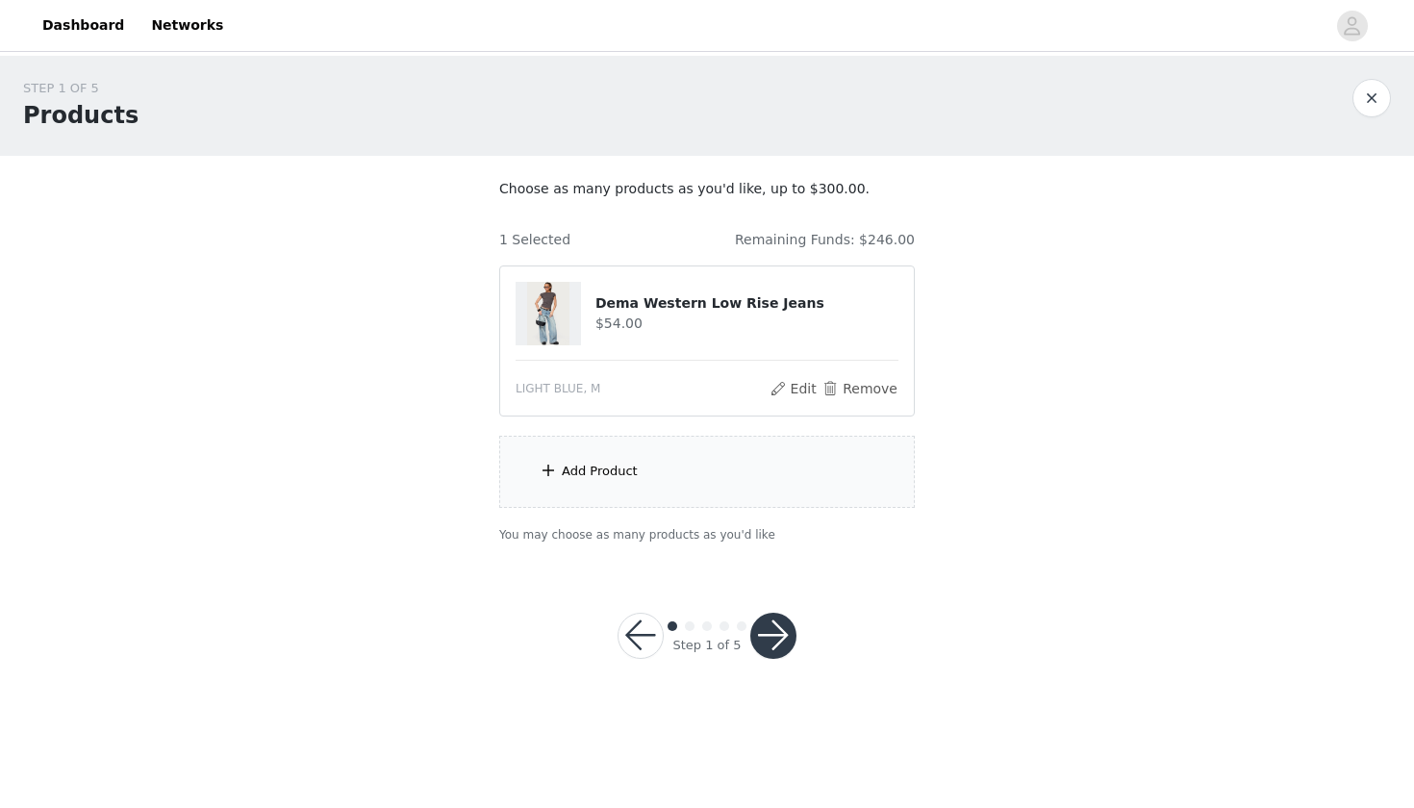
click at [732, 467] on div "Add Product" at bounding box center [707, 472] width 416 height 72
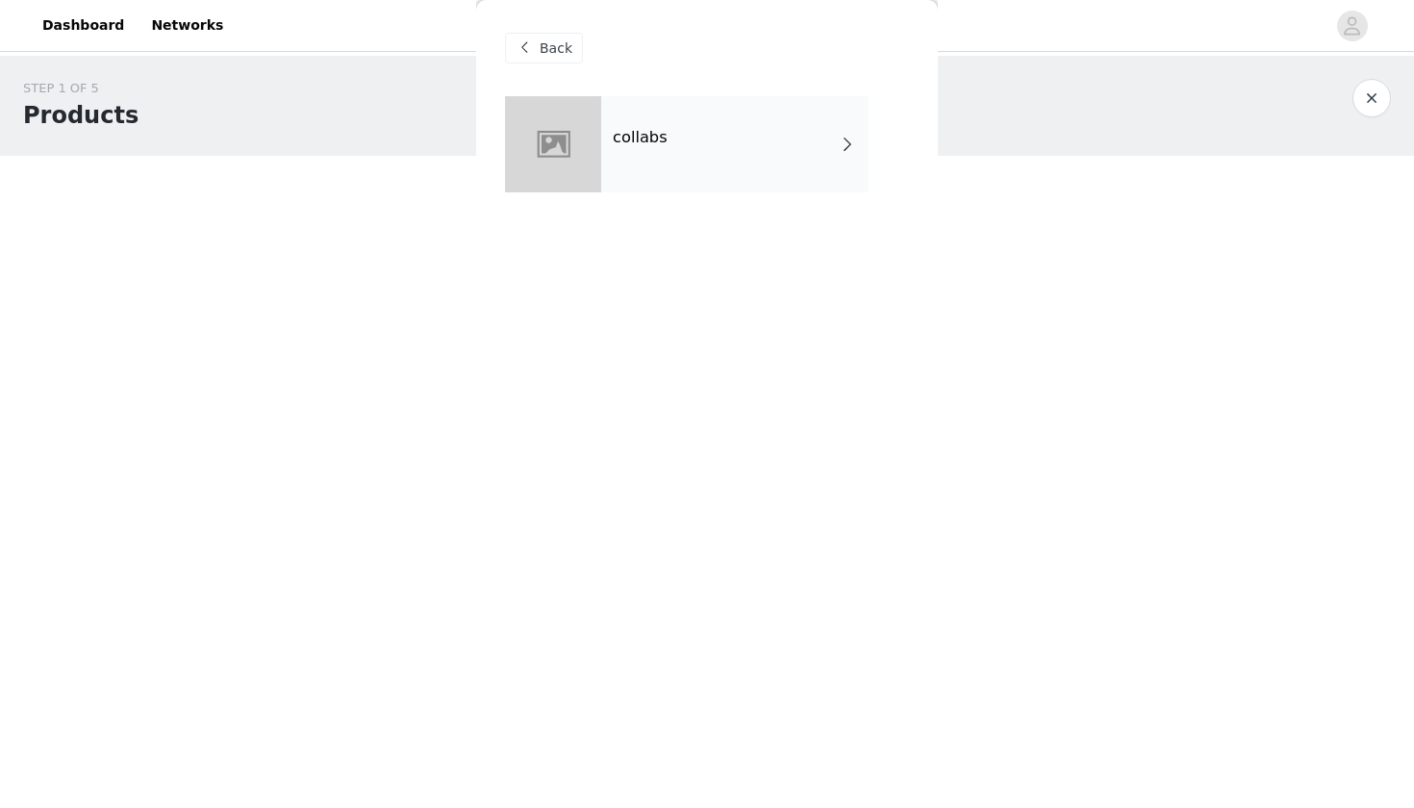
click at [694, 158] on div "collabs" at bounding box center [734, 144] width 267 height 96
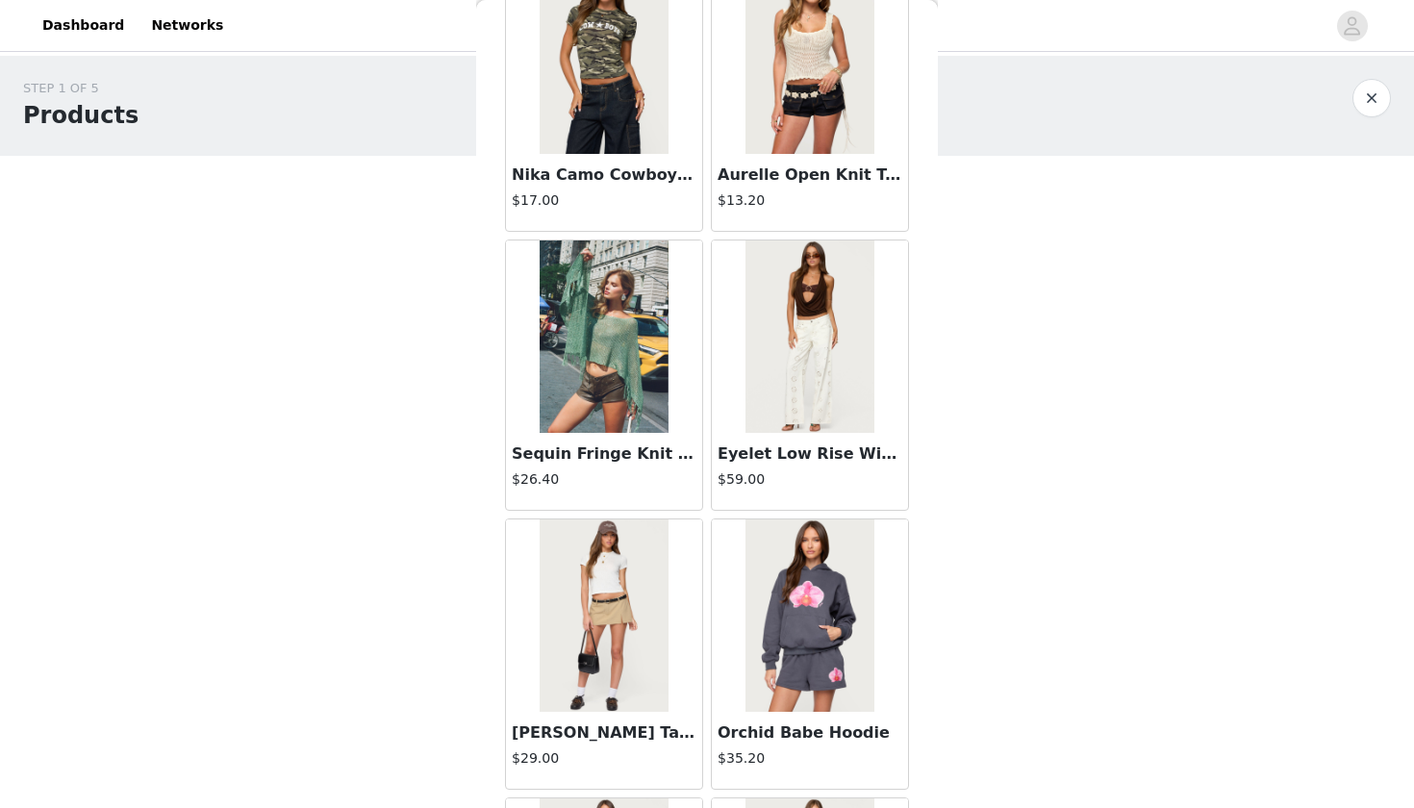
scroll to position [695, 0]
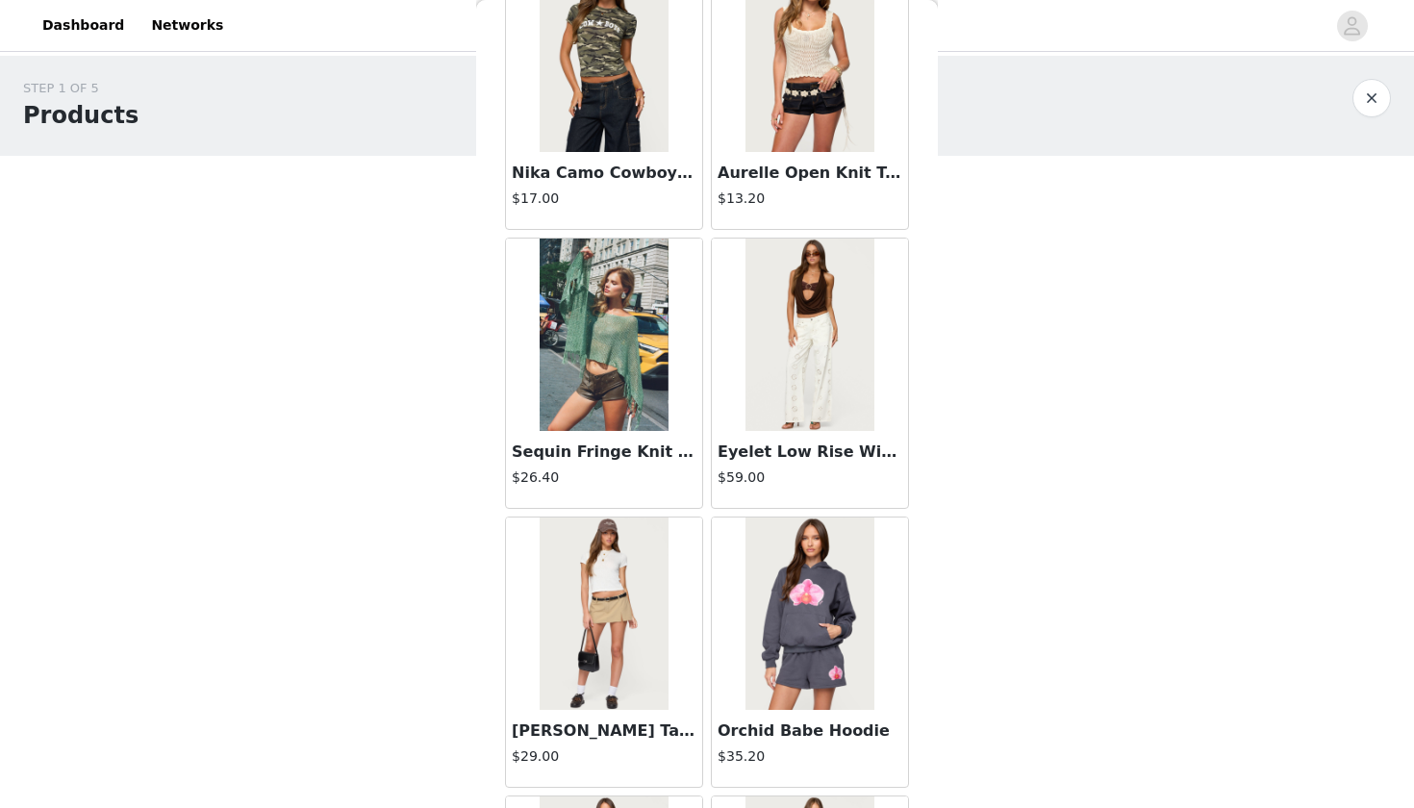
click at [783, 364] on img at bounding box center [809, 335] width 128 height 192
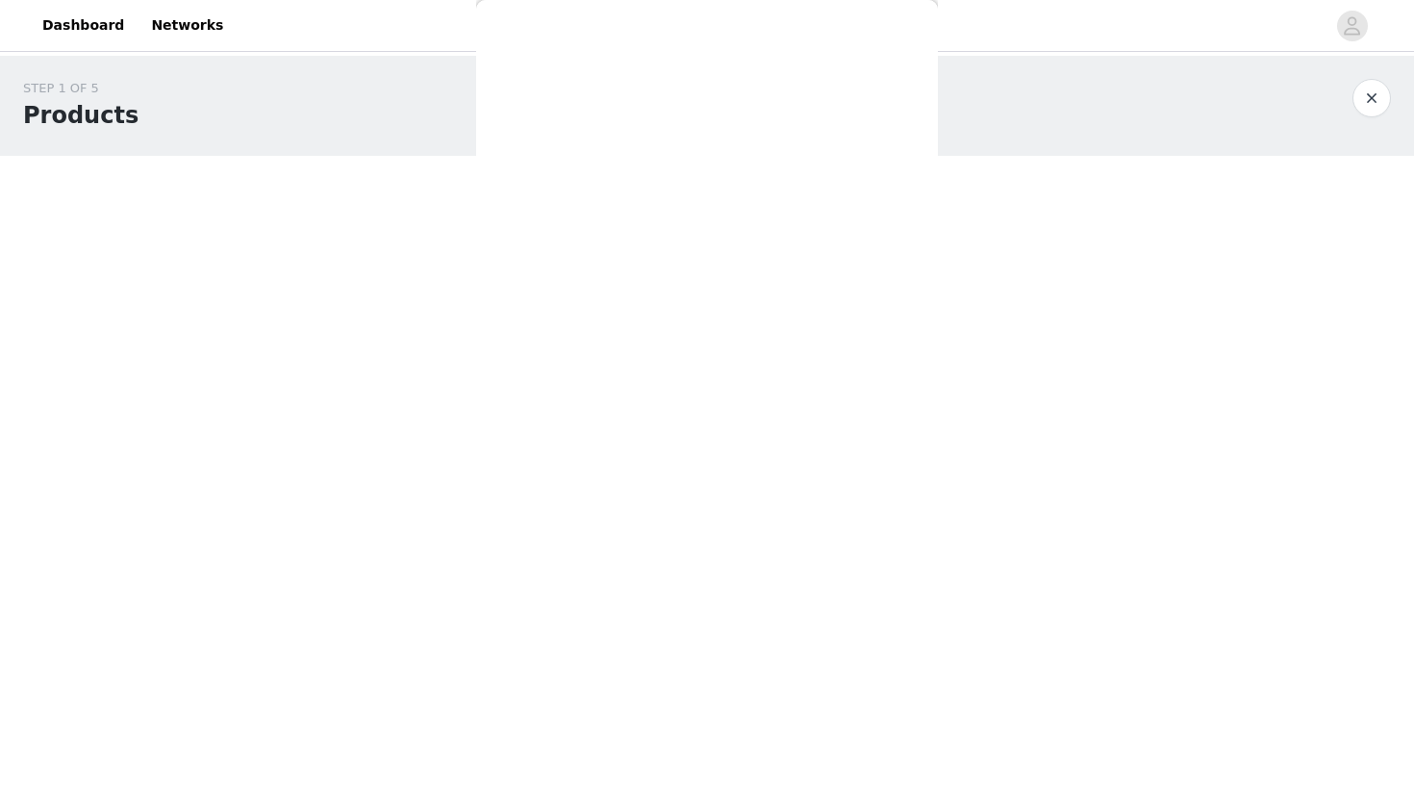
scroll to position [0, 0]
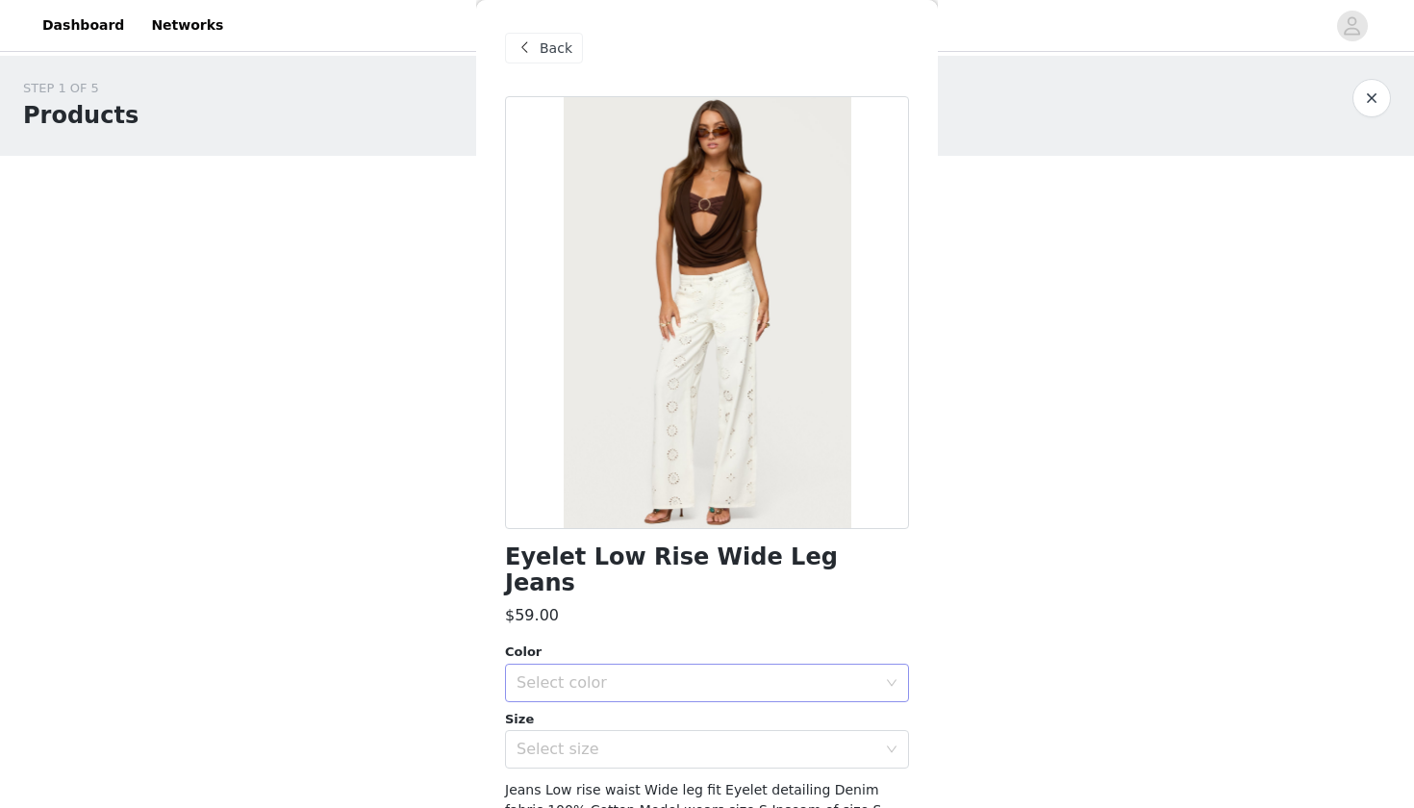
click at [660, 673] on div "Select color" at bounding box center [697, 682] width 360 height 19
click at [615, 691] on li "WHITE" at bounding box center [707, 698] width 404 height 31
click at [615, 740] on div "Select size" at bounding box center [697, 749] width 360 height 19
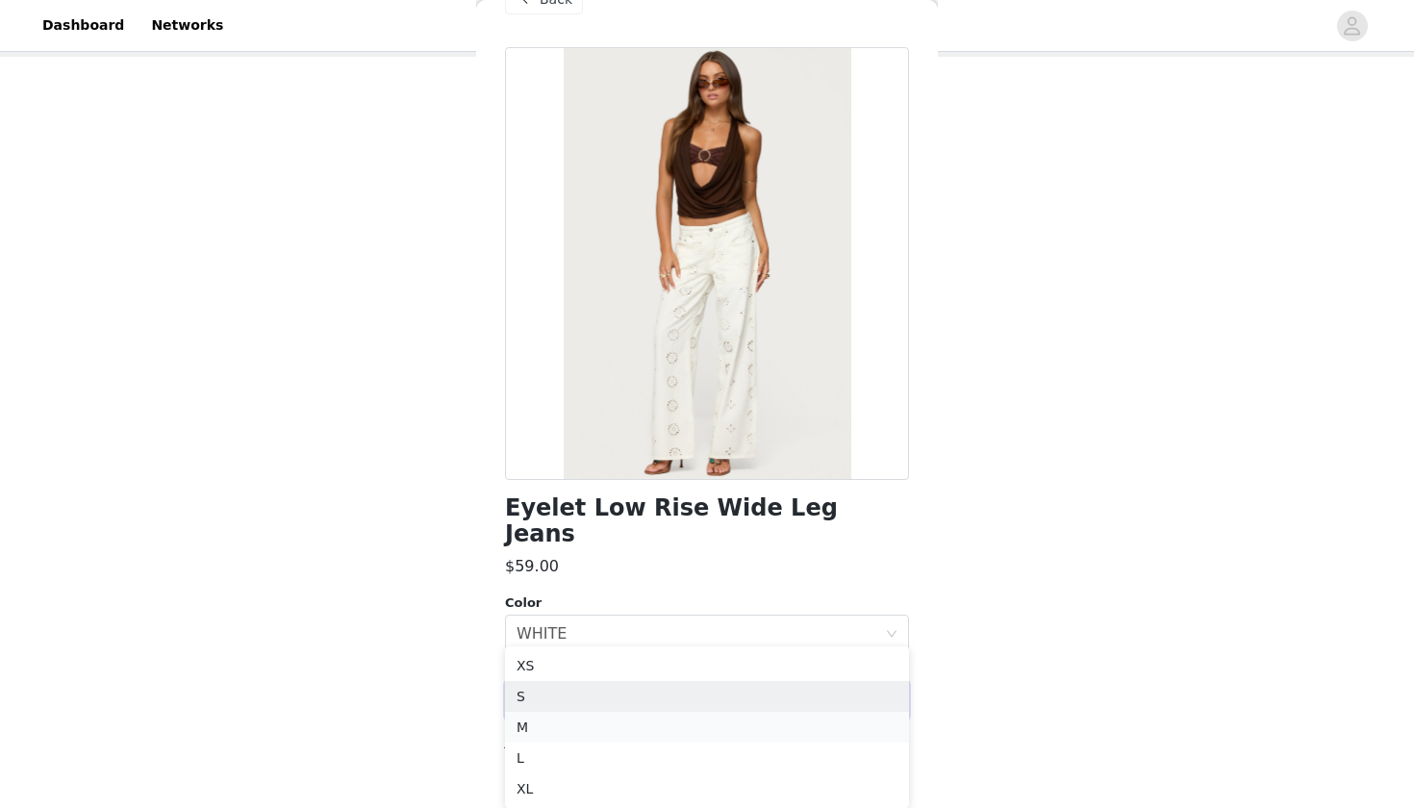
scroll to position [99, 0]
click at [557, 731] on li "M" at bounding box center [707, 727] width 404 height 31
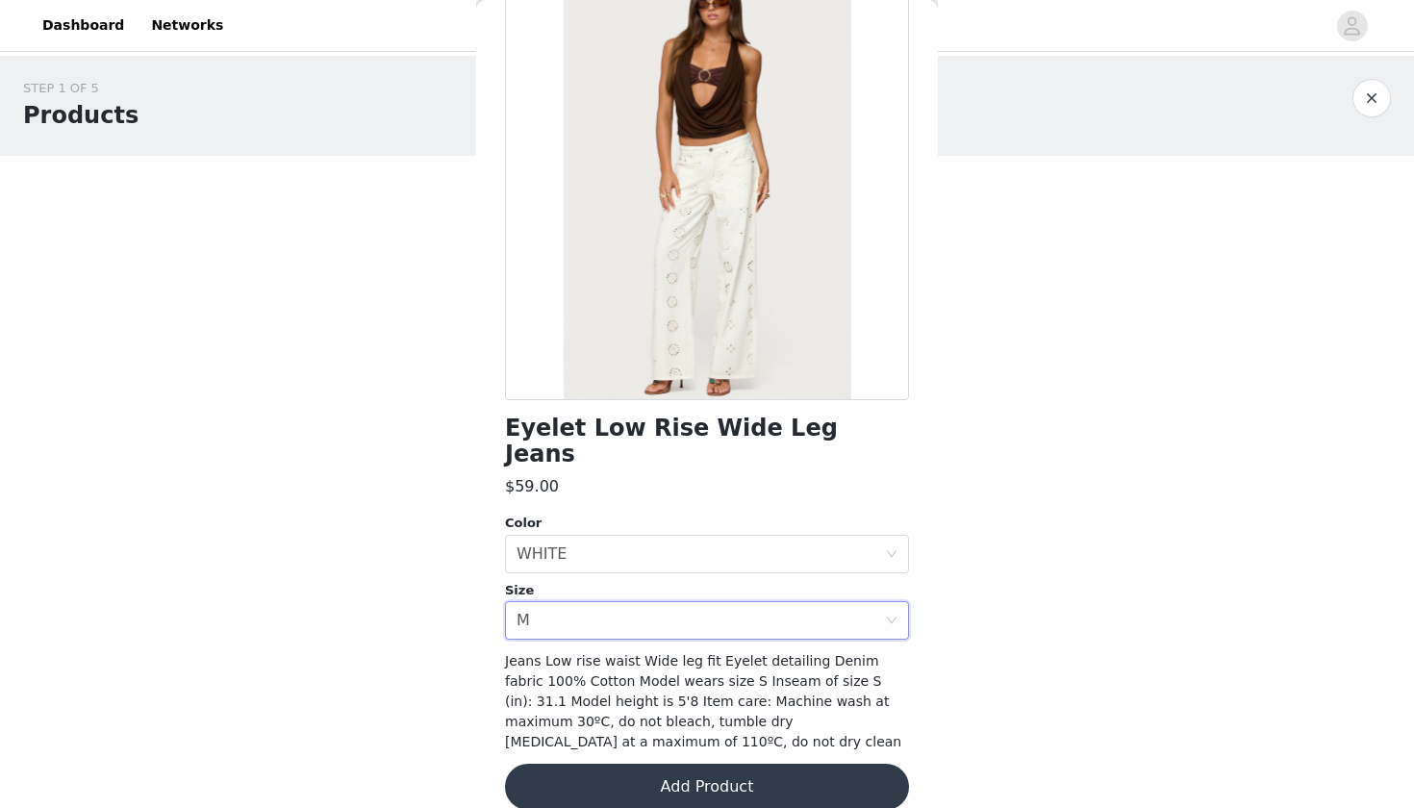
scroll to position [127, 0]
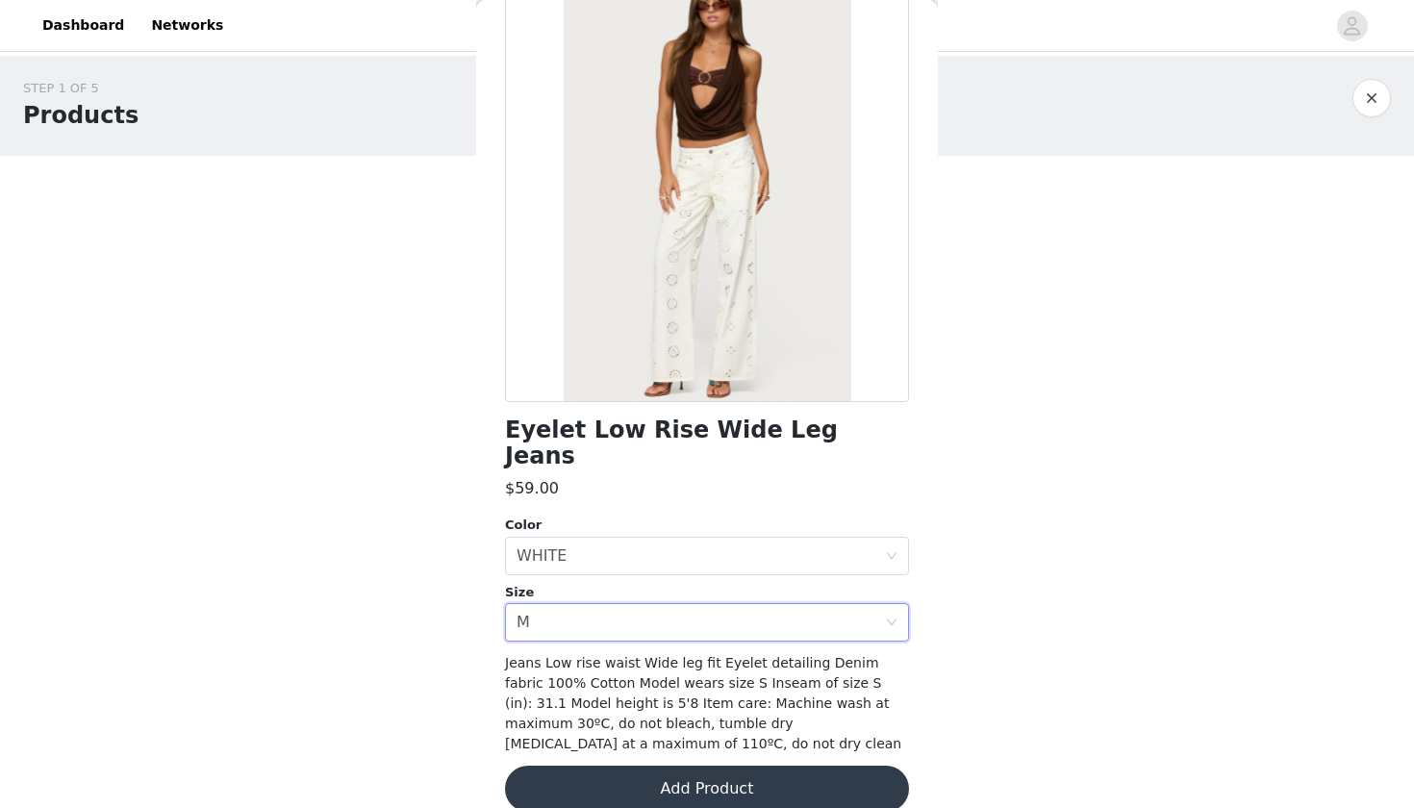
click at [621, 766] on button "Add Product" at bounding box center [707, 789] width 404 height 46
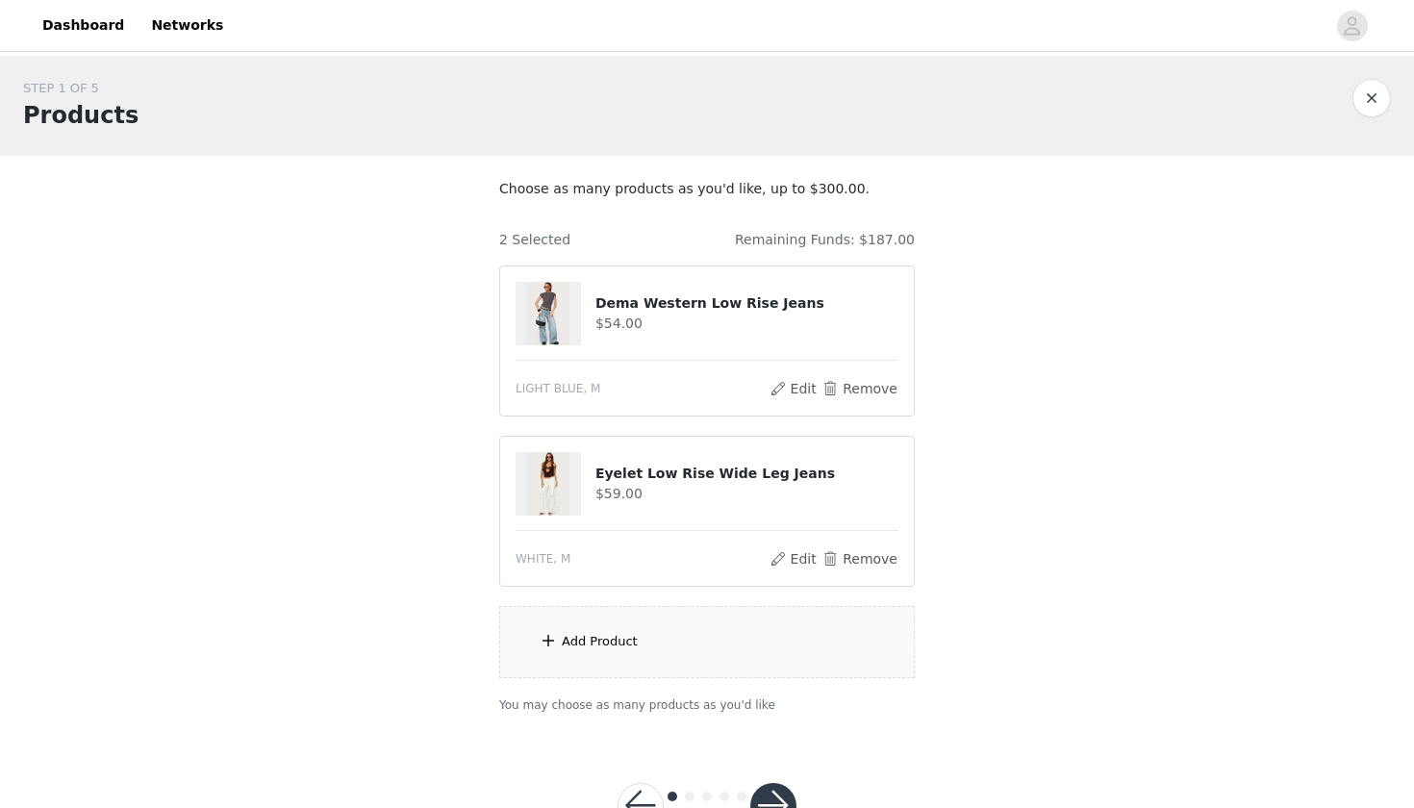
click at [681, 635] on div "Add Product" at bounding box center [707, 642] width 416 height 72
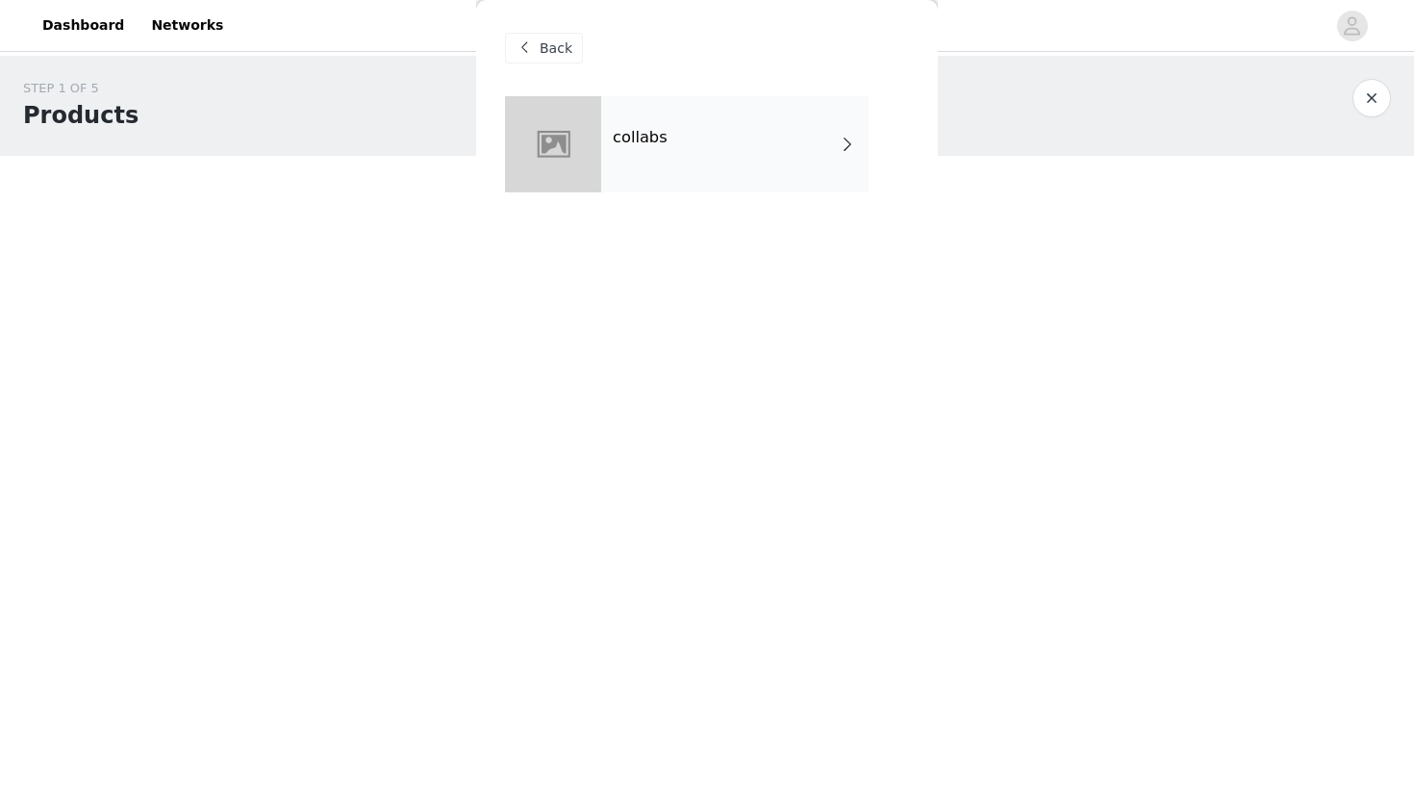
click at [747, 195] on div "collabs" at bounding box center [707, 158] width 404 height 125
click at [745, 157] on div "collabs" at bounding box center [734, 144] width 267 height 96
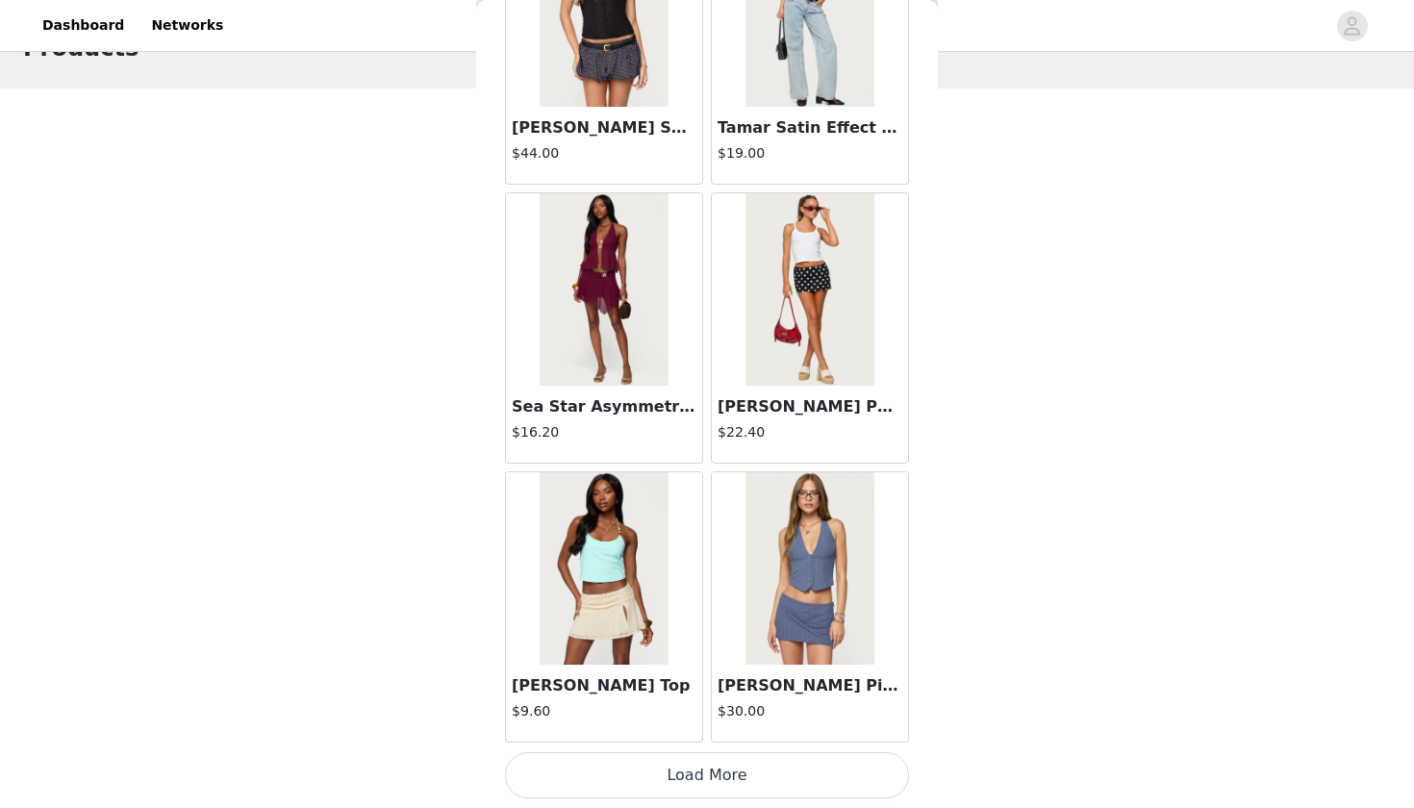
scroll to position [66, 0]
click at [726, 782] on button "Load More" at bounding box center [707, 775] width 404 height 46
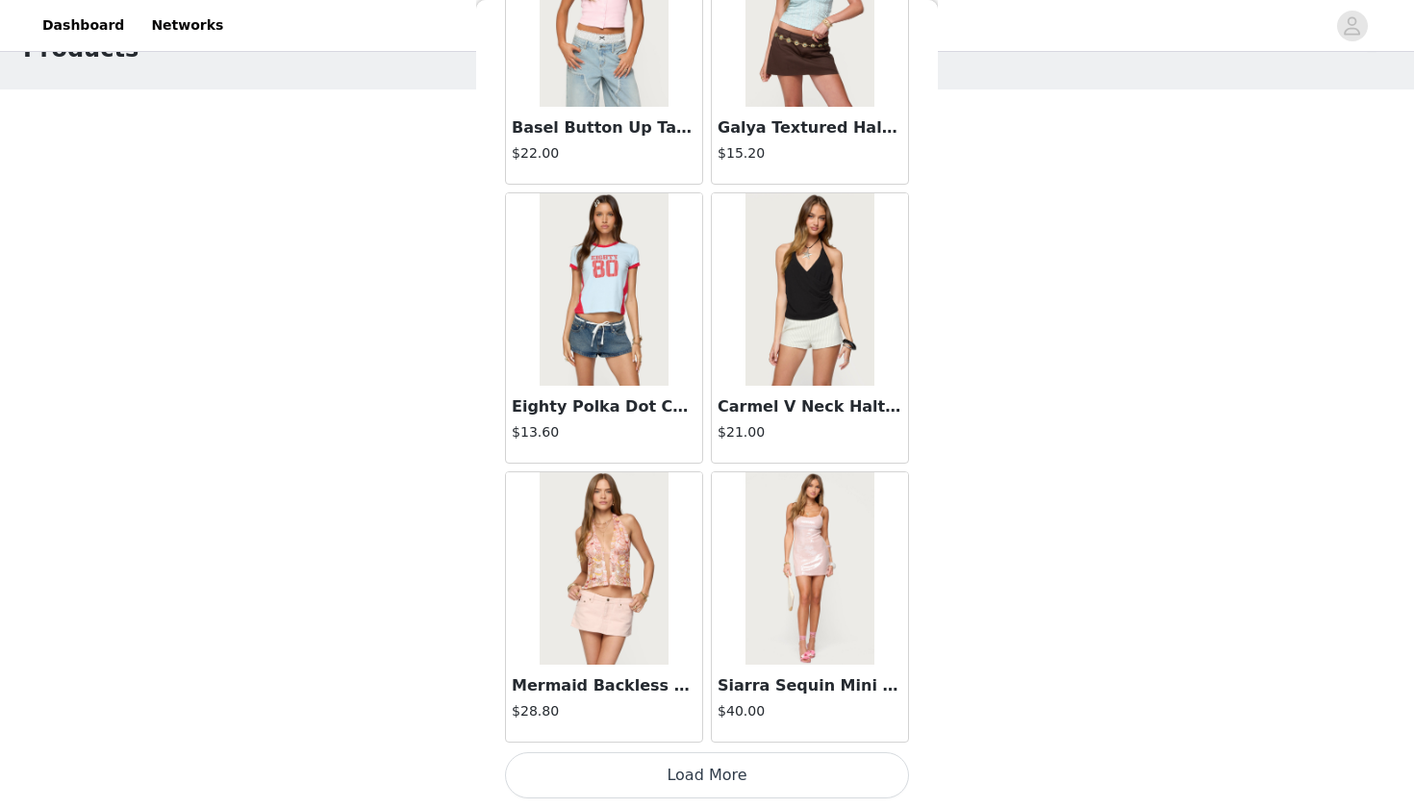
click at [734, 757] on button "Load More" at bounding box center [707, 775] width 404 height 46
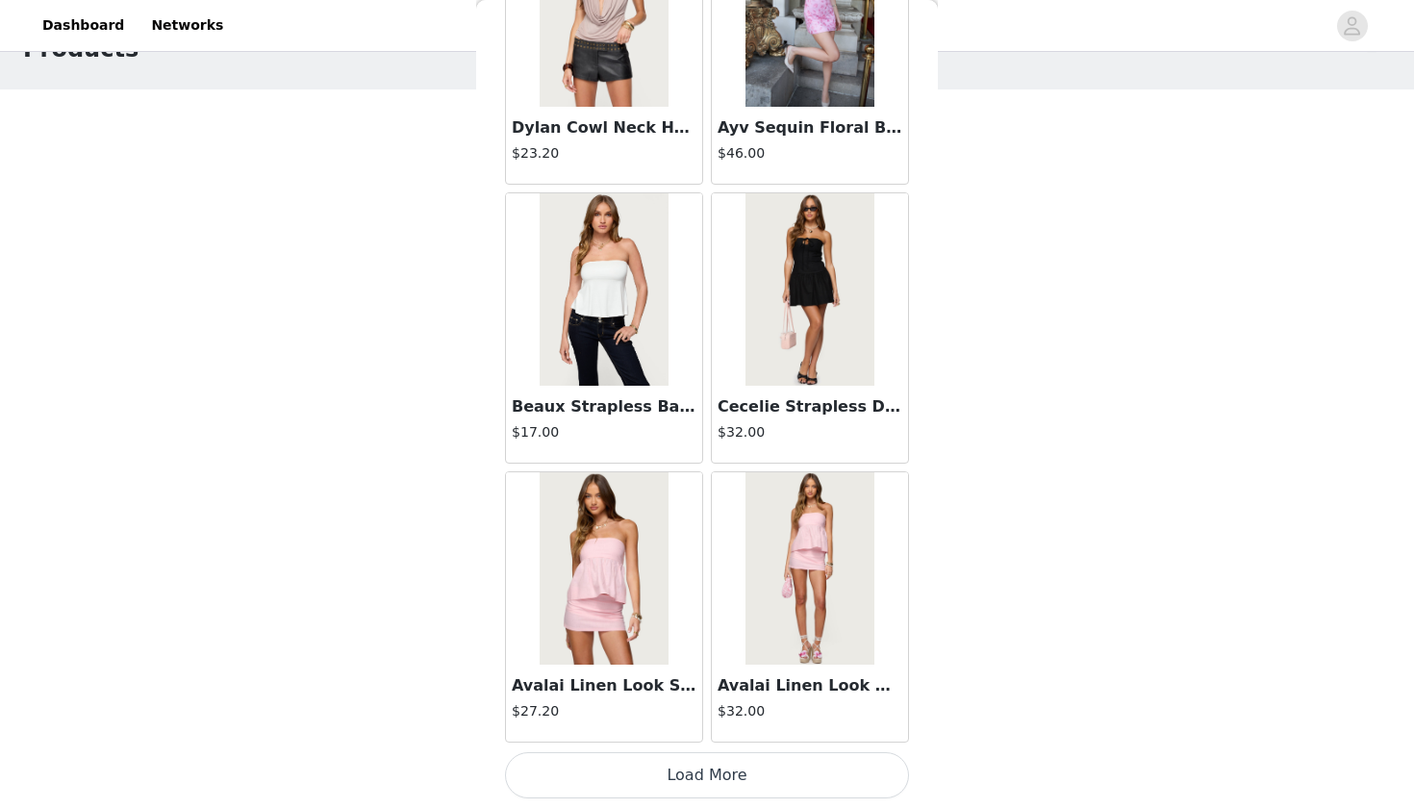
scroll to position [7714, 0]
click at [757, 793] on button "Load More" at bounding box center [707, 775] width 404 height 46
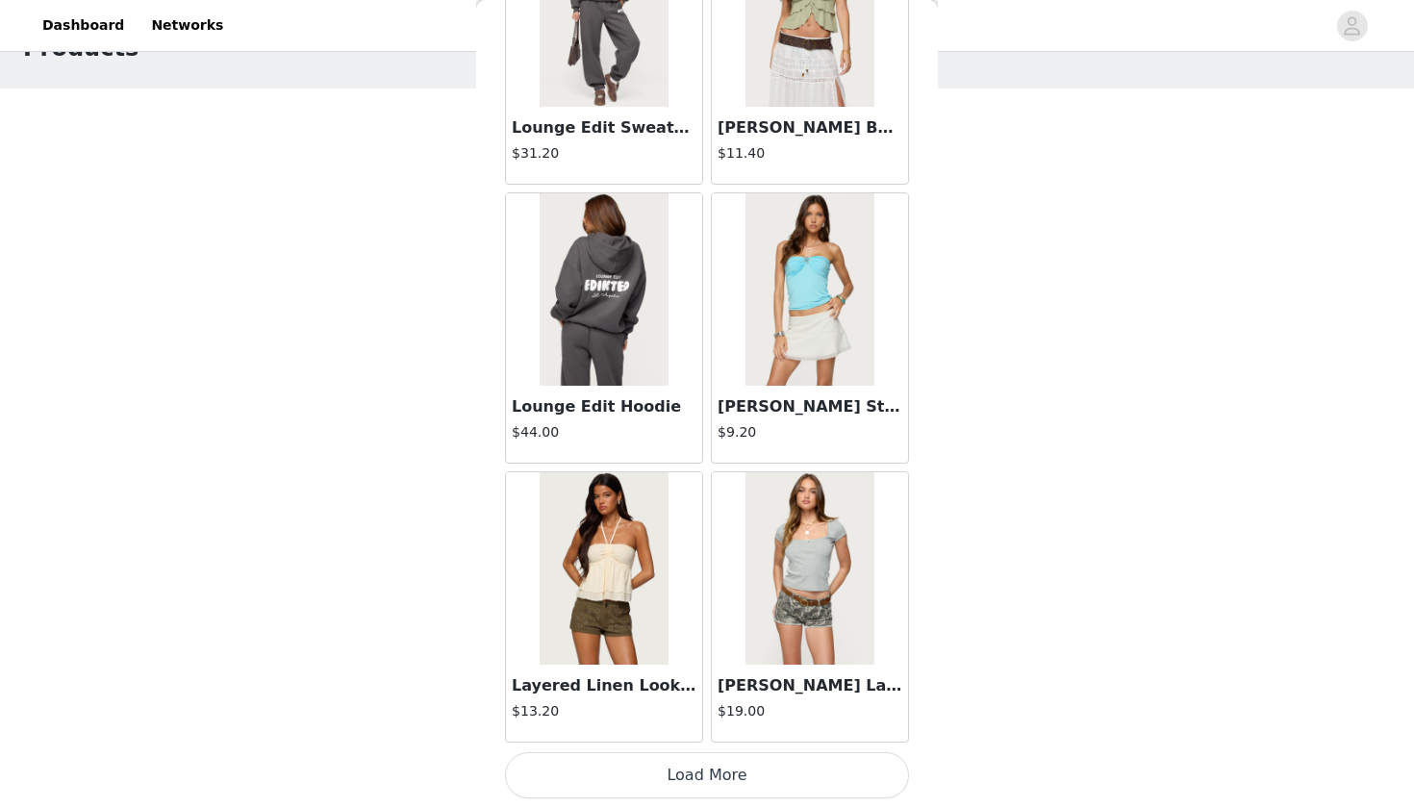
scroll to position [66, 0]
click at [706, 788] on button "Load More" at bounding box center [707, 775] width 404 height 46
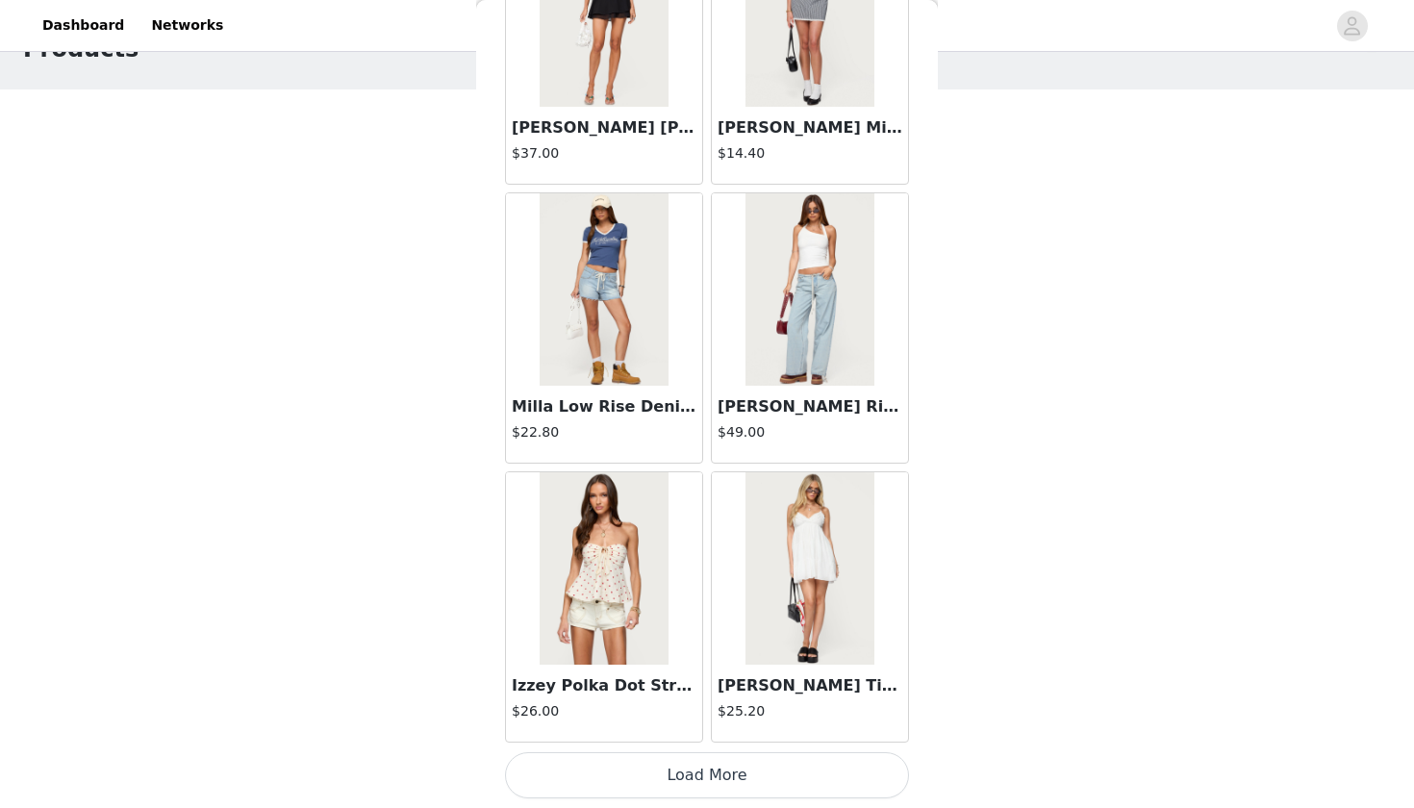
click at [757, 785] on button "Load More" at bounding box center [707, 775] width 404 height 46
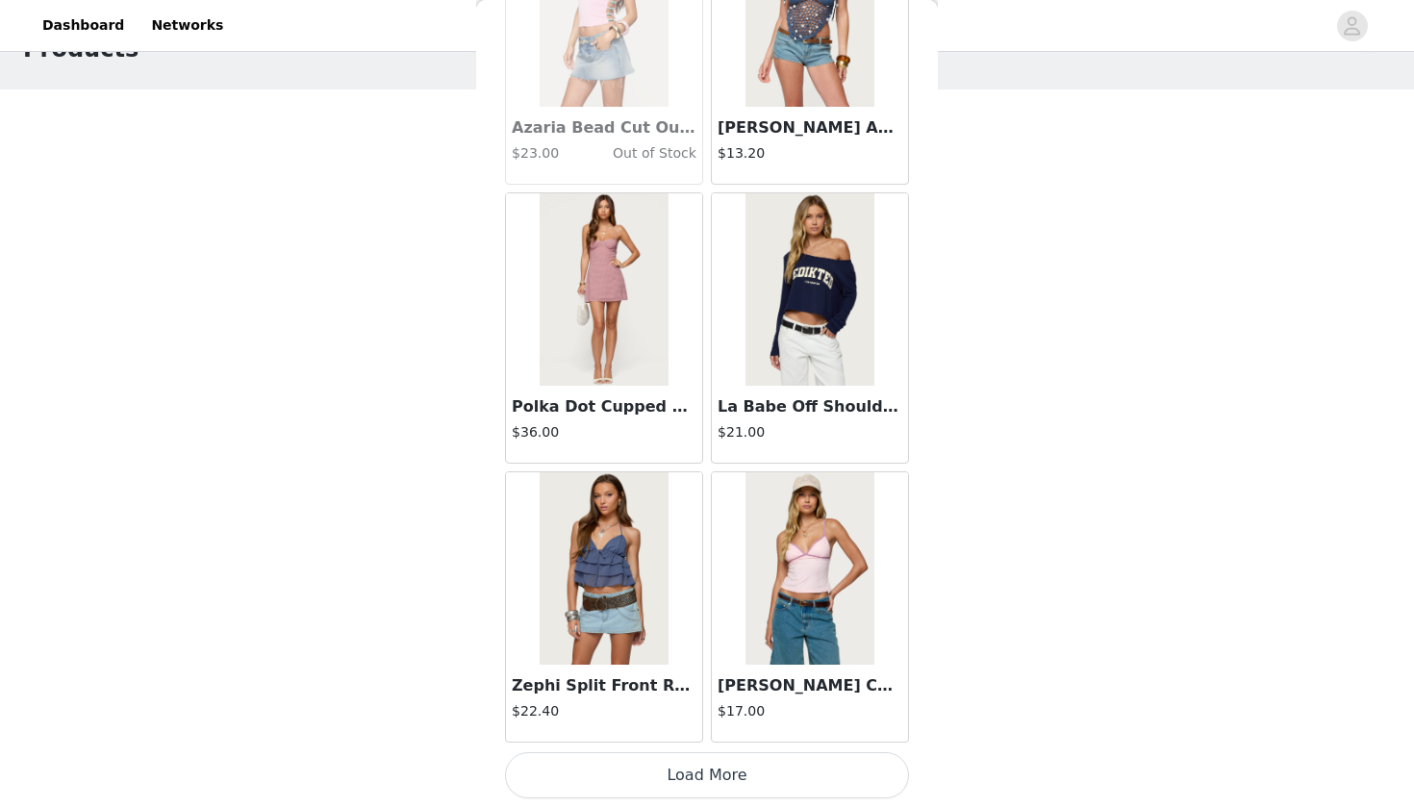
click at [729, 780] on button "Load More" at bounding box center [707, 775] width 404 height 46
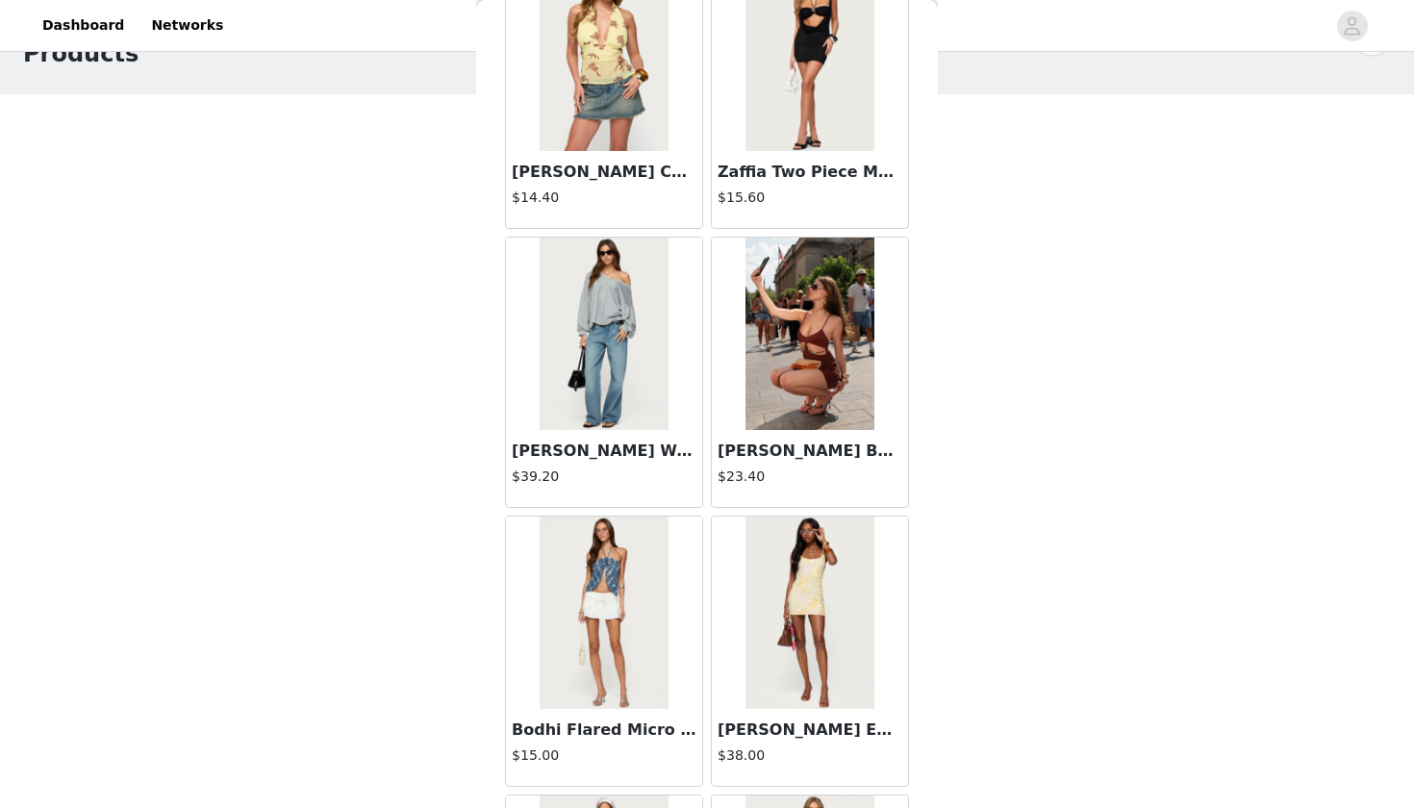
scroll to position [17992, 0]
click at [654, 393] on img at bounding box center [604, 334] width 128 height 192
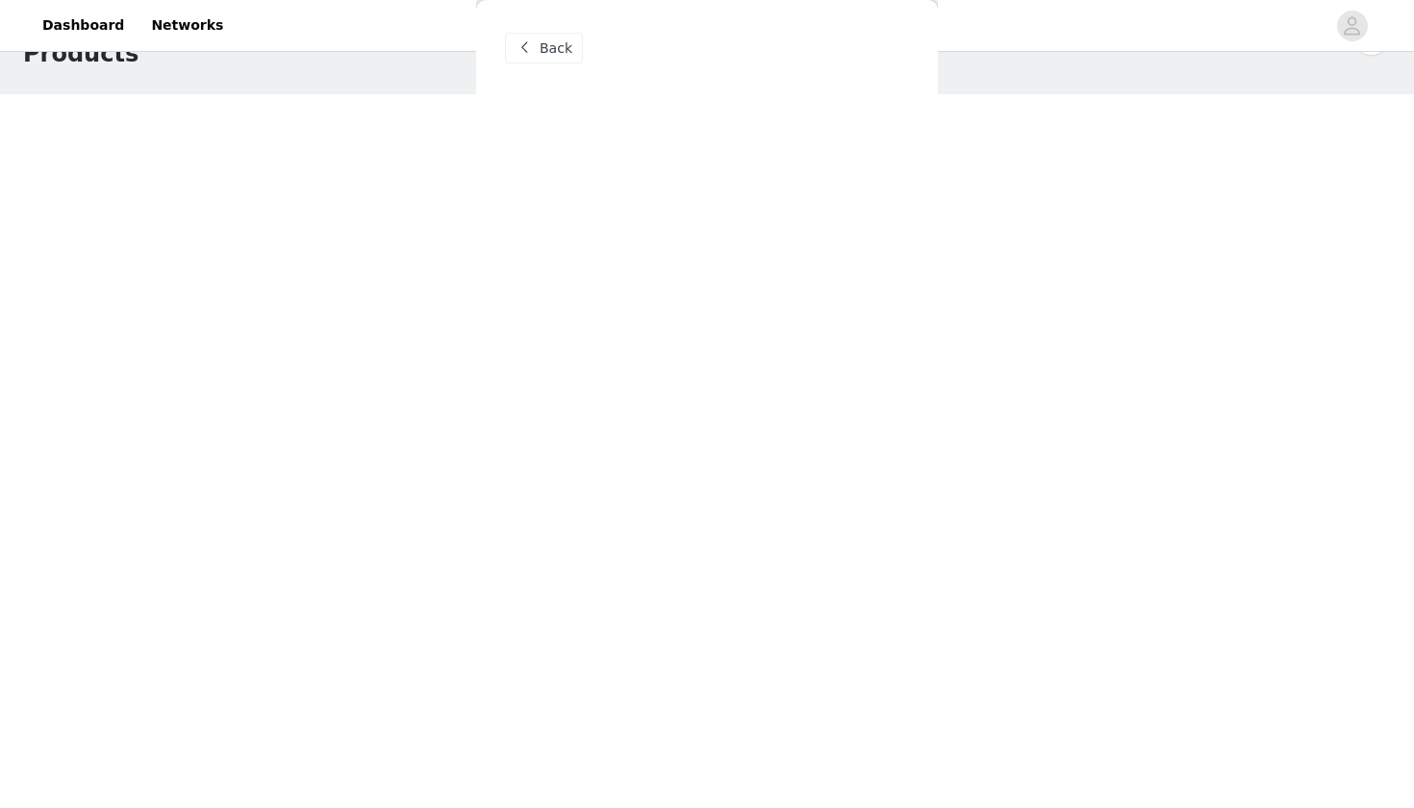
scroll to position [0, 0]
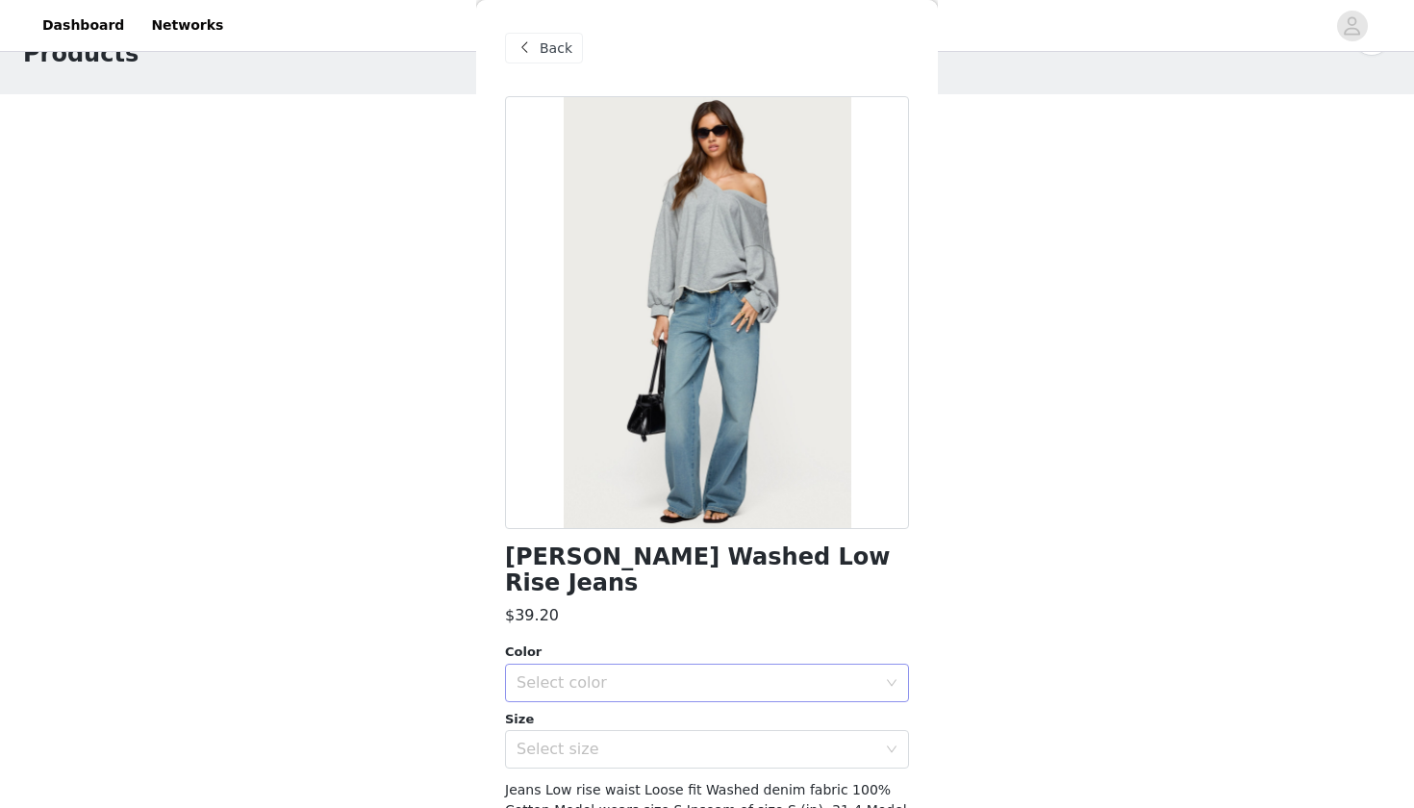
click at [672, 667] on div "Select color" at bounding box center [701, 683] width 368 height 37
click at [529, 48] on span at bounding box center [524, 48] width 23 height 23
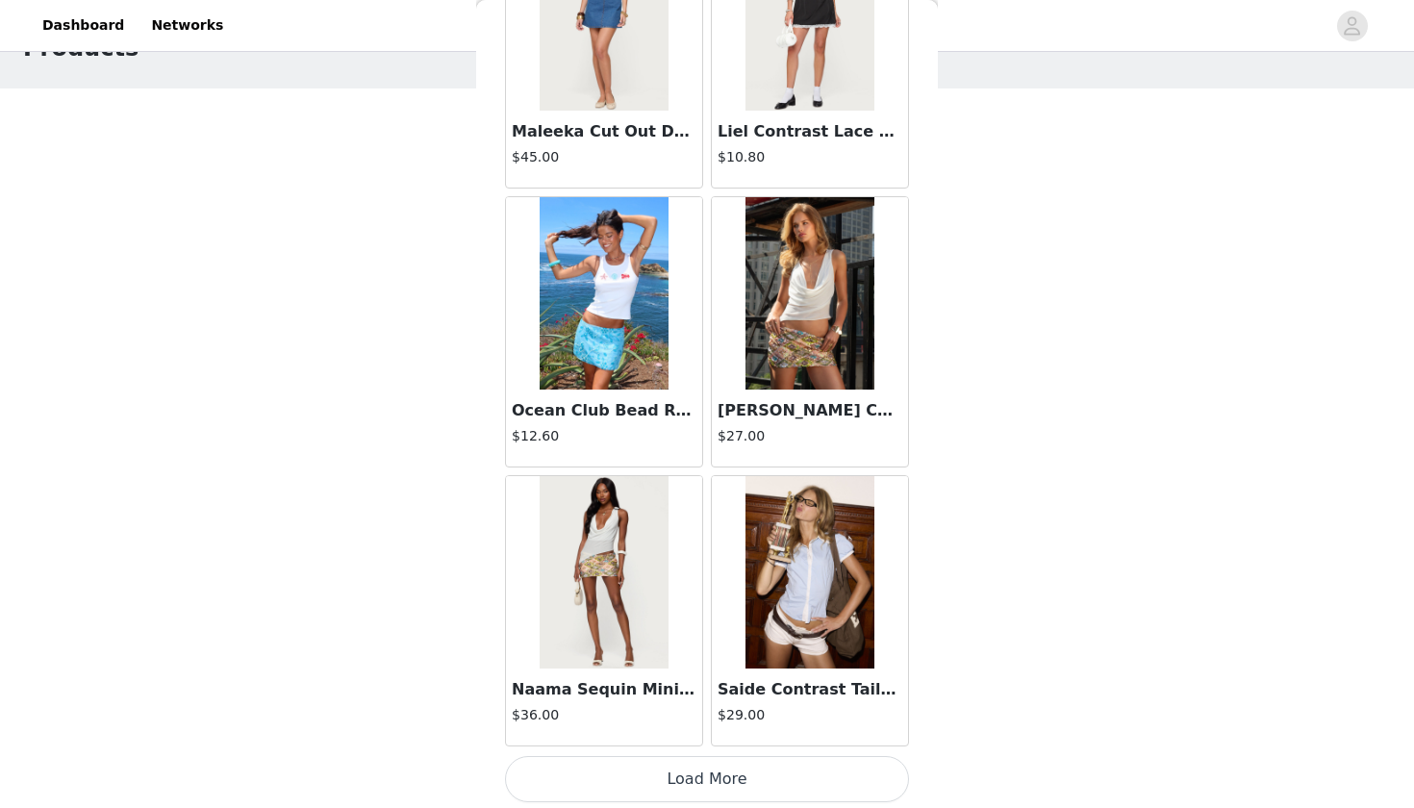
scroll to position [66, 0]
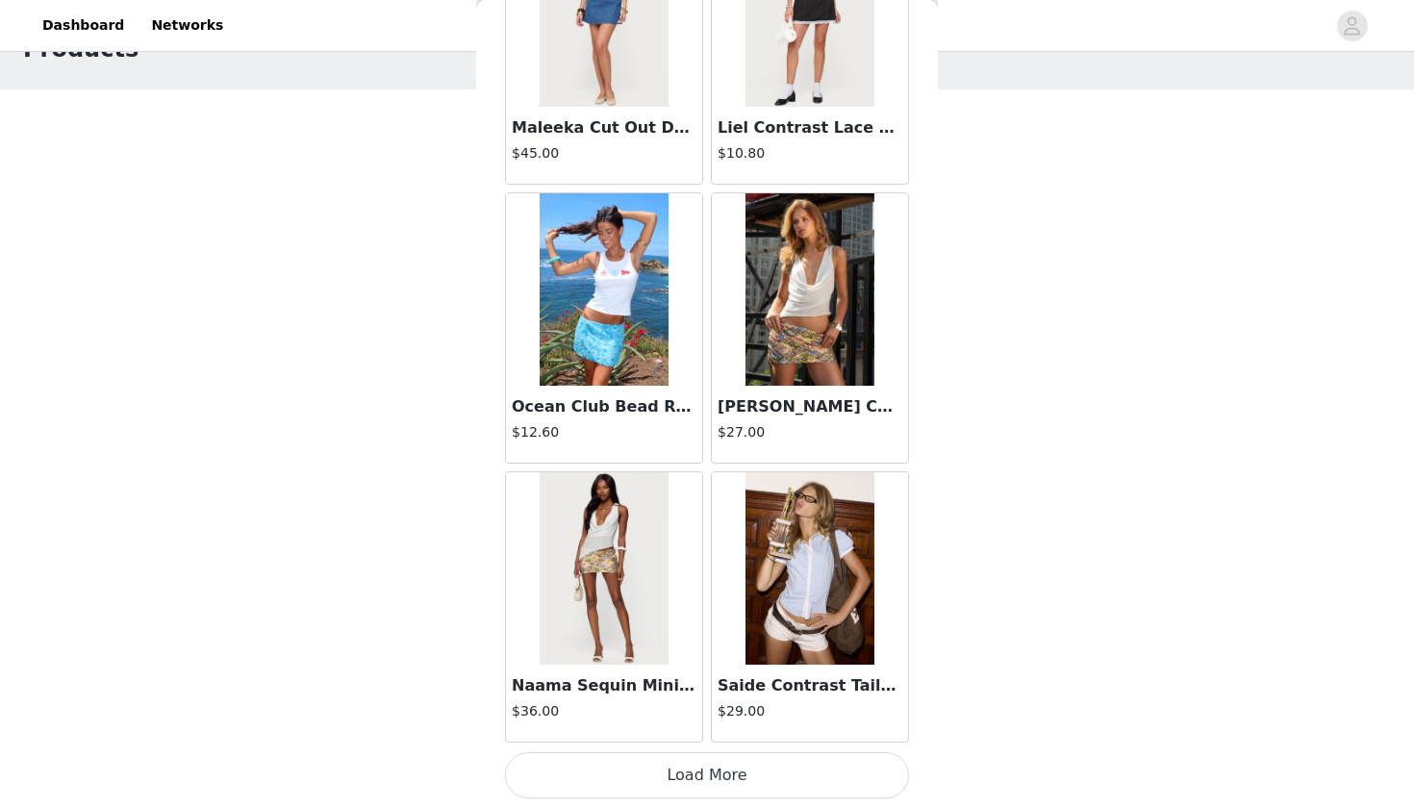
click at [814, 765] on button "Load More" at bounding box center [707, 775] width 404 height 46
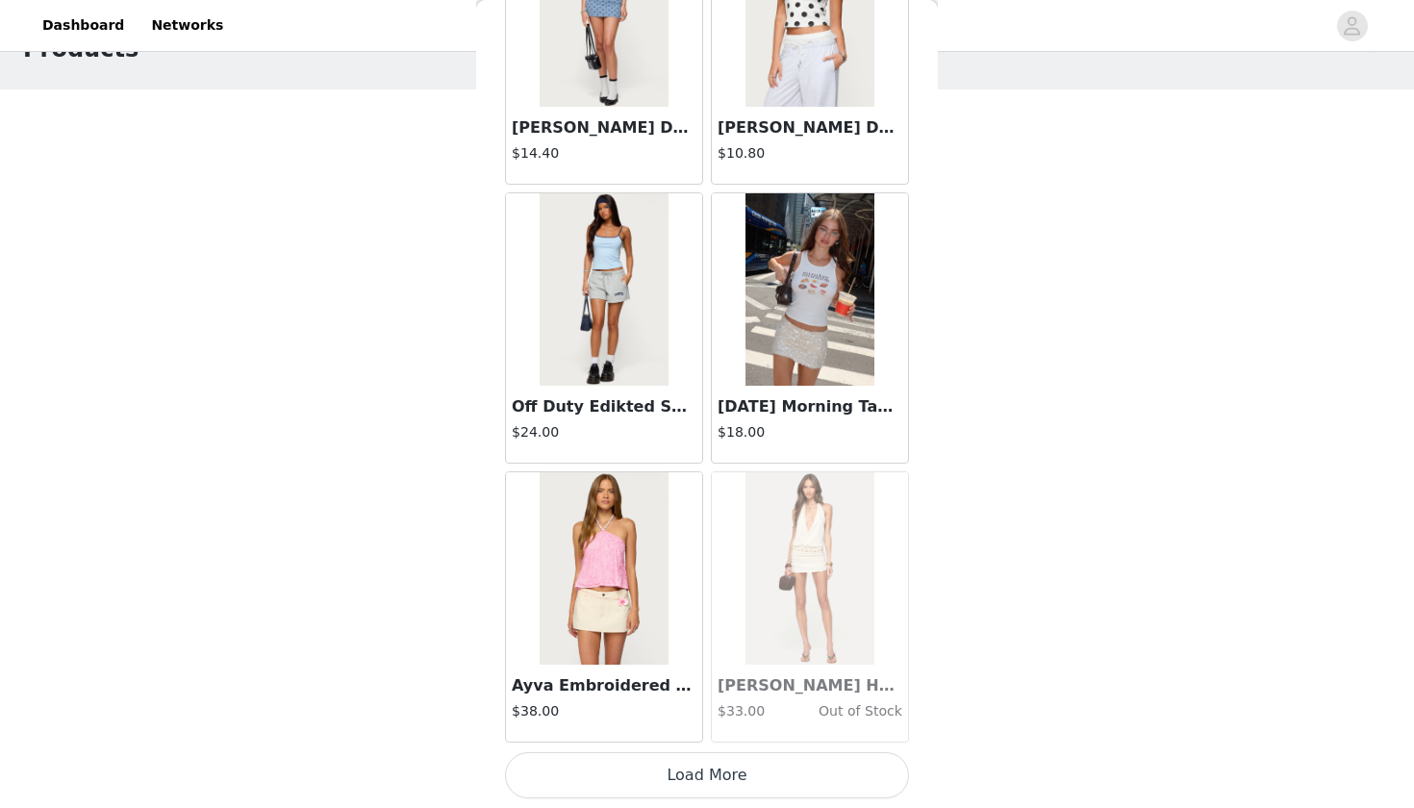
click at [763, 770] on button "Load More" at bounding box center [707, 775] width 404 height 46
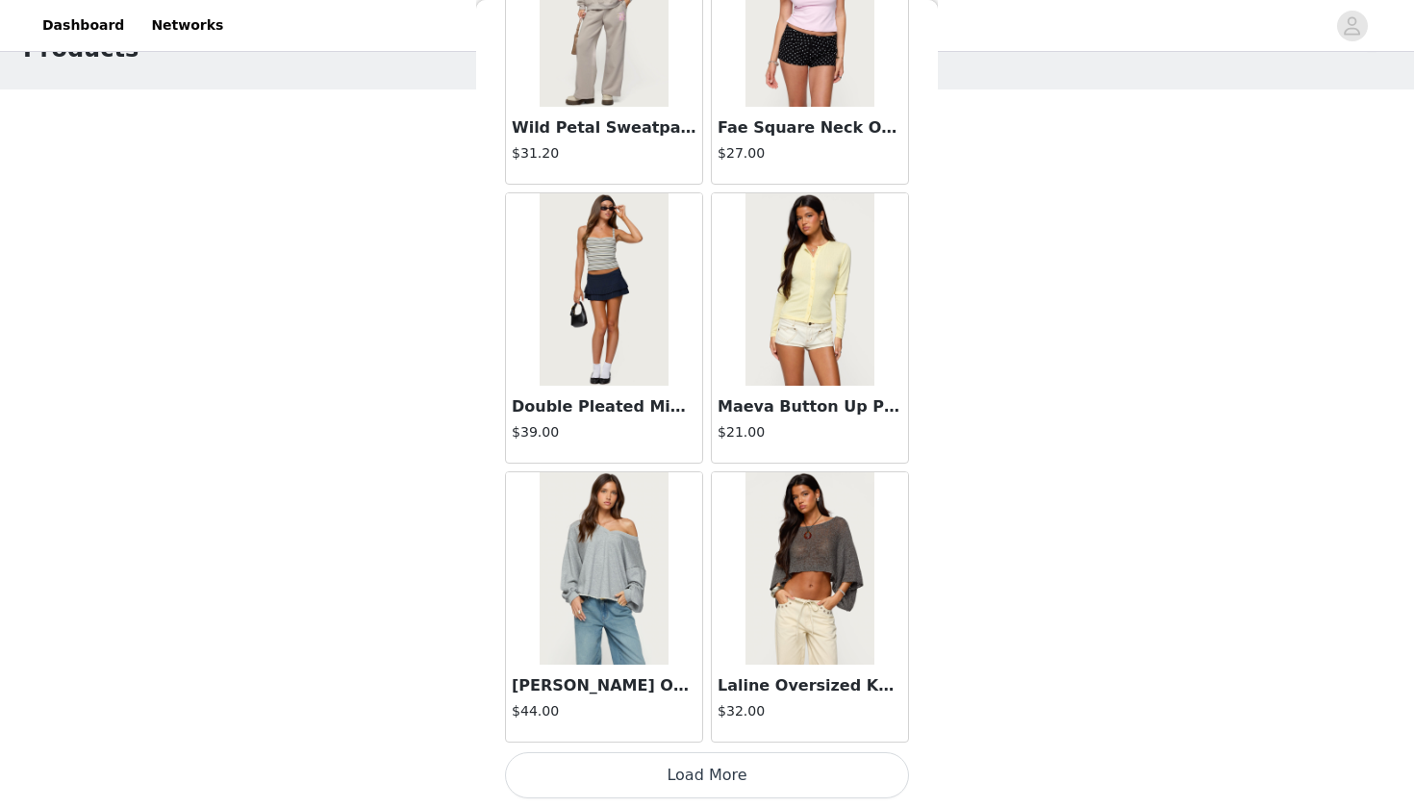
click at [743, 776] on button "Load More" at bounding box center [707, 775] width 404 height 46
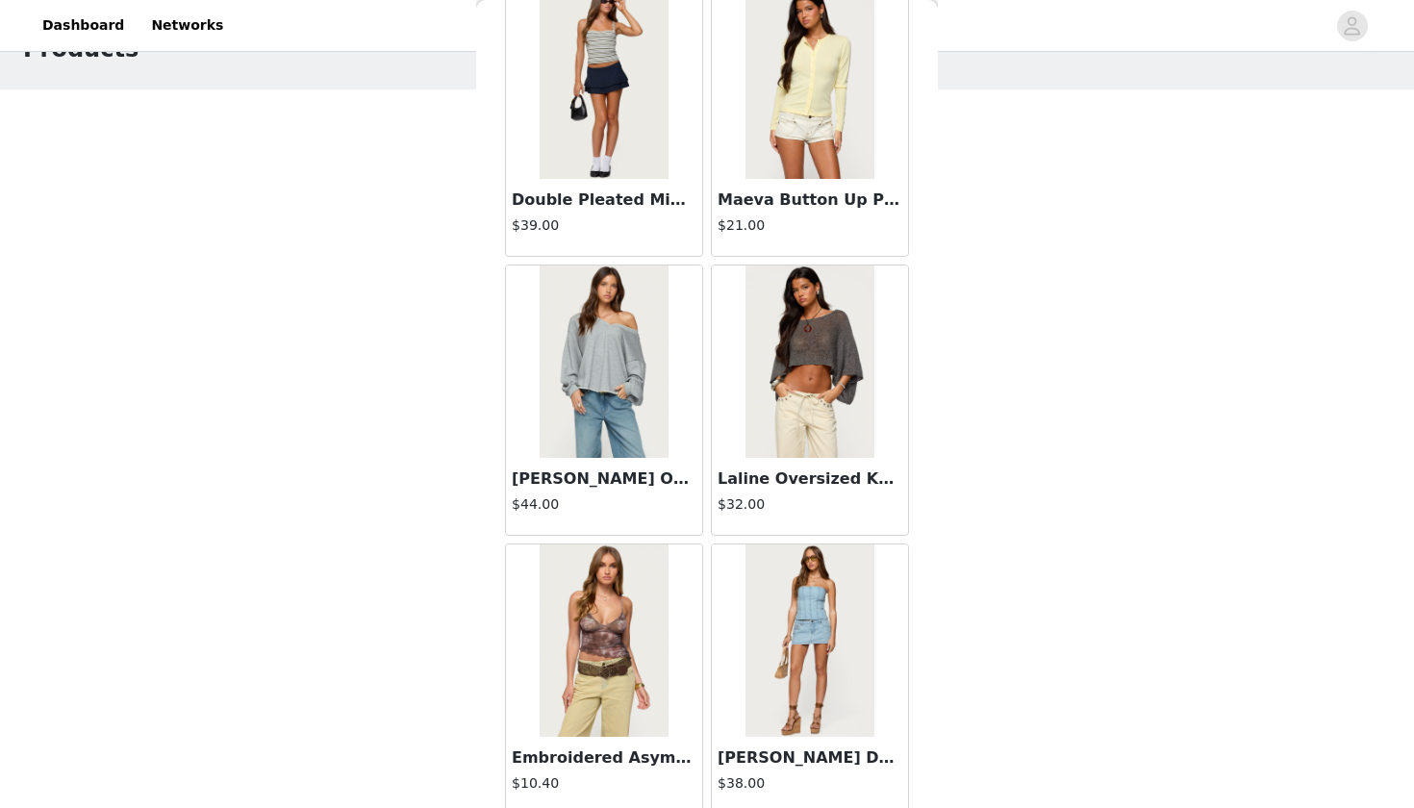
scroll to position [24647, 0]
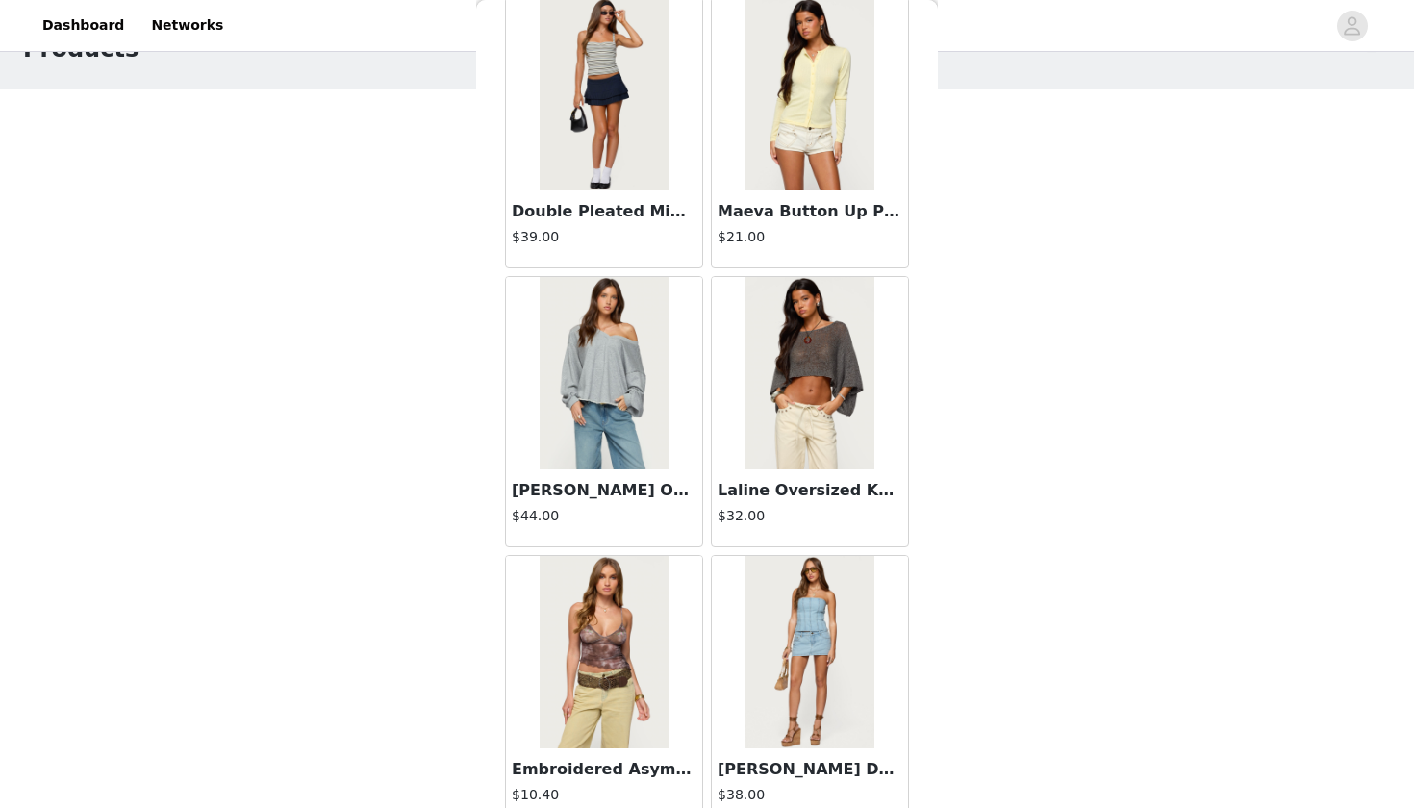
click at [796, 424] on img at bounding box center [809, 373] width 128 height 192
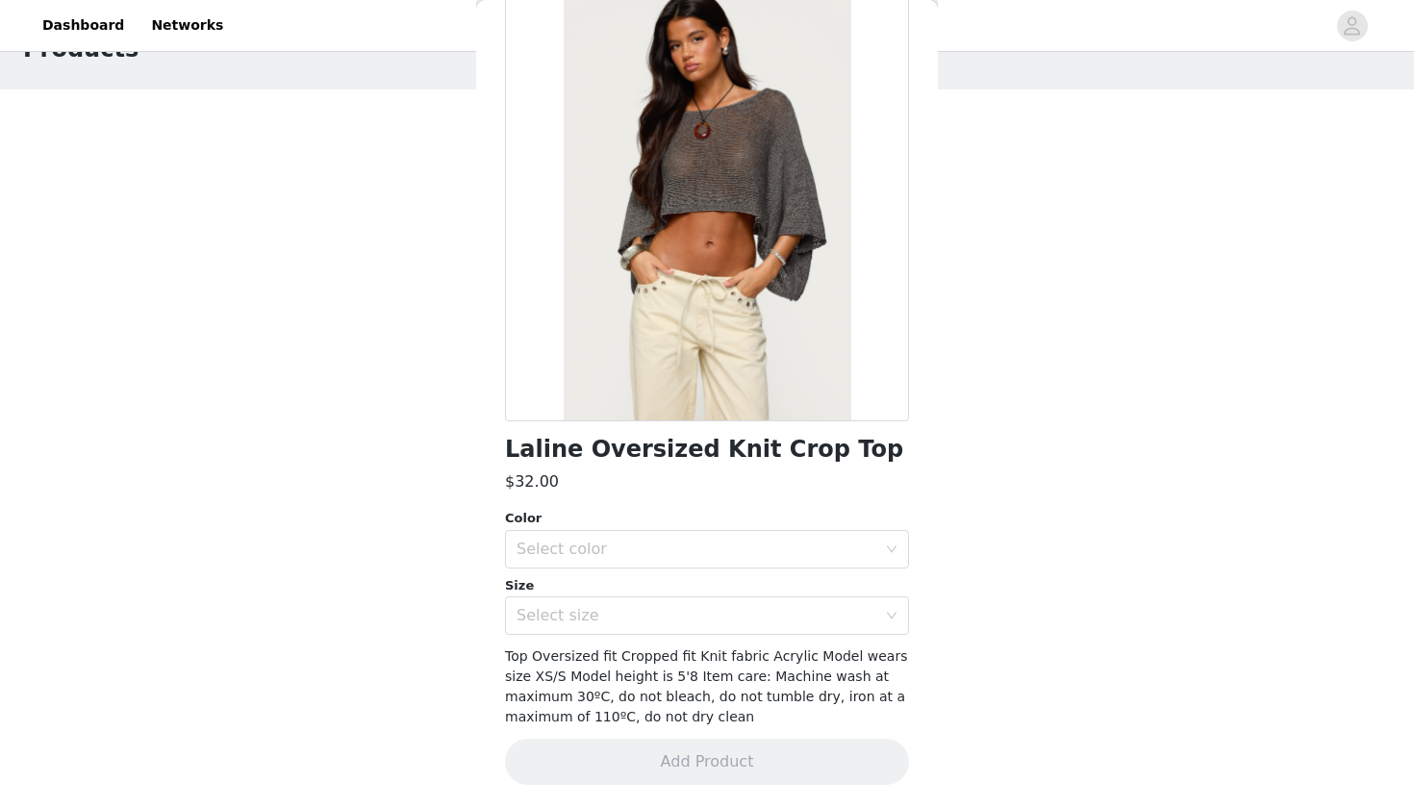
scroll to position [107, 0]
click at [660, 552] on div "Select color" at bounding box center [697, 550] width 360 height 19
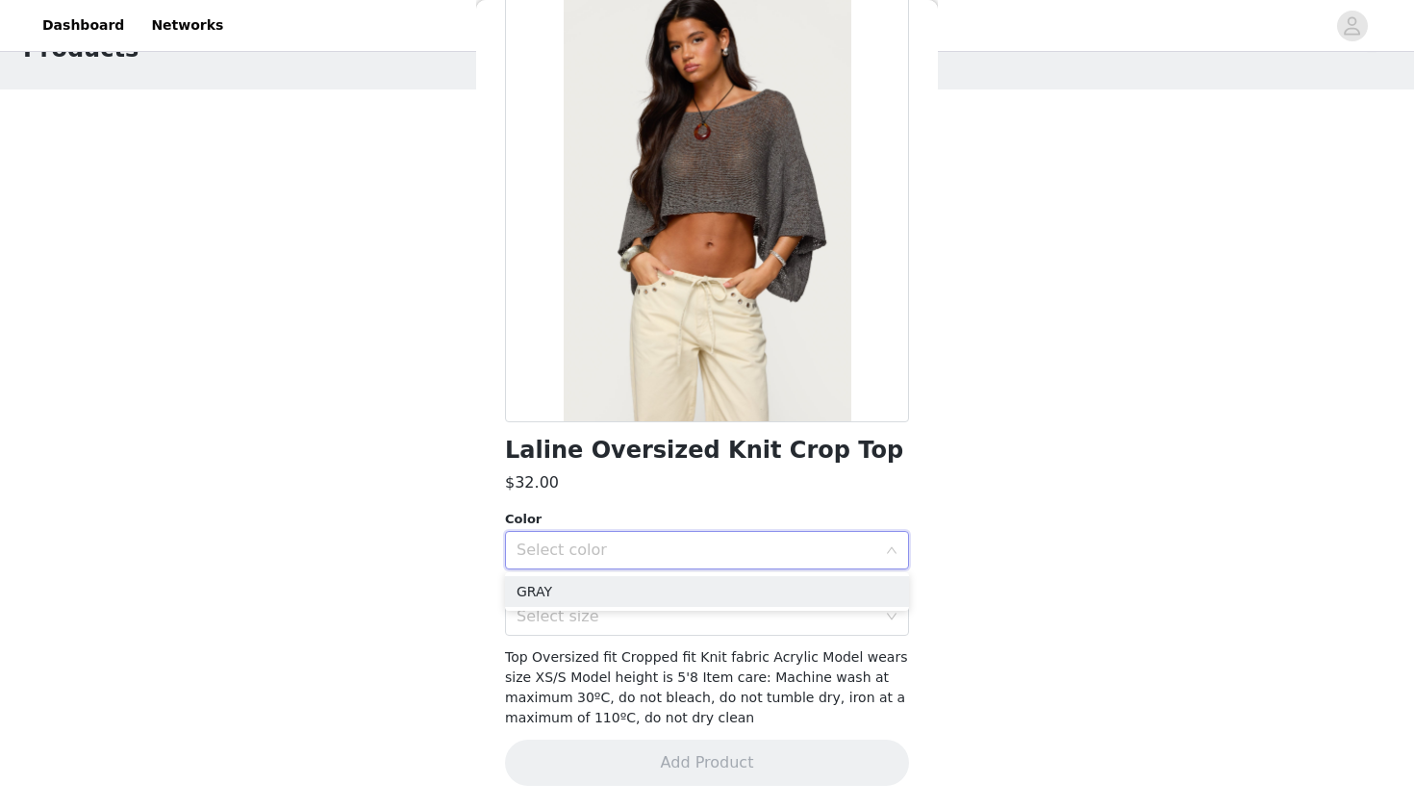
click at [660, 552] on div "Select color" at bounding box center [697, 550] width 360 height 19
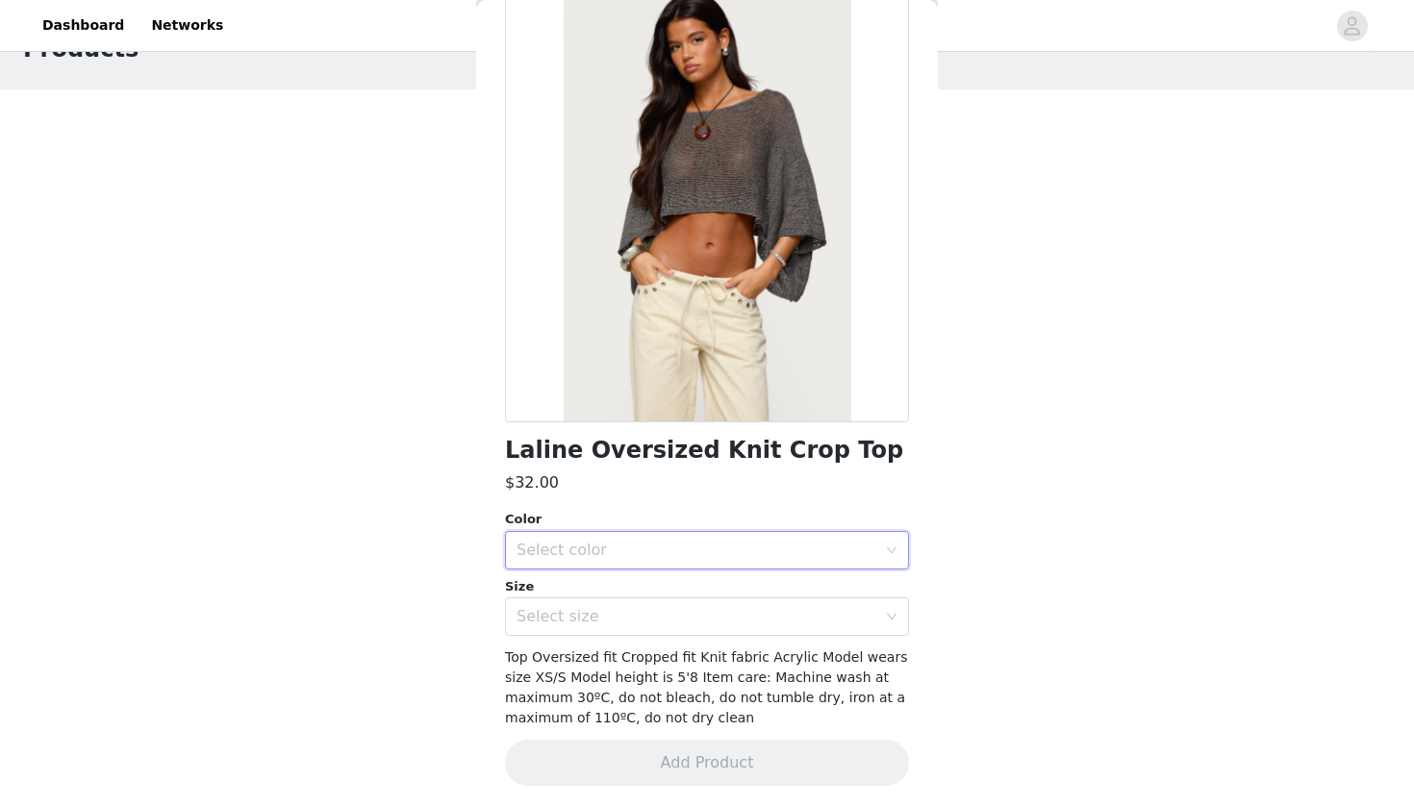
scroll to position [0, 0]
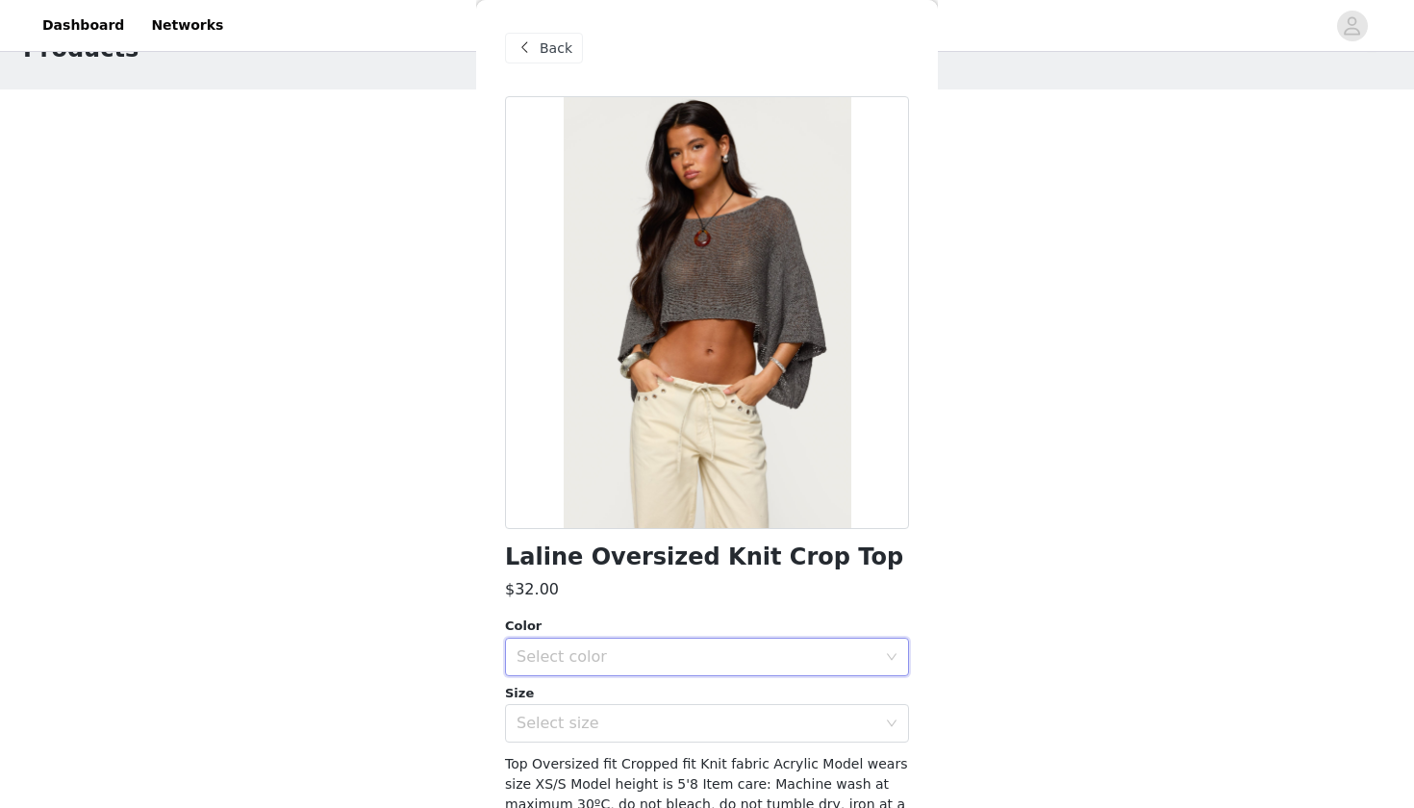
click at [568, 56] on span "Back" at bounding box center [556, 48] width 33 height 20
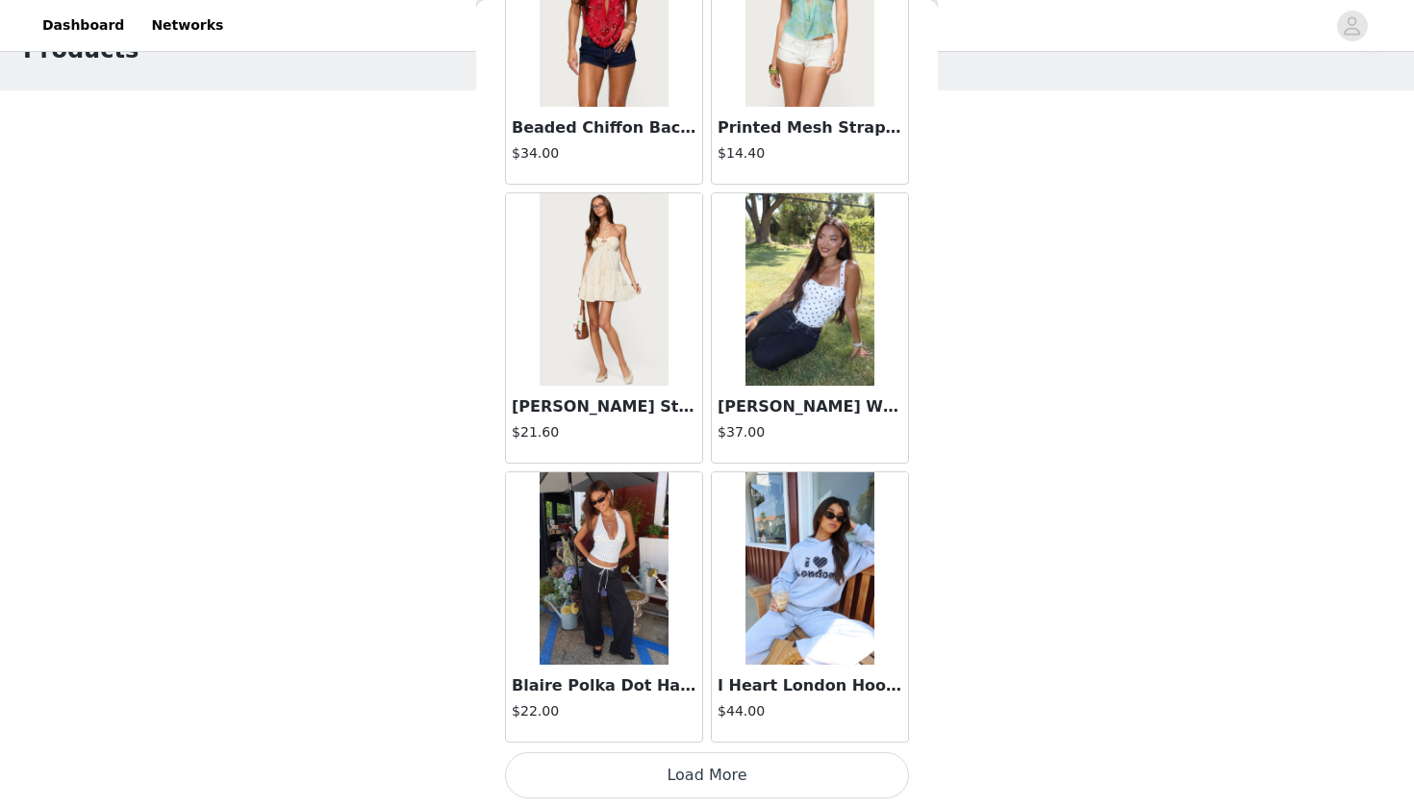
scroll to position [27241, 0]
click at [721, 766] on button "Load More" at bounding box center [707, 775] width 404 height 46
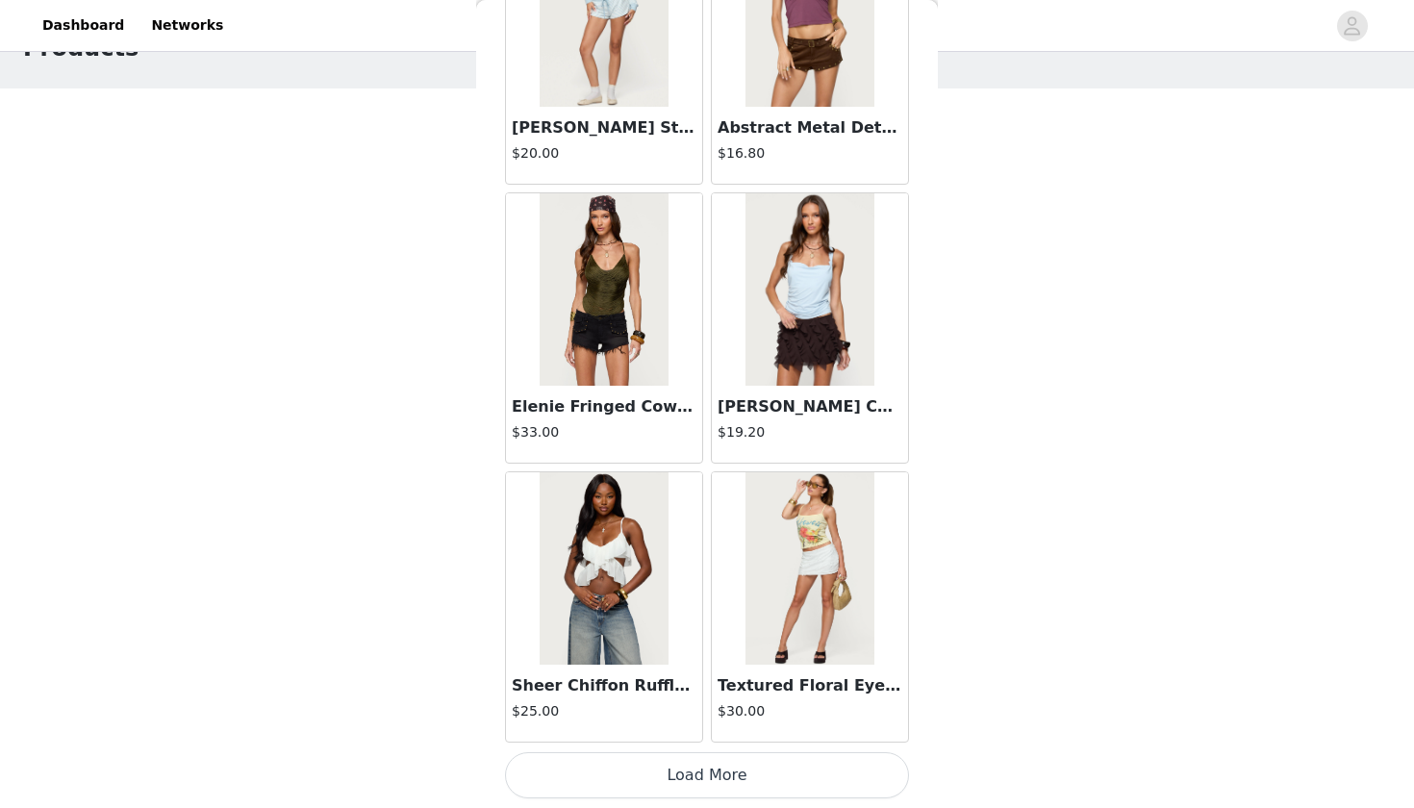
scroll to position [66, 0]
click at [681, 787] on button "Load More" at bounding box center [707, 775] width 404 height 46
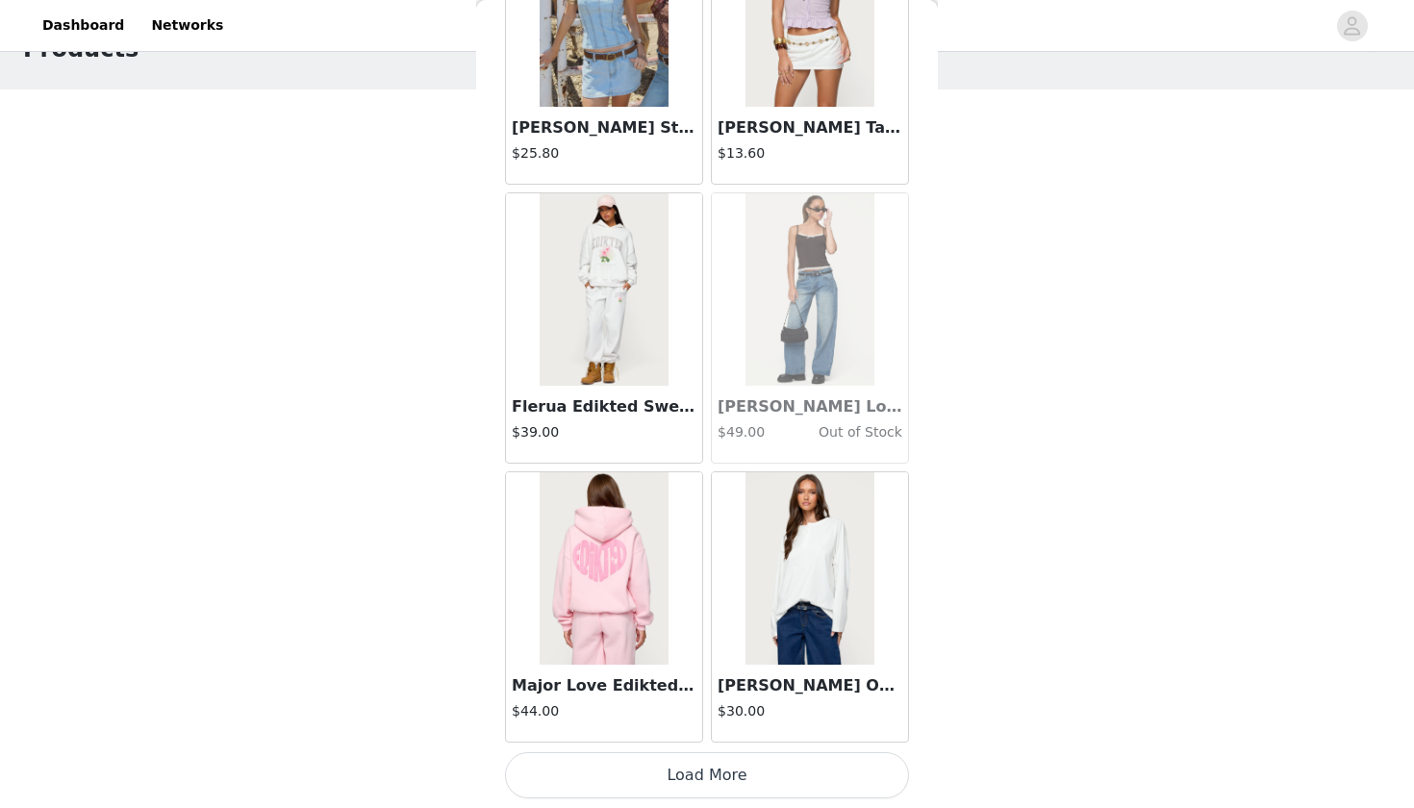
click at [755, 771] on button "Load More" at bounding box center [707, 775] width 404 height 46
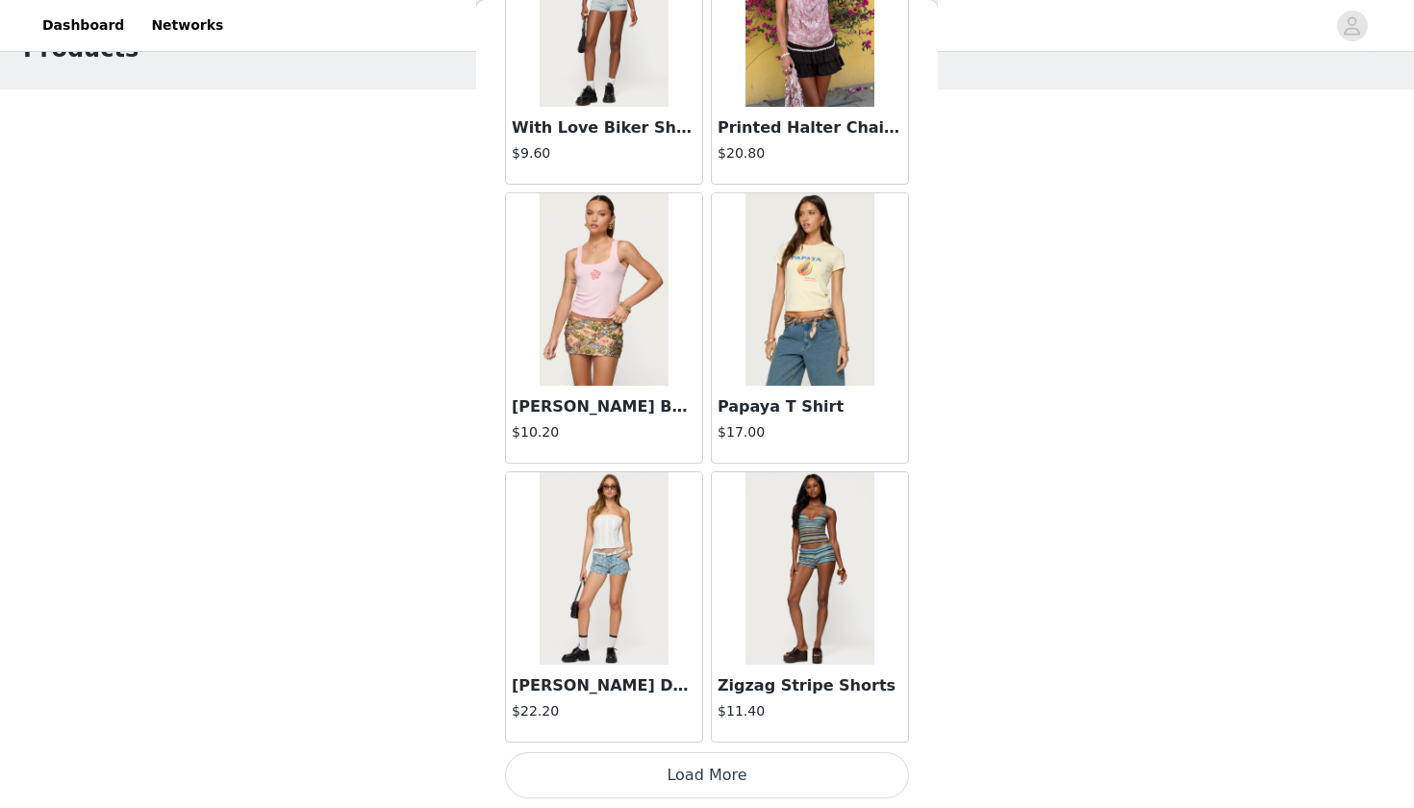
click at [823, 777] on button "Load More" at bounding box center [707, 775] width 404 height 46
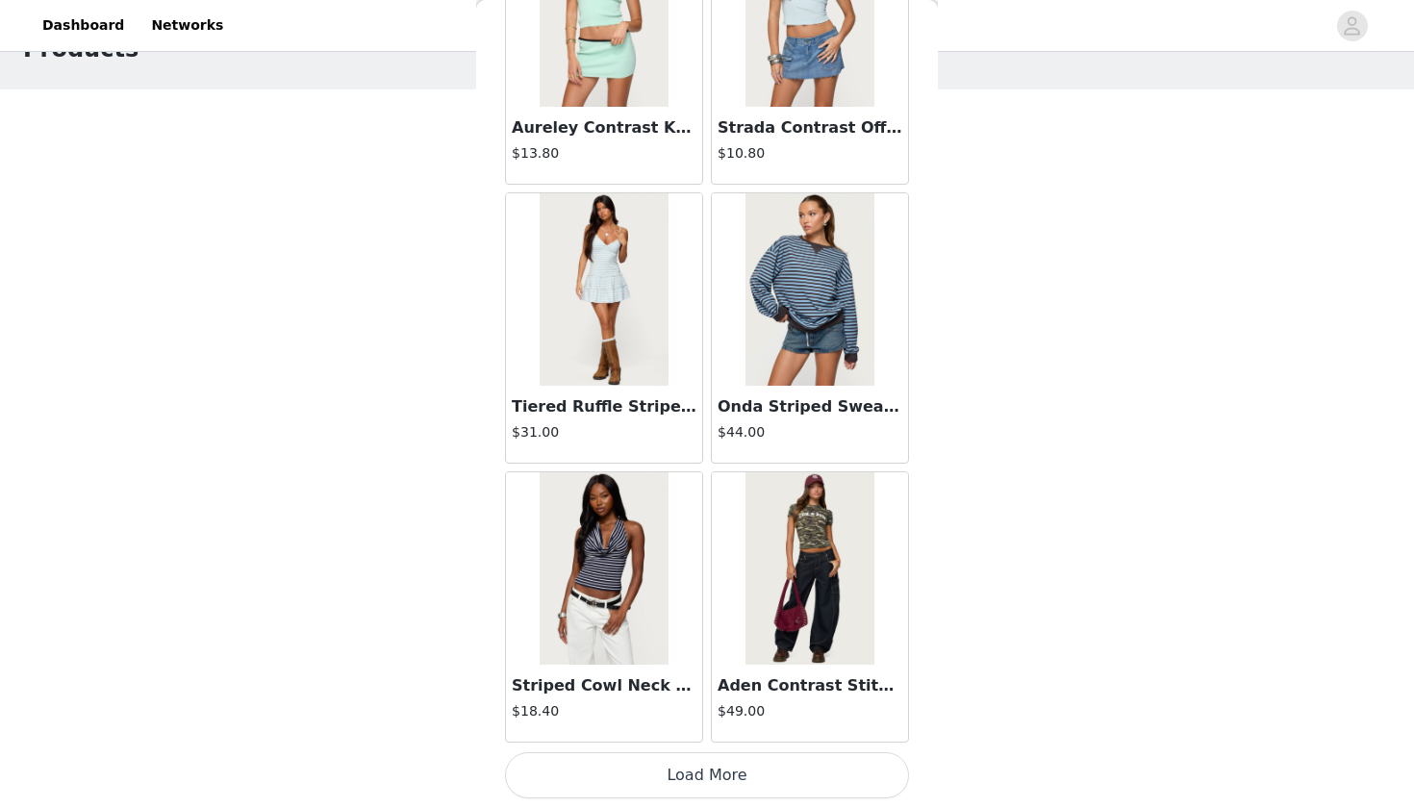
click at [735, 777] on button "Load More" at bounding box center [707, 775] width 404 height 46
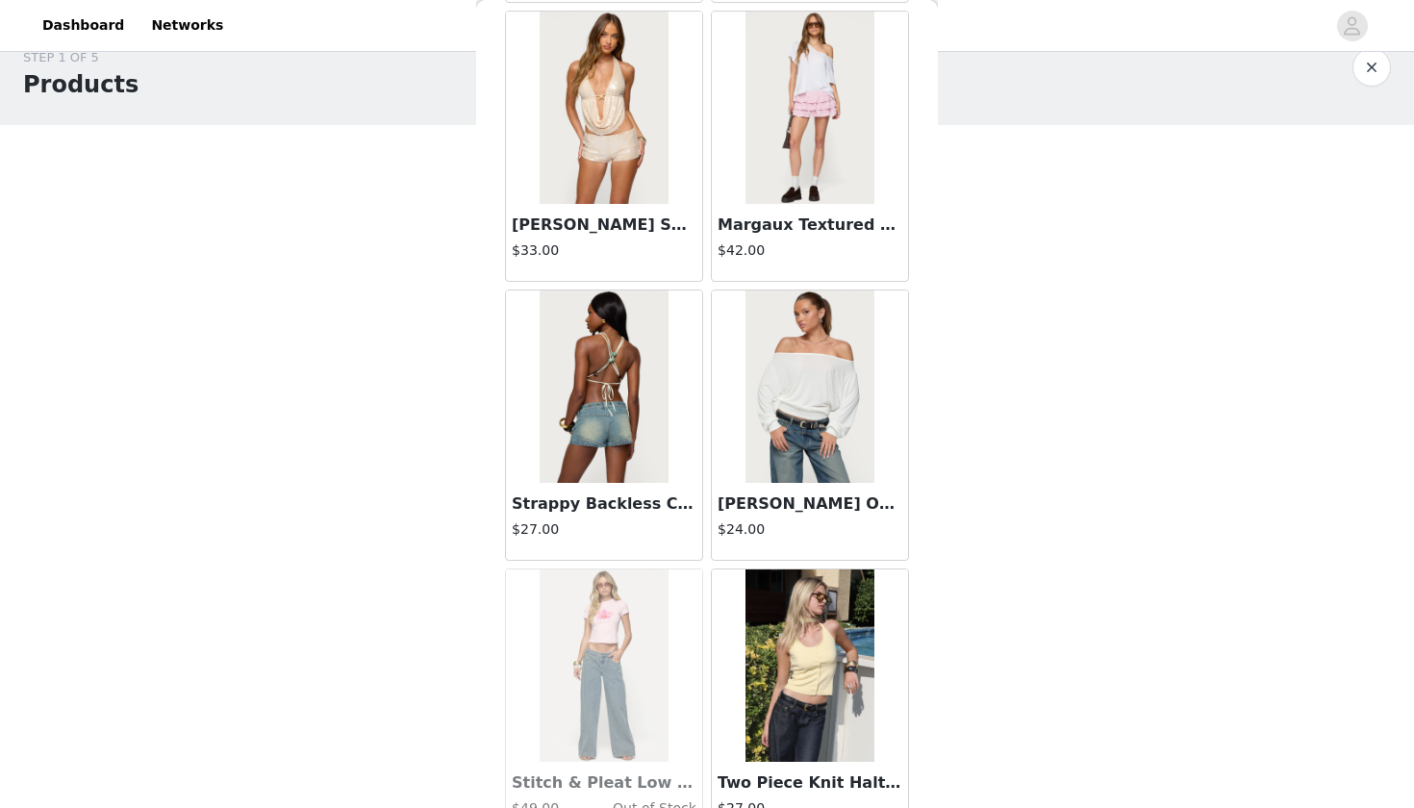
scroll to position [40255, 0]
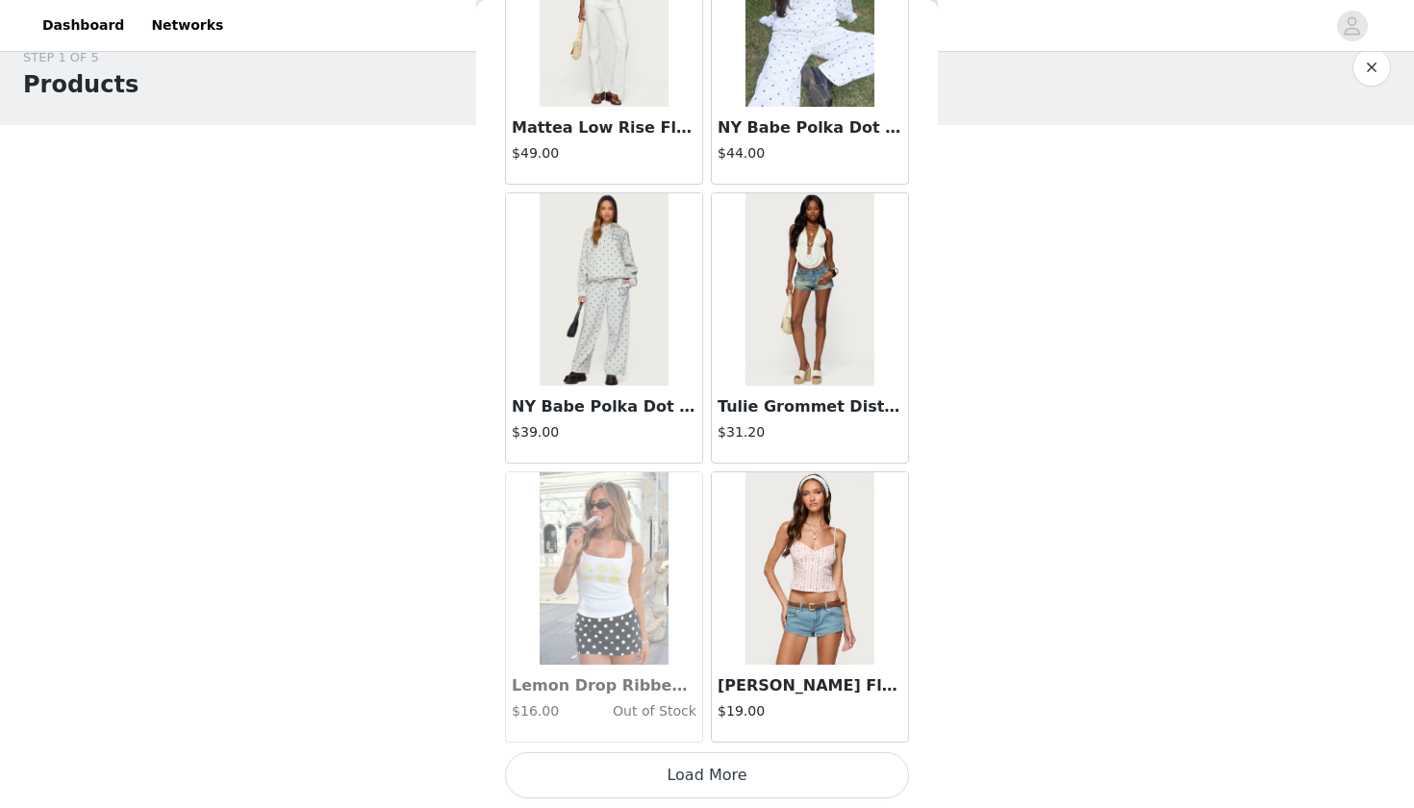
click at [715, 761] on button "Load More" at bounding box center [707, 775] width 404 height 46
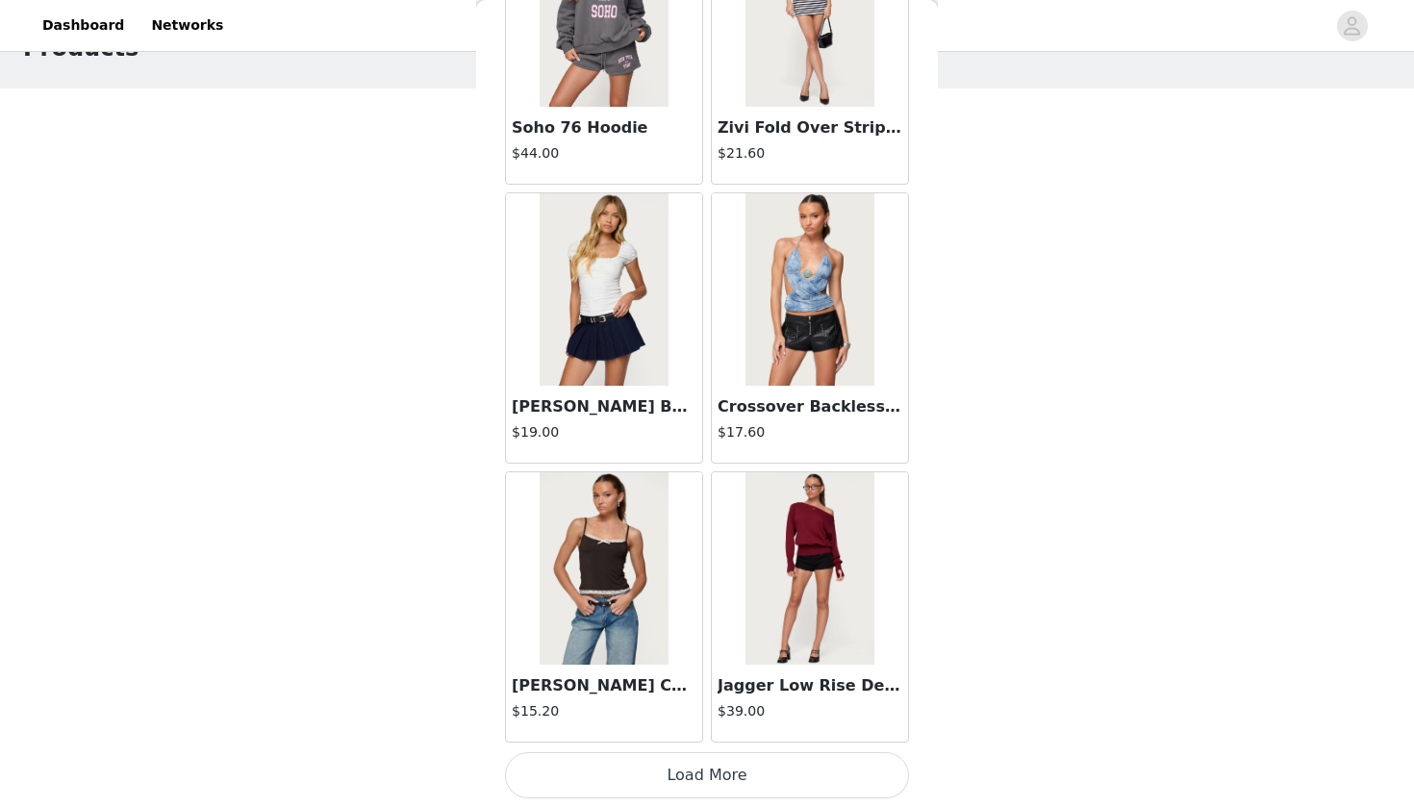
scroll to position [66, 0]
click at [696, 785] on button "Load More" at bounding box center [707, 775] width 404 height 46
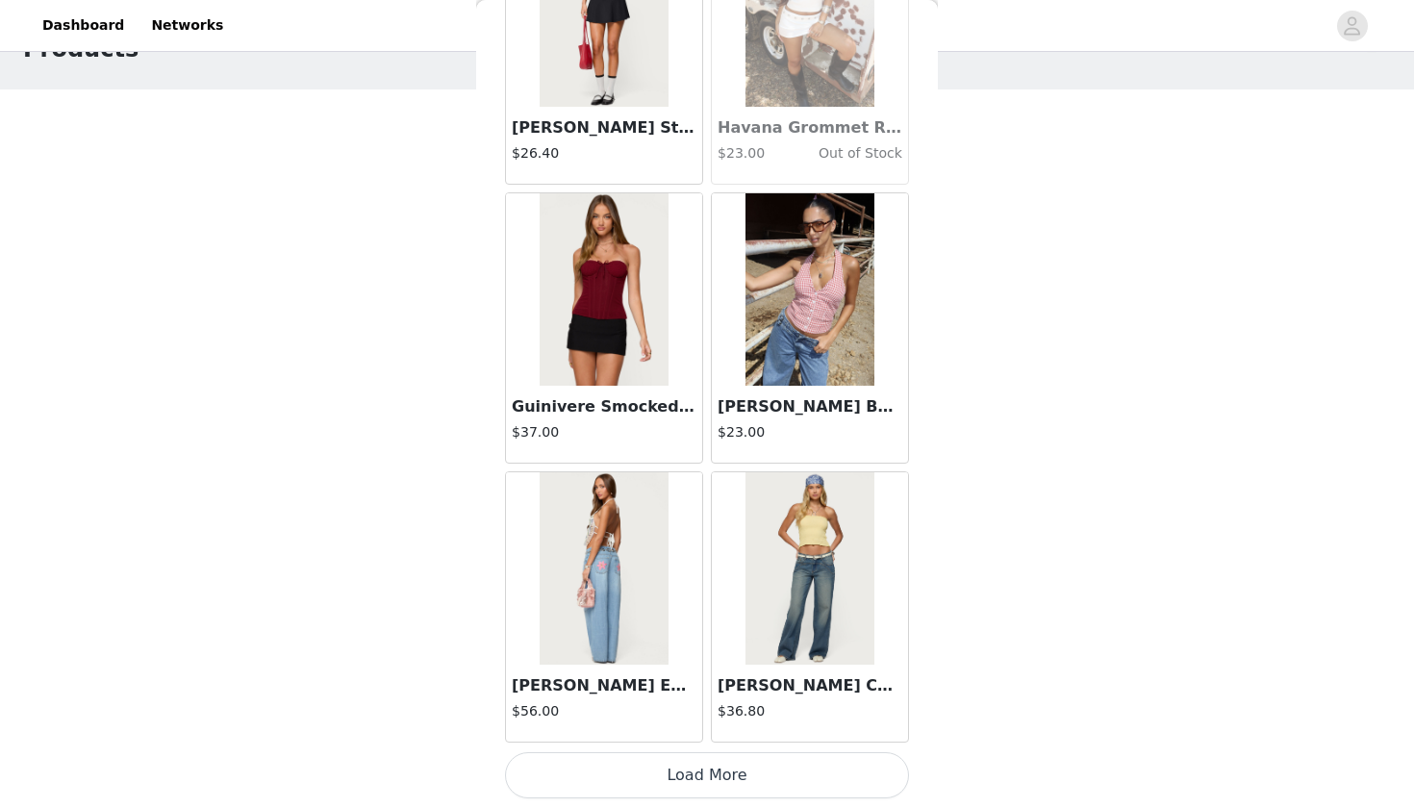
scroll to position [46768, 0]
click at [733, 785] on button "Load More" at bounding box center [707, 775] width 404 height 46
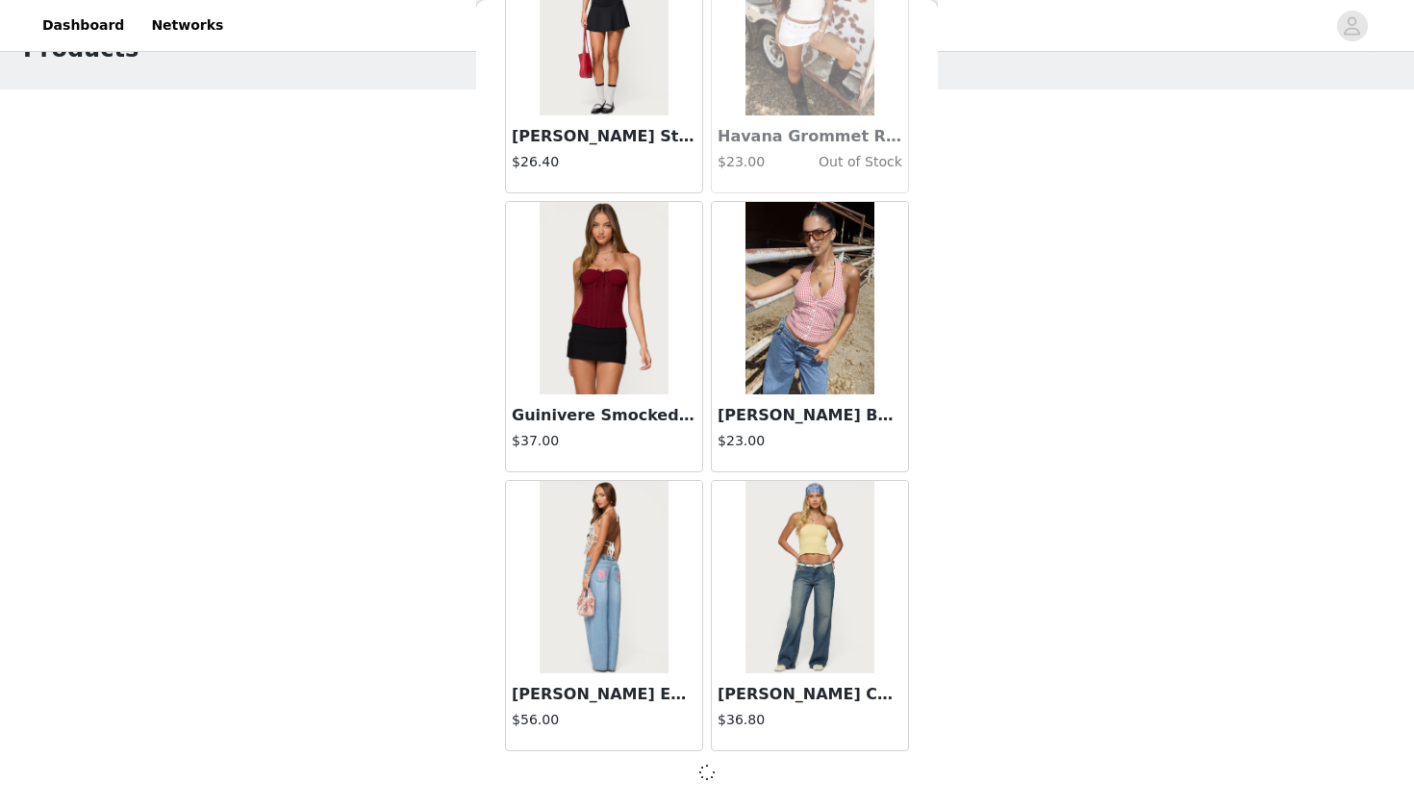
scroll to position [46759, 0]
click at [733, 785] on button "Load More" at bounding box center [707, 784] width 404 height 46
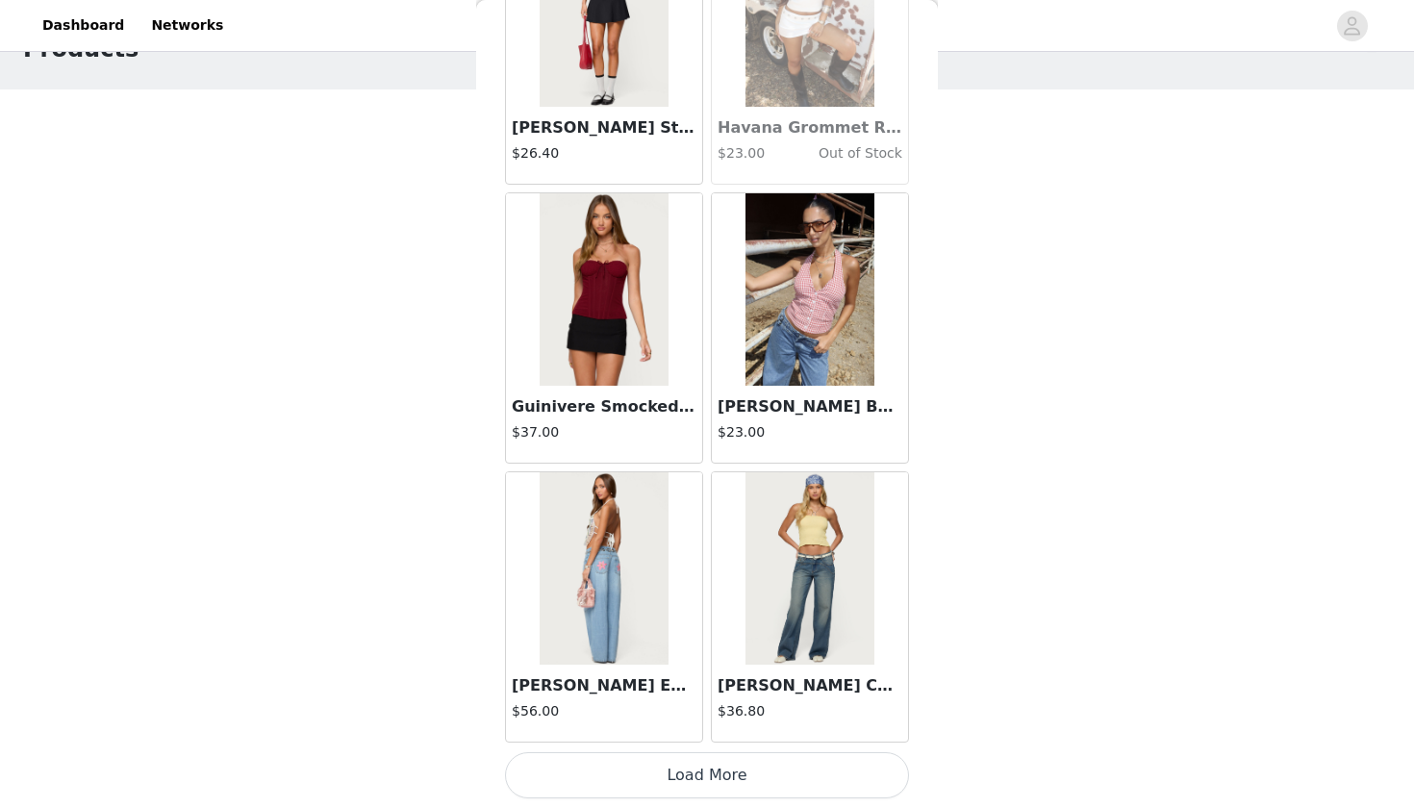
click at [724, 779] on button "Load More" at bounding box center [707, 775] width 404 height 46
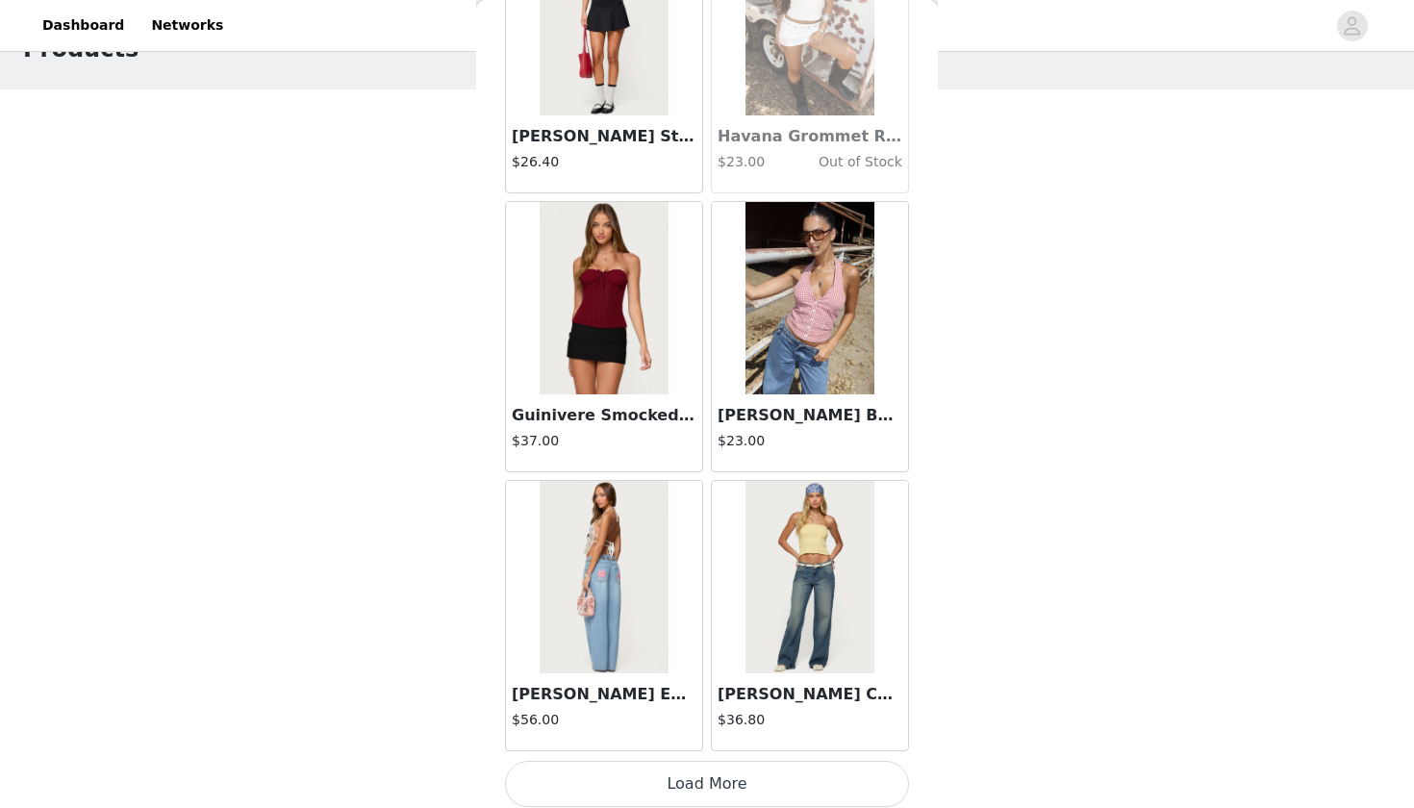
click at [724, 779] on button "Load More" at bounding box center [707, 784] width 404 height 46
click at [694, 785] on button "Load More" at bounding box center [707, 784] width 404 height 46
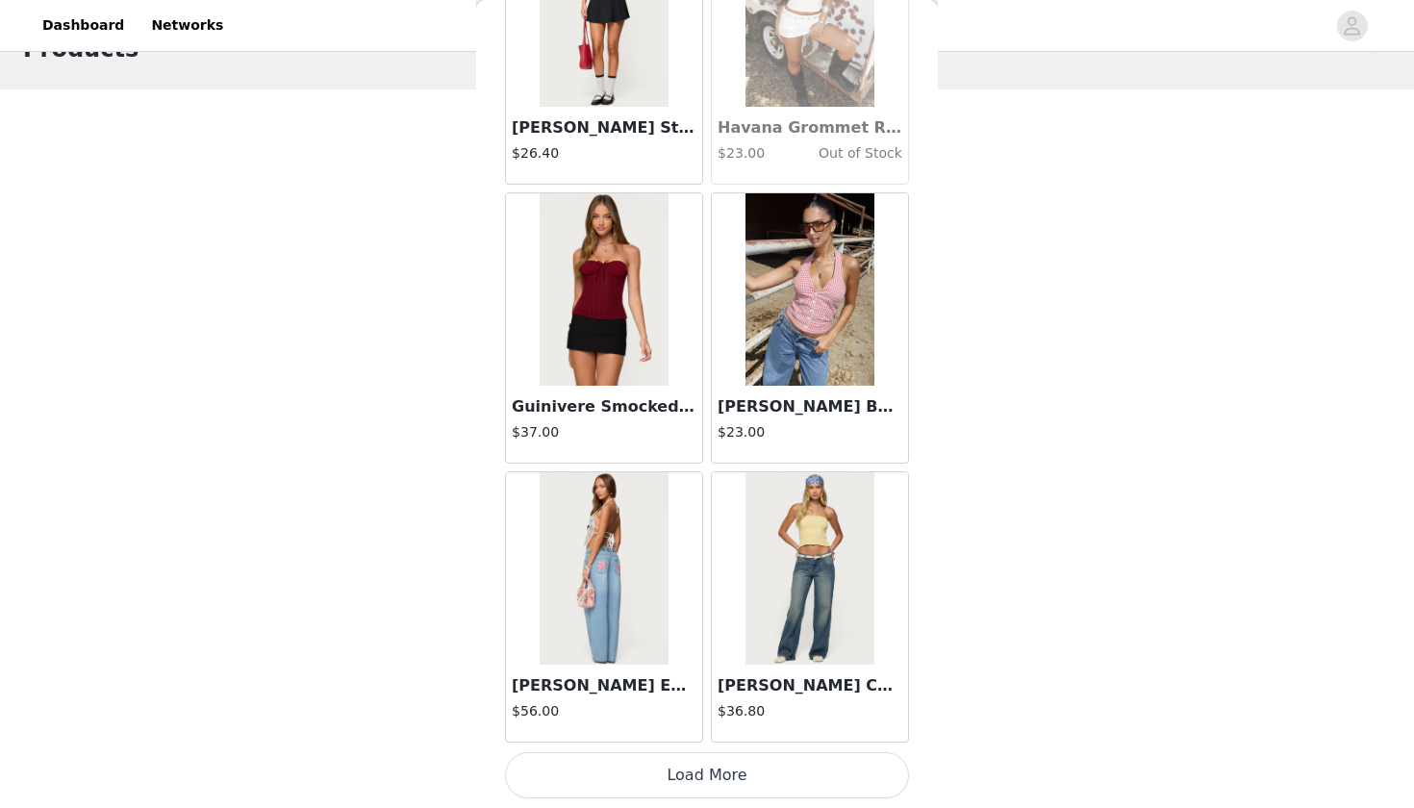
scroll to position [46768, 0]
click at [708, 783] on button "Load More" at bounding box center [707, 775] width 404 height 46
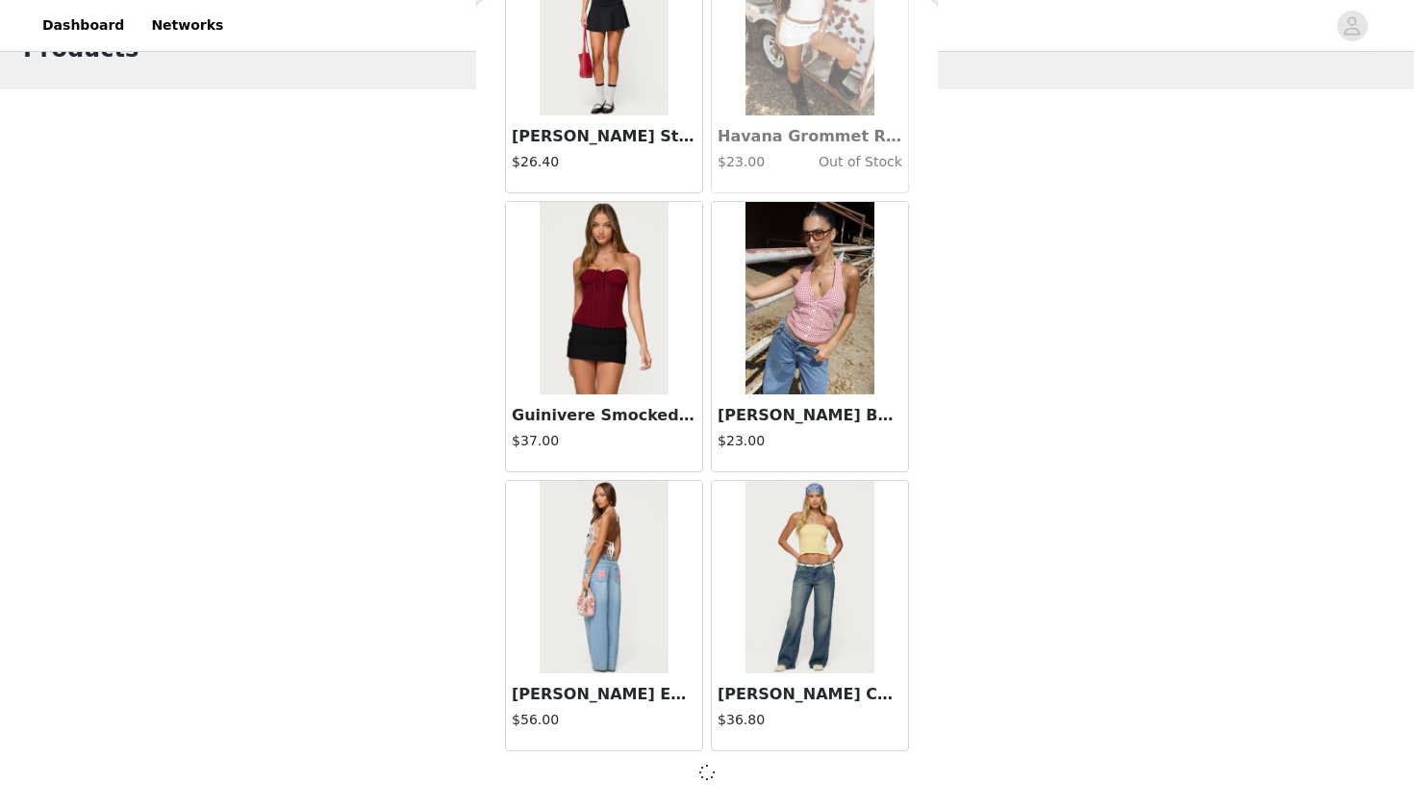
scroll to position [46759, 0]
click at [726, 788] on button "Load More" at bounding box center [707, 784] width 404 height 46
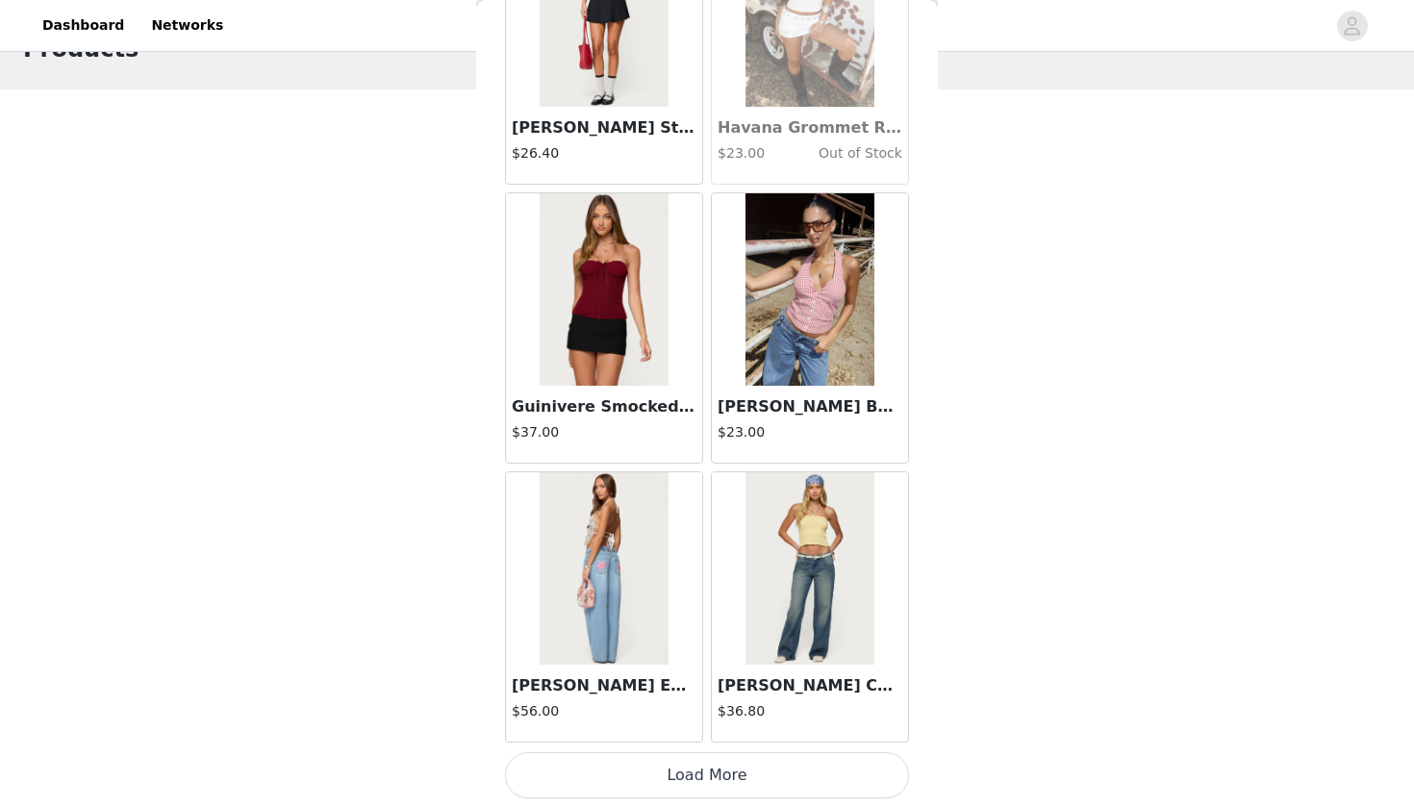
click at [705, 770] on button "Load More" at bounding box center [707, 775] width 404 height 46
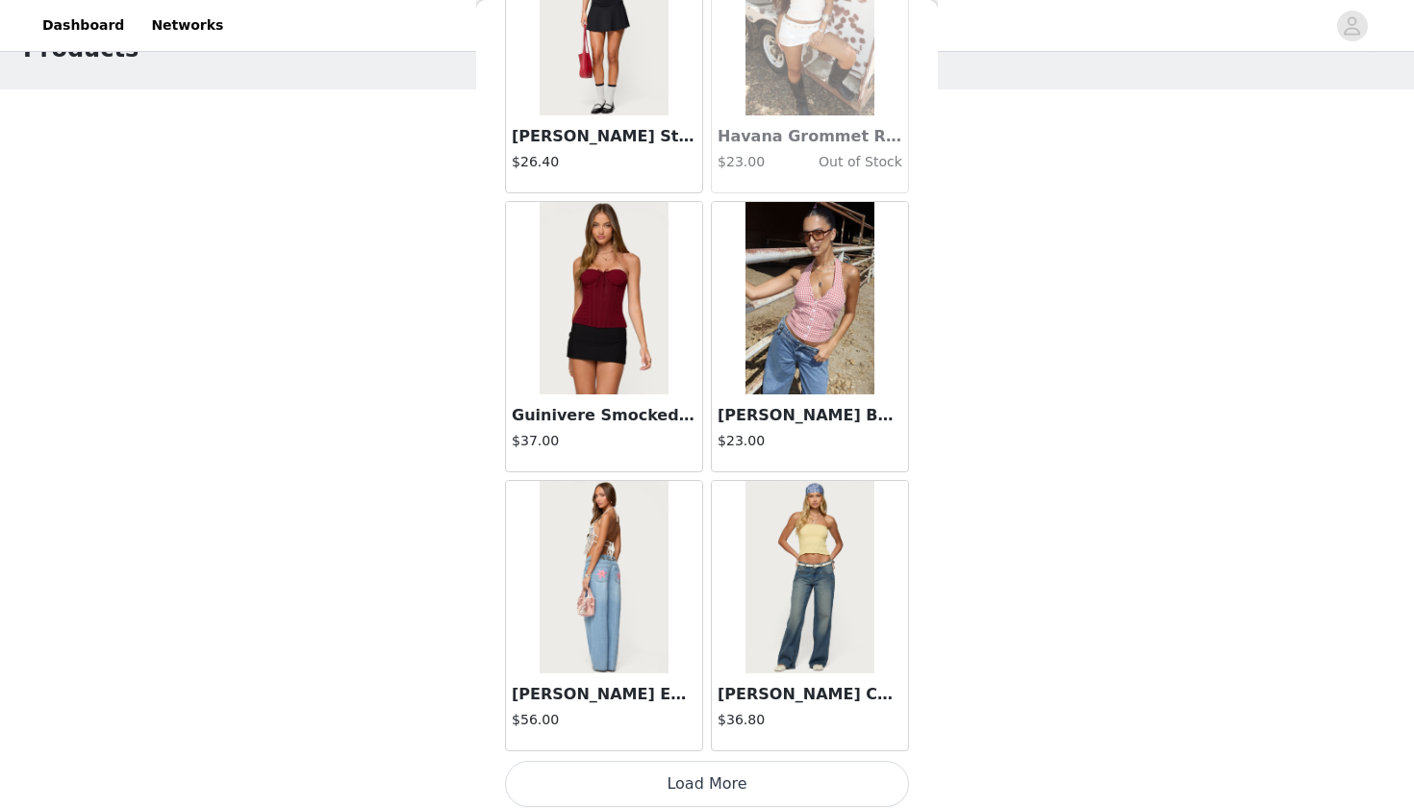
click at [705, 770] on button "Load More" at bounding box center [707, 784] width 404 height 46
click at [669, 728] on h4 "$56.00" at bounding box center [604, 720] width 185 height 20
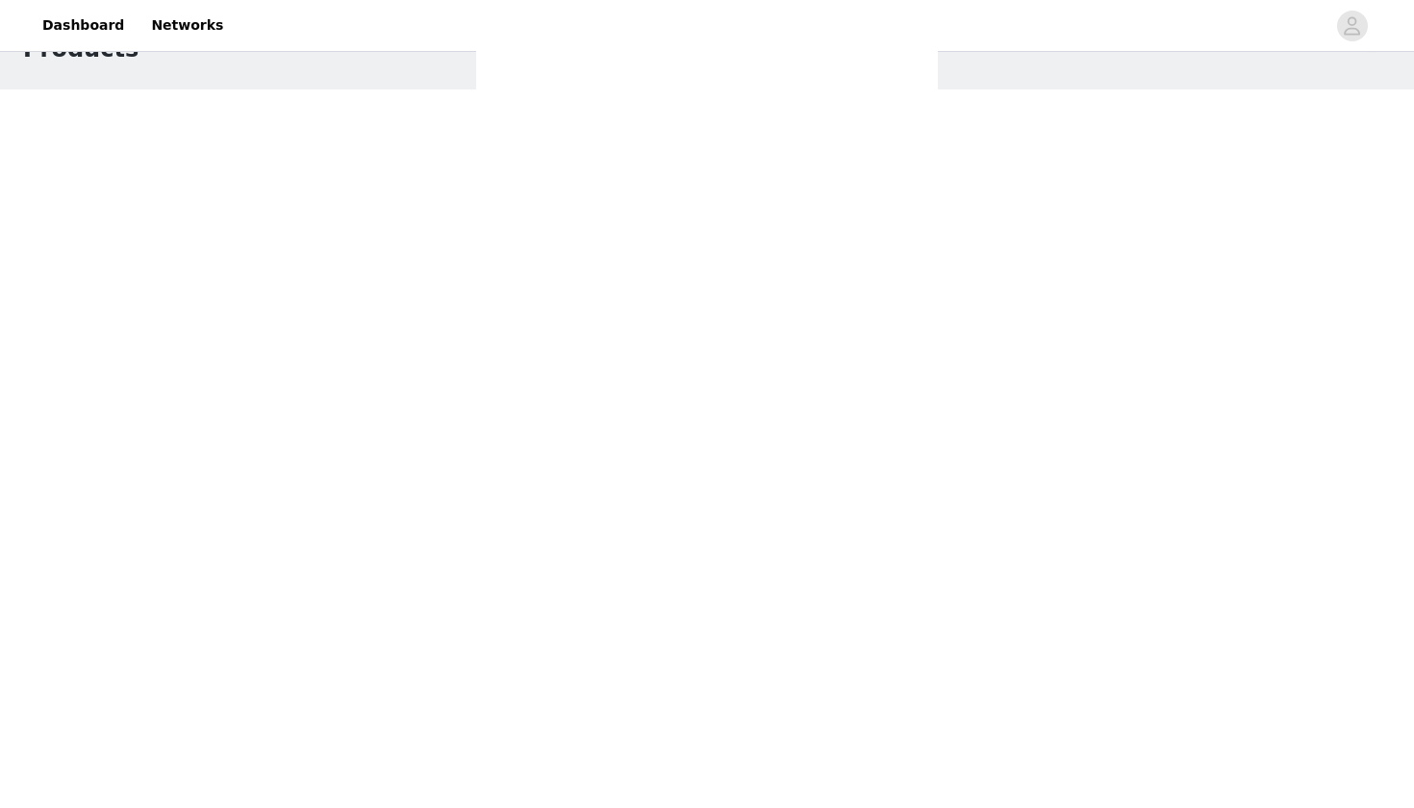
scroll to position [0, 0]
click at [545, 44] on div at bounding box center [707, 404] width 1414 height 808
click at [523, 45] on div at bounding box center [707, 404] width 1414 height 808
click at [202, 54] on div at bounding box center [707, 404] width 1414 height 808
